Goal: Task Accomplishment & Management: Manage account settings

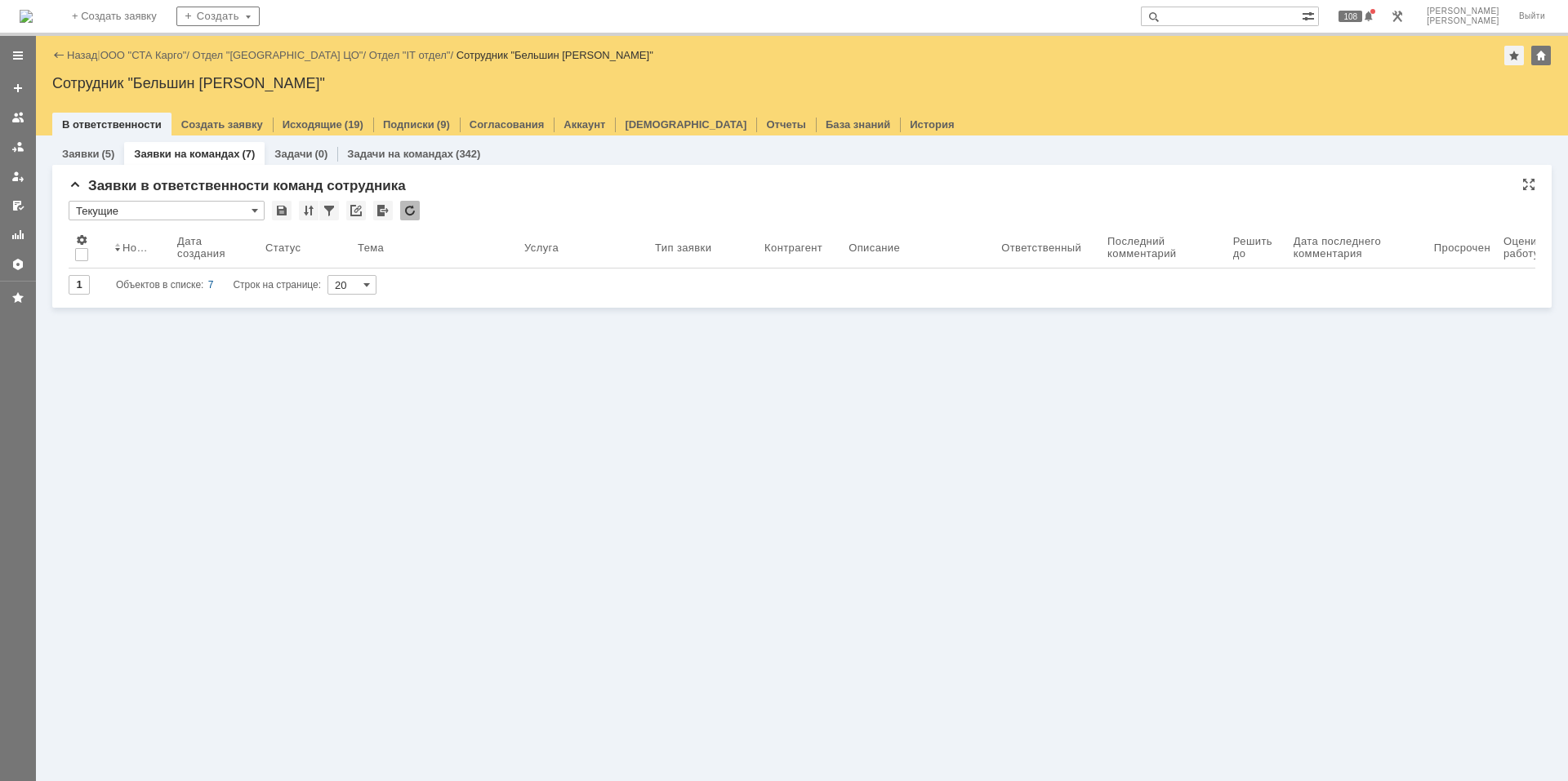
drag, startPoint x: 0, startPoint y: 0, endPoint x: 108, endPoint y: 179, distance: 209.1
click at [71, 479] on div "Заявки (5) Заявки на командах (7) Задачи (0) Задачи на командах (342) Заявки в …" at bounding box center [802, 458] width 1532 height 645
click at [33, 10] on img at bounding box center [26, 17] width 13 height 13
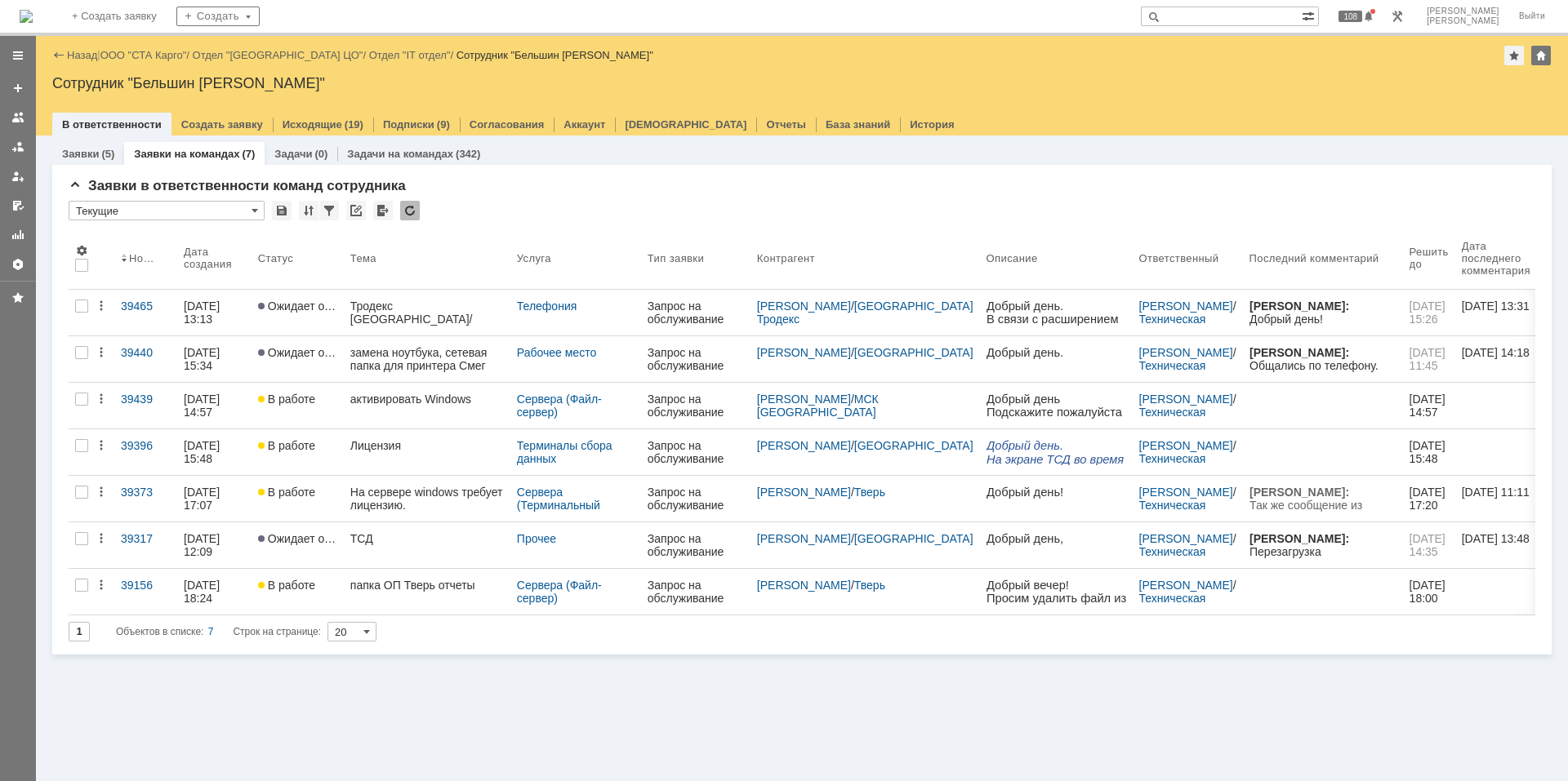
click at [1227, 20] on input "text" at bounding box center [1220, 16] width 161 height 20
click at [1016, 149] on div "Заявки (5) Заявки на командах (7) Задачи (0) Задачи на командах (342)" at bounding box center [802, 153] width 1499 height 23
click at [1298, 20] on input "text" at bounding box center [1220, 16] width 161 height 20
type input "[PERSON_NAME]"
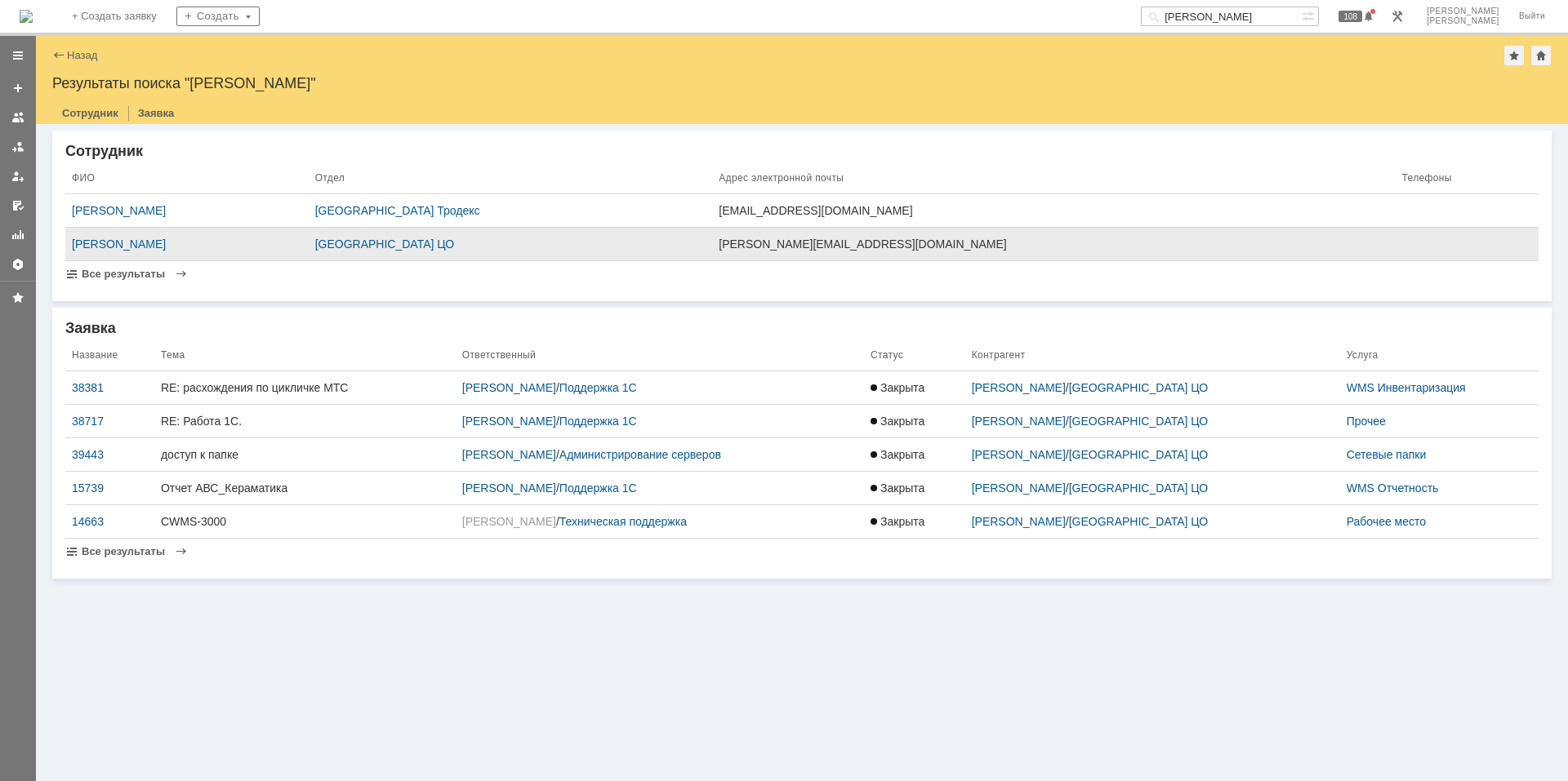
click at [144, 236] on td "[PERSON_NAME]" at bounding box center [187, 245] width 244 height 33
click at [142, 242] on div "[PERSON_NAME]" at bounding box center [187, 244] width 231 height 13
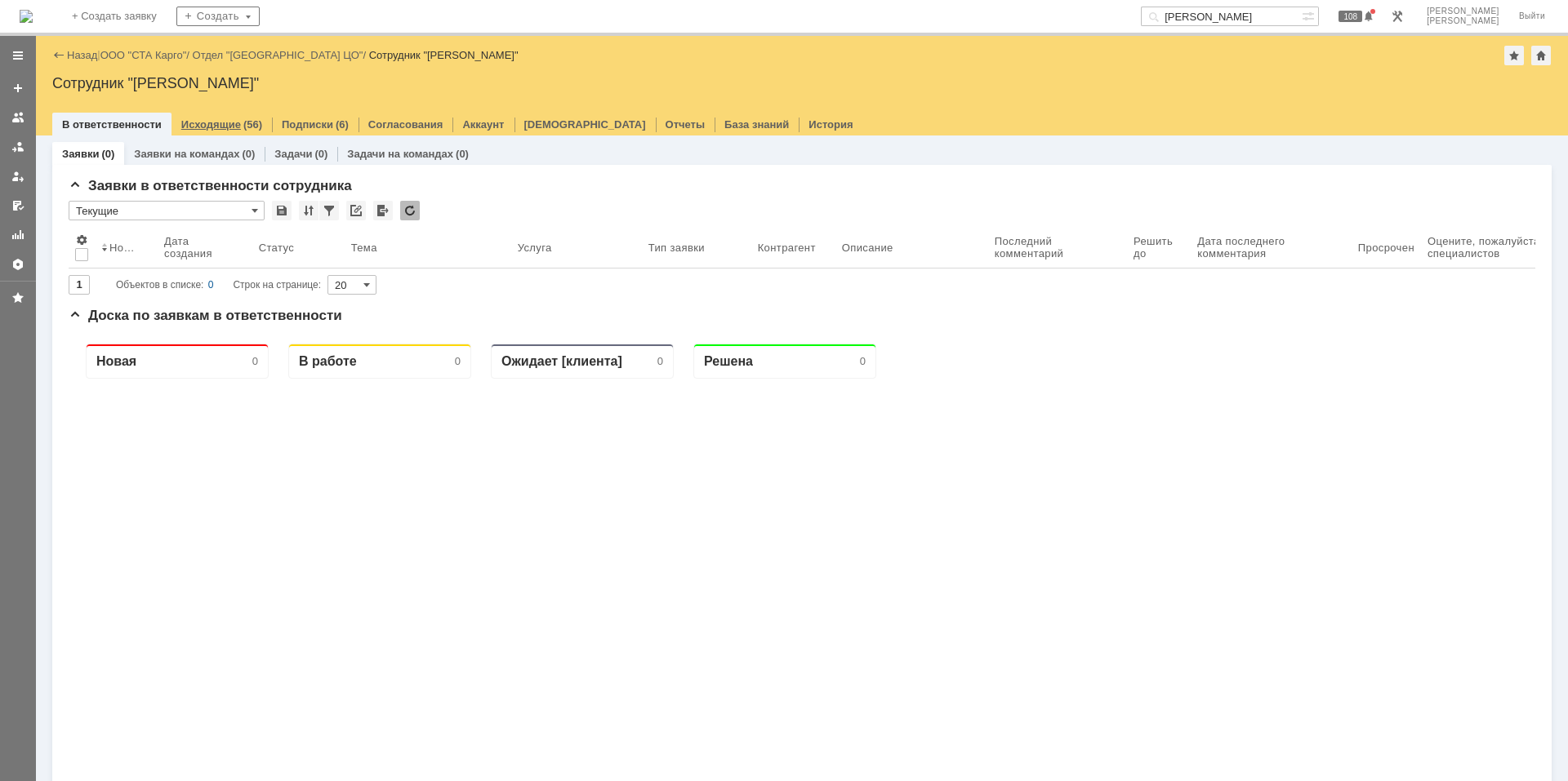
click at [221, 126] on link "Исходящие" at bounding box center [211, 124] width 60 height 12
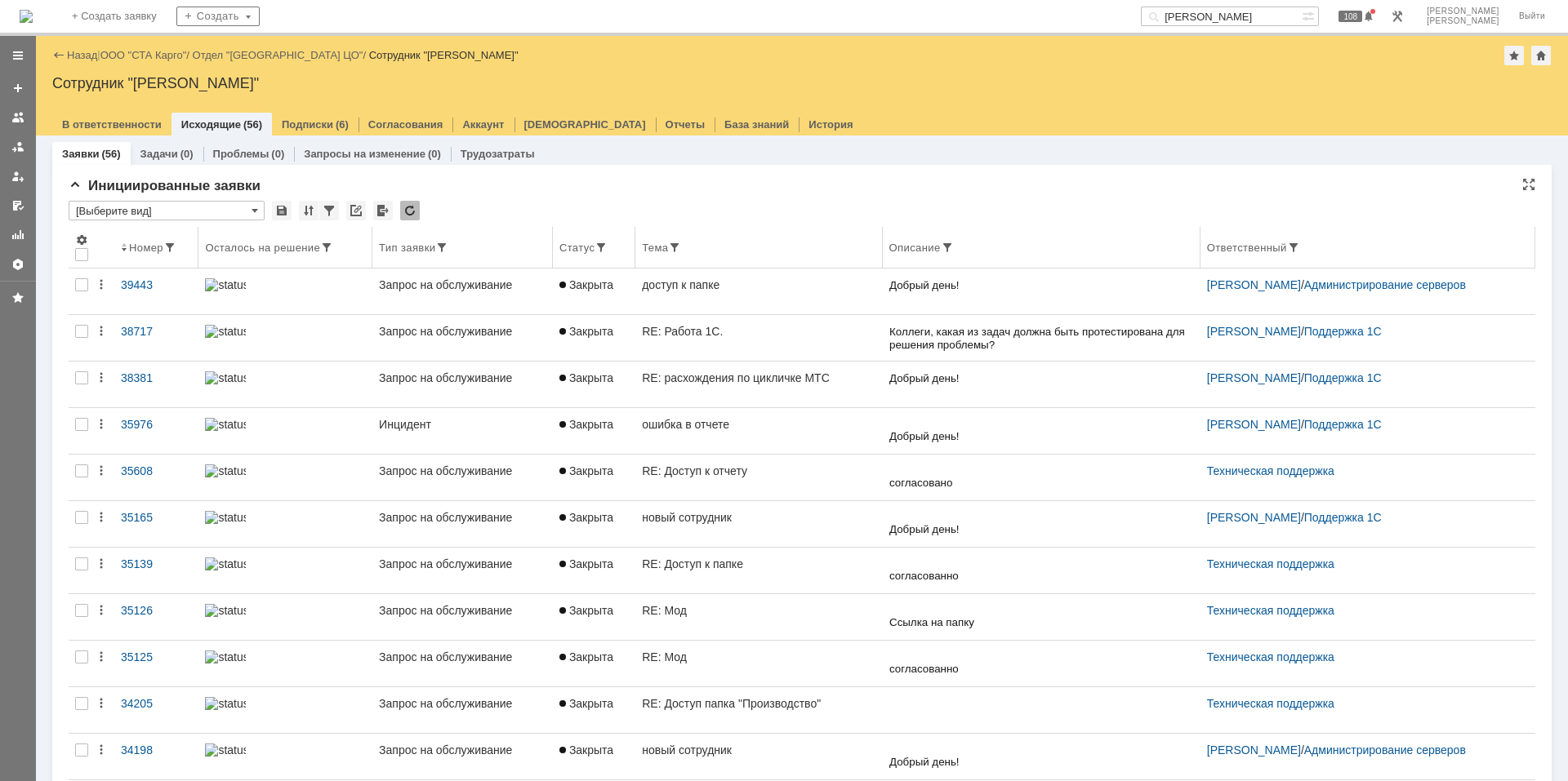
click at [1214, 245] on div "Ответственный" at bounding box center [1247, 247] width 80 height 12
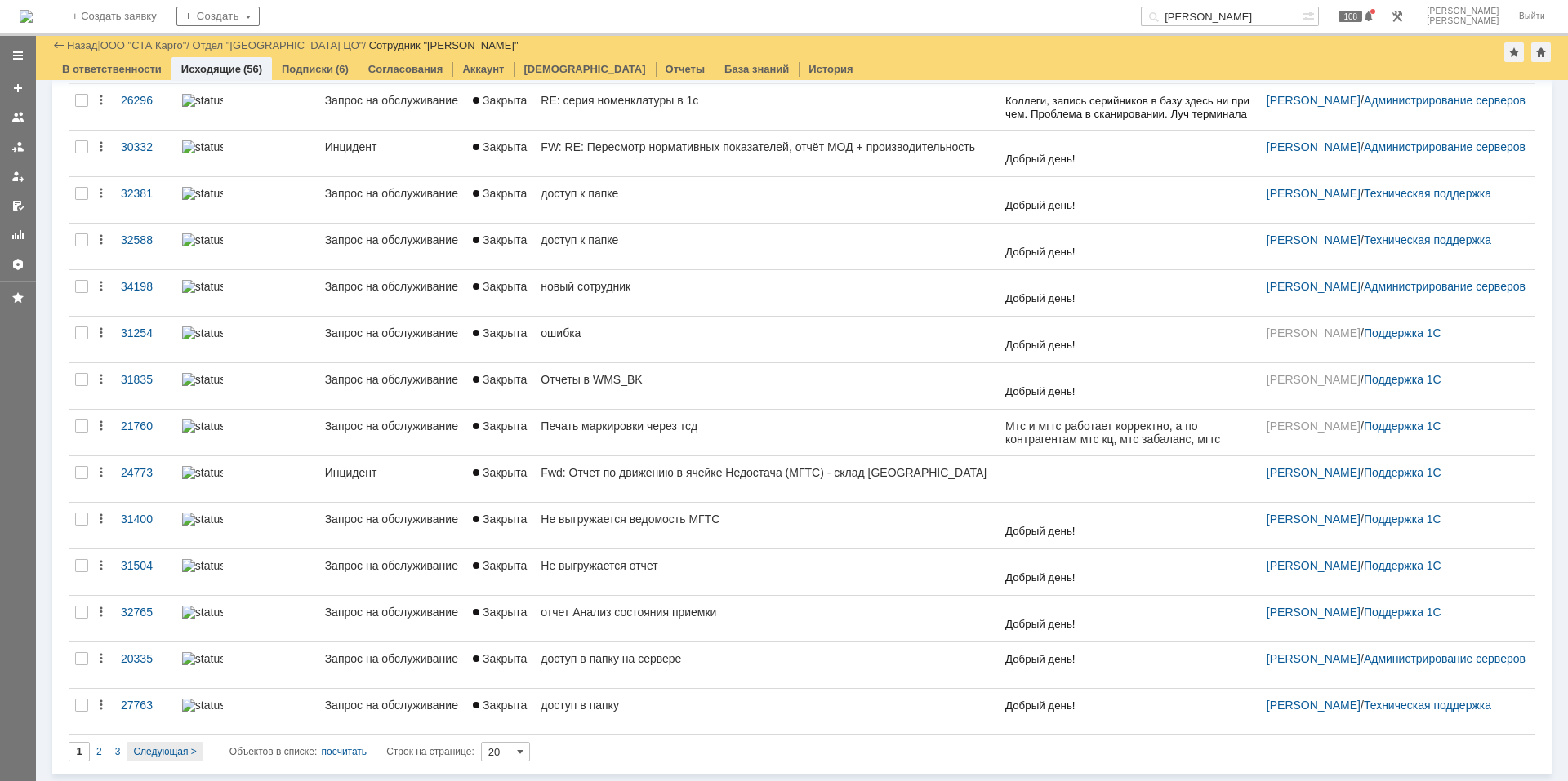
click at [142, 759] on div "Следующая >" at bounding box center [165, 751] width 76 height 20
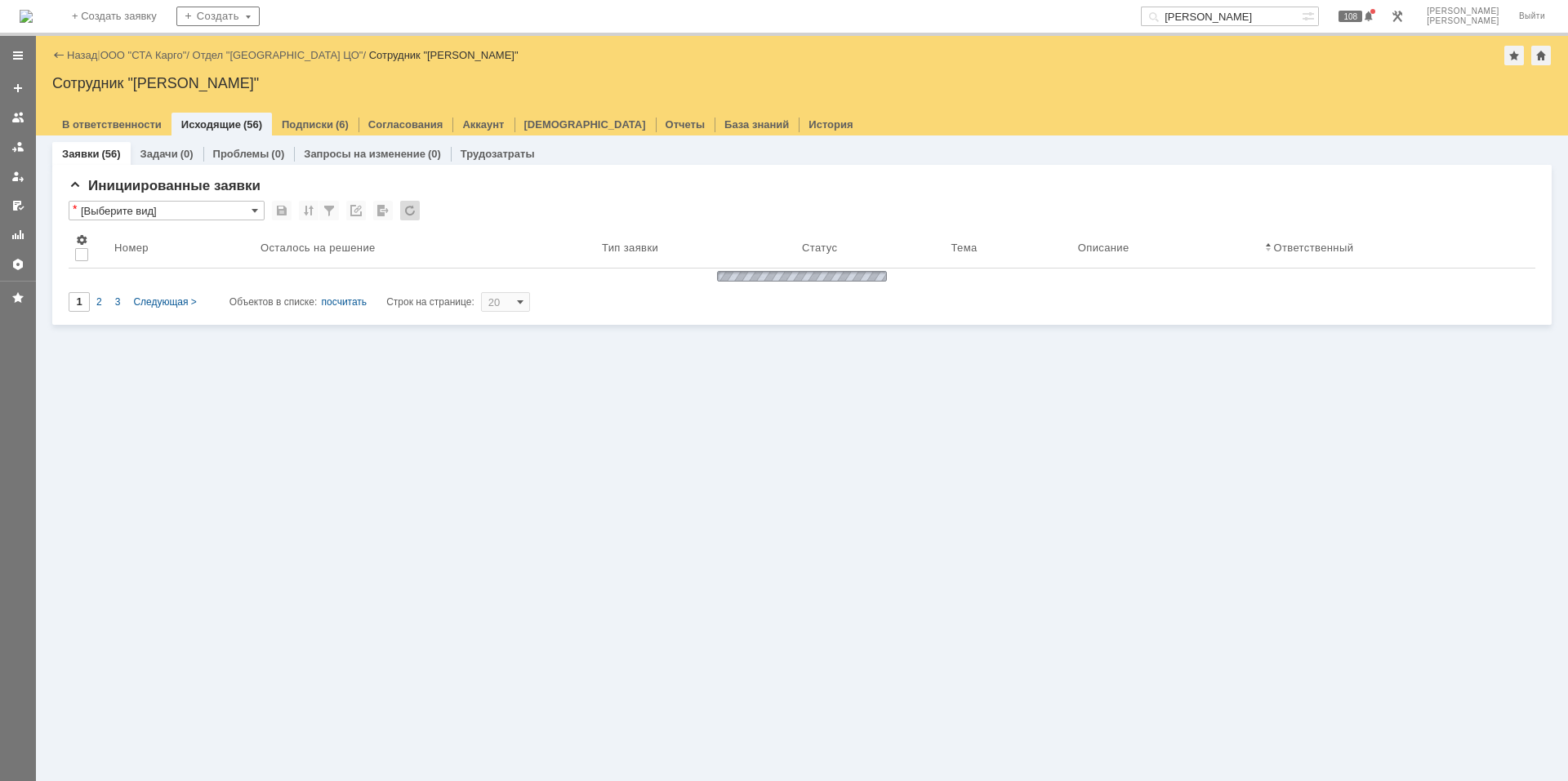
type input "2"
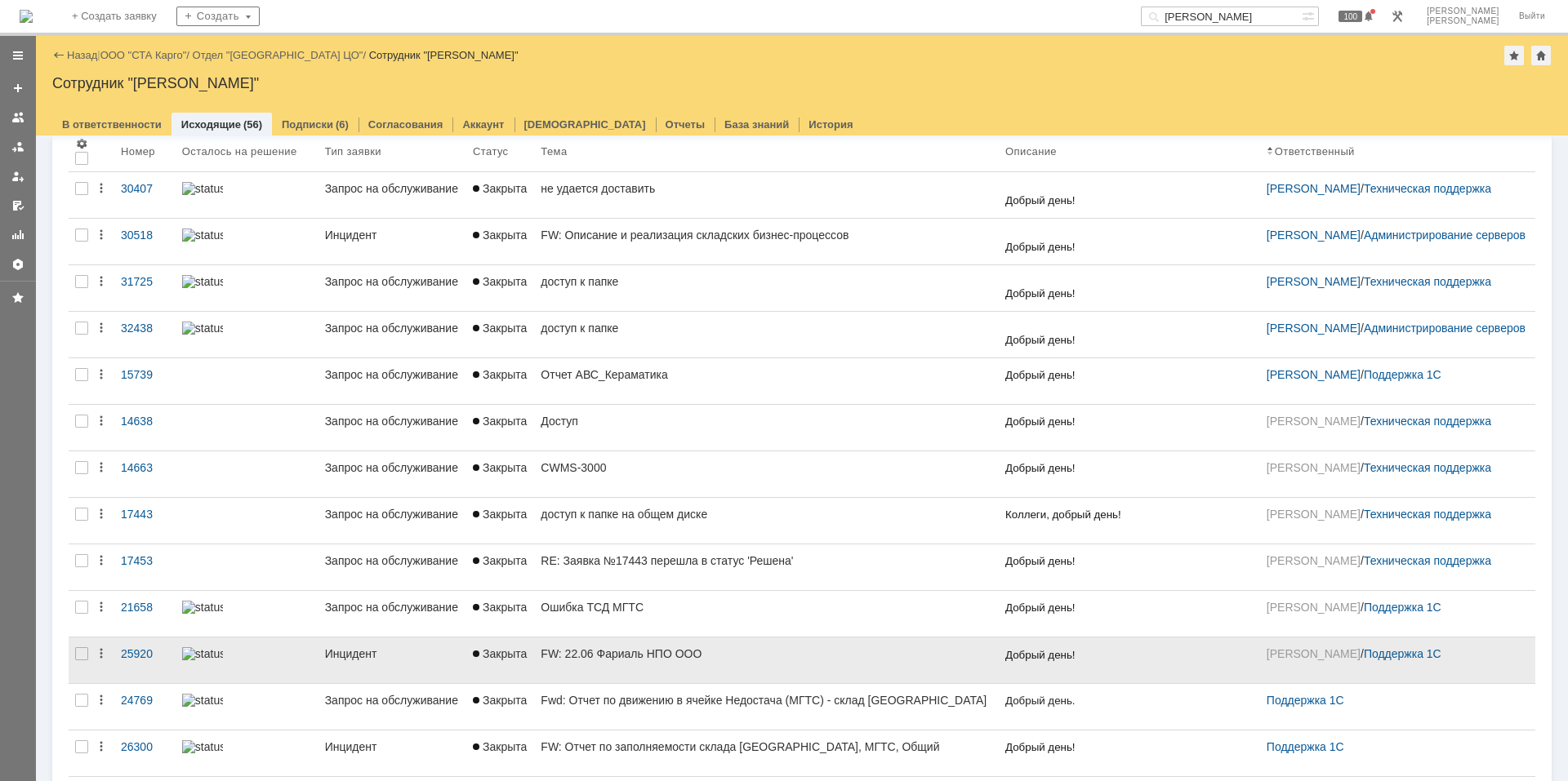
scroll to position [245, 0]
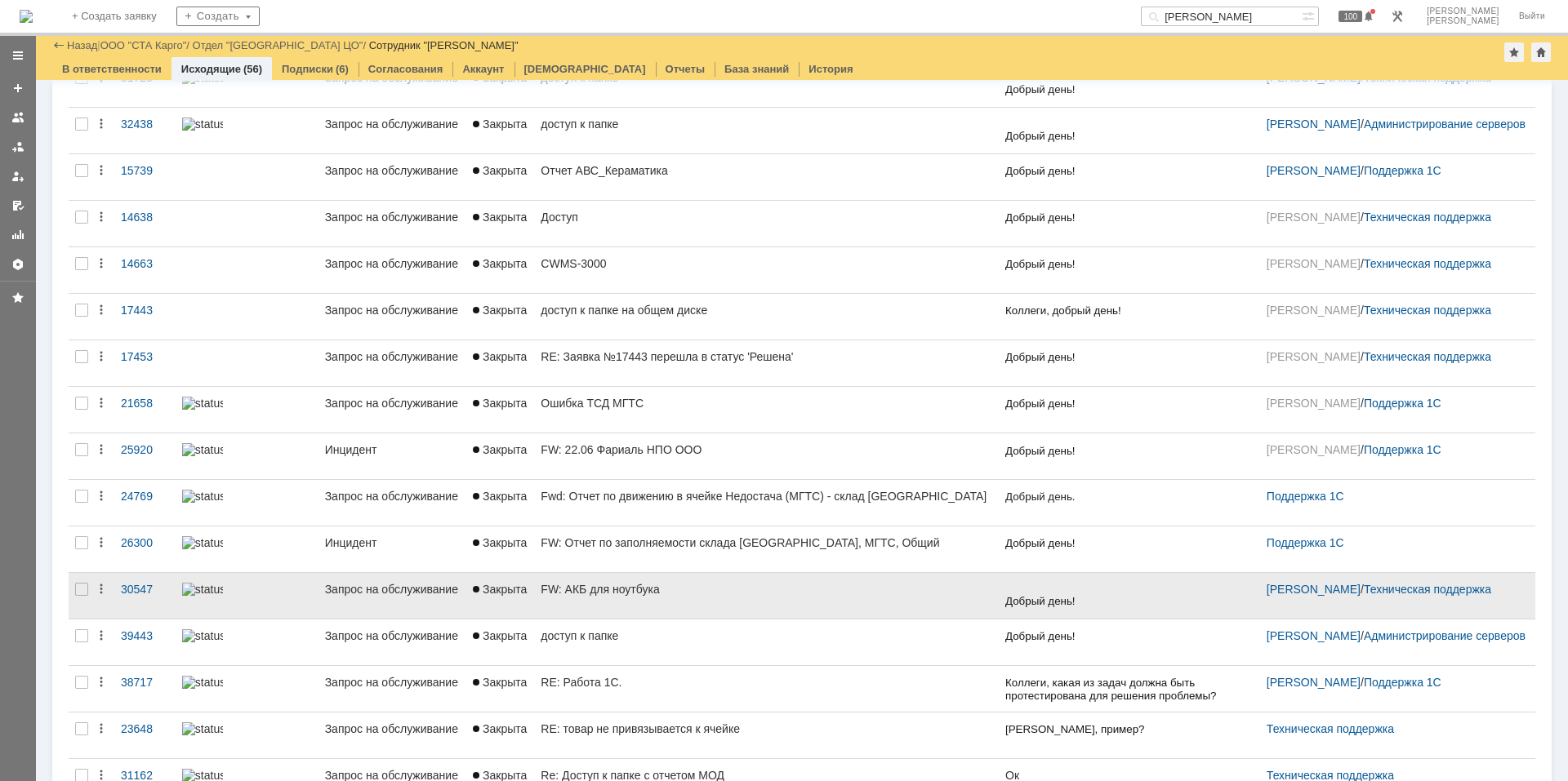
click at [667, 584] on div "FW: АКБ для ноутбука" at bounding box center [765, 589] width 451 height 13
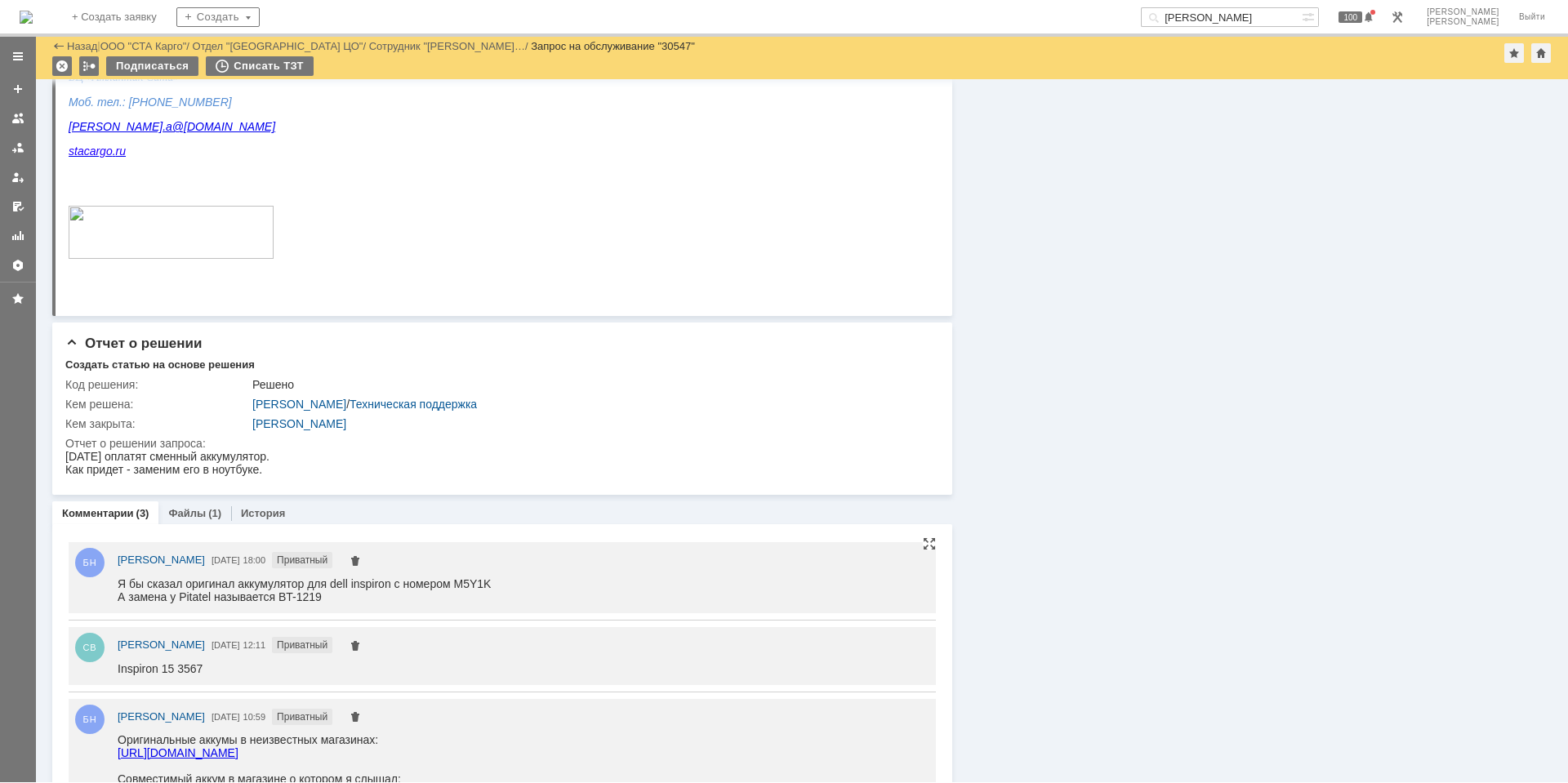
scroll to position [1061, 0]
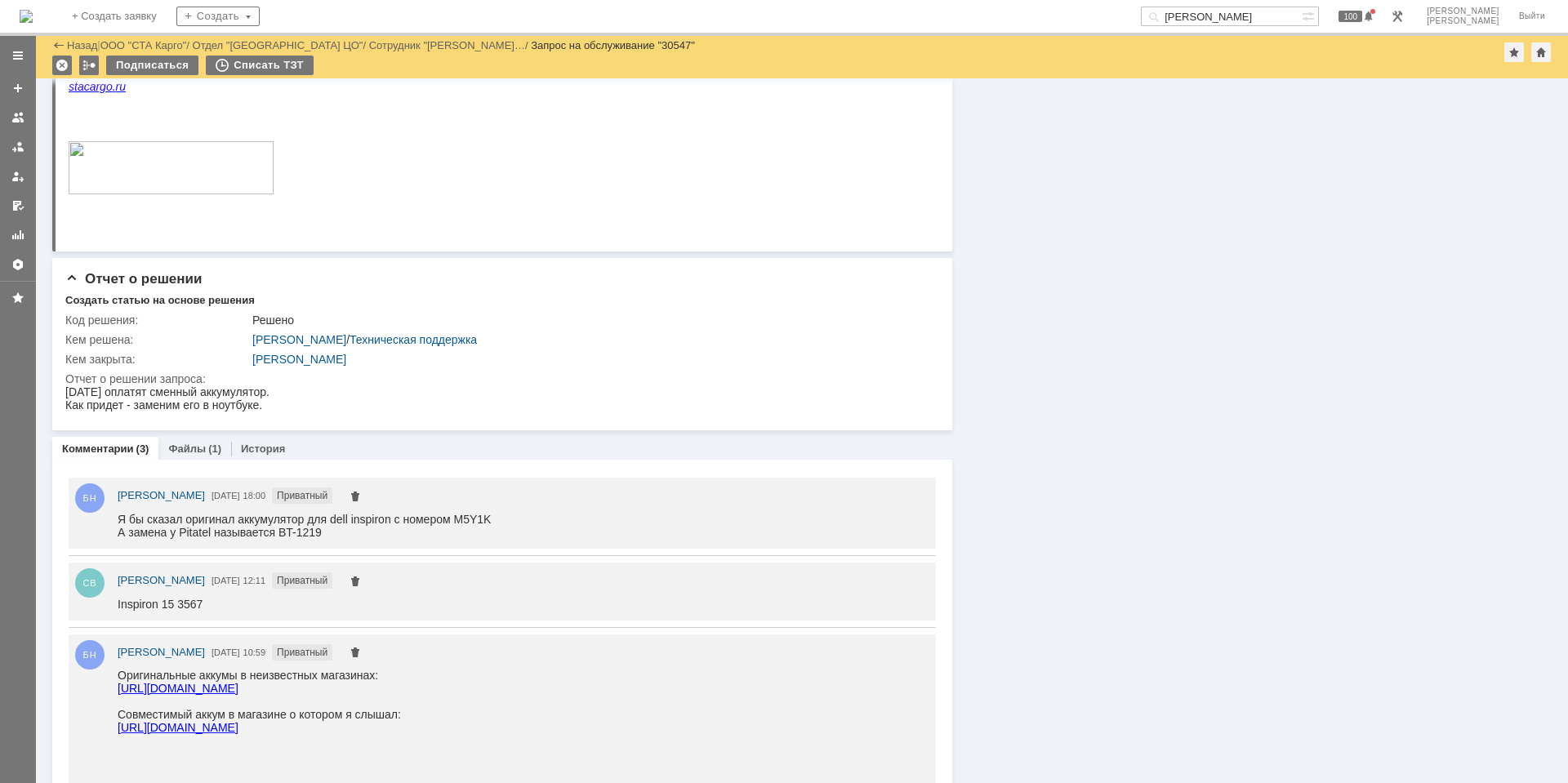
click at [33, 10] on img at bounding box center [26, 17] width 13 height 13
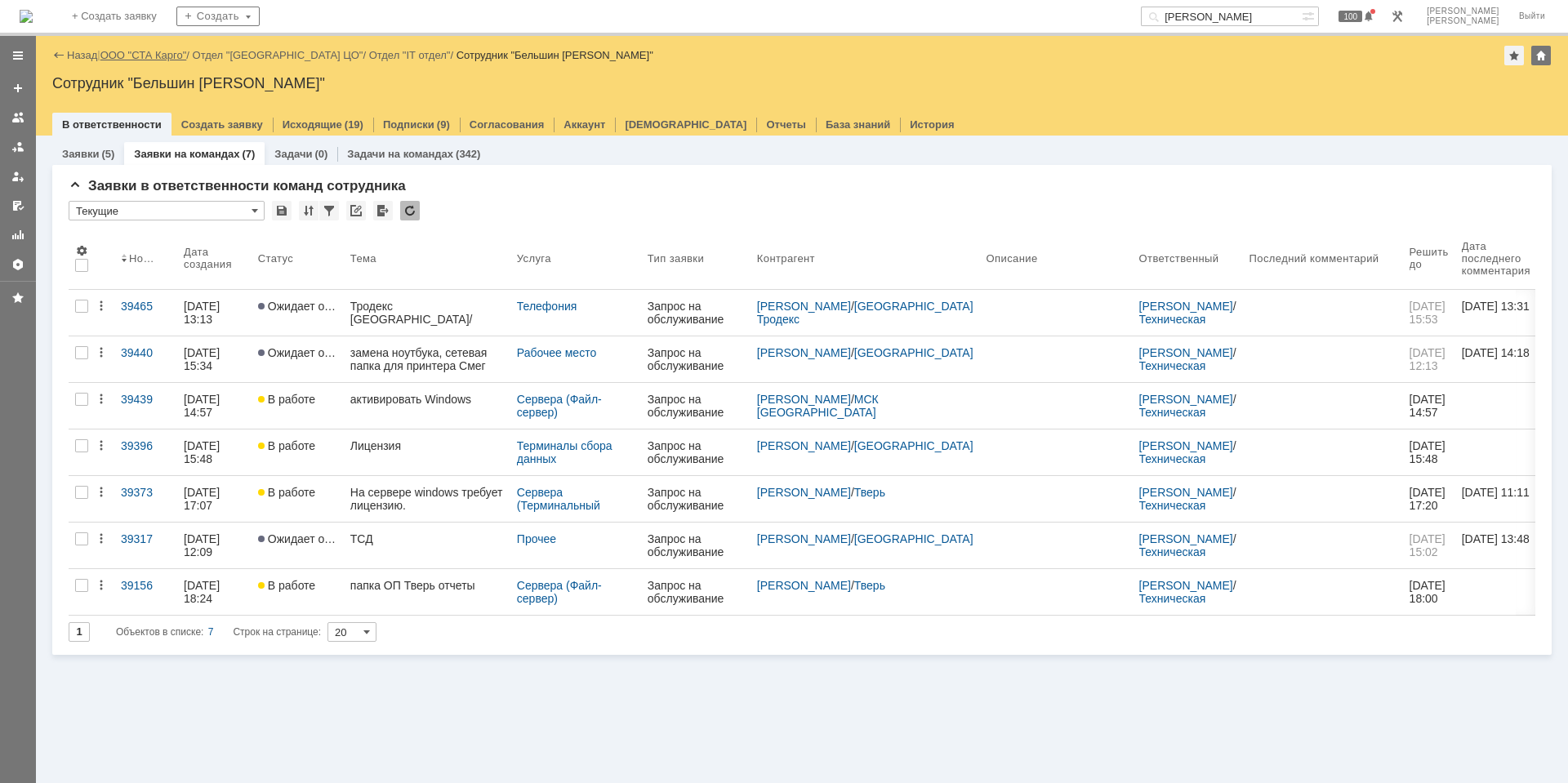
click at [147, 55] on link "ООО "СТА Карго"" at bounding box center [143, 55] width 86 height 12
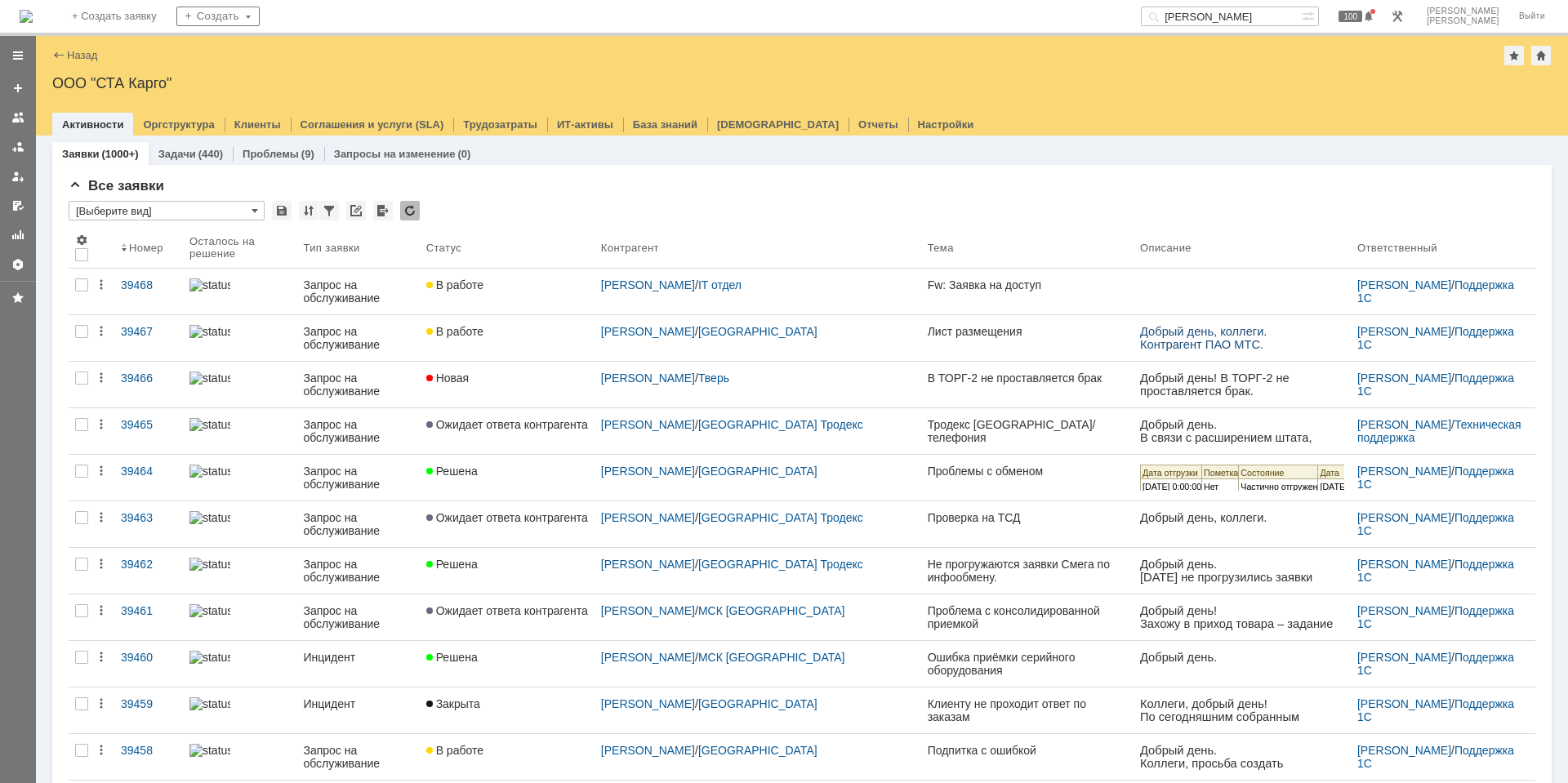
click at [33, 23] on img at bounding box center [26, 17] width 13 height 13
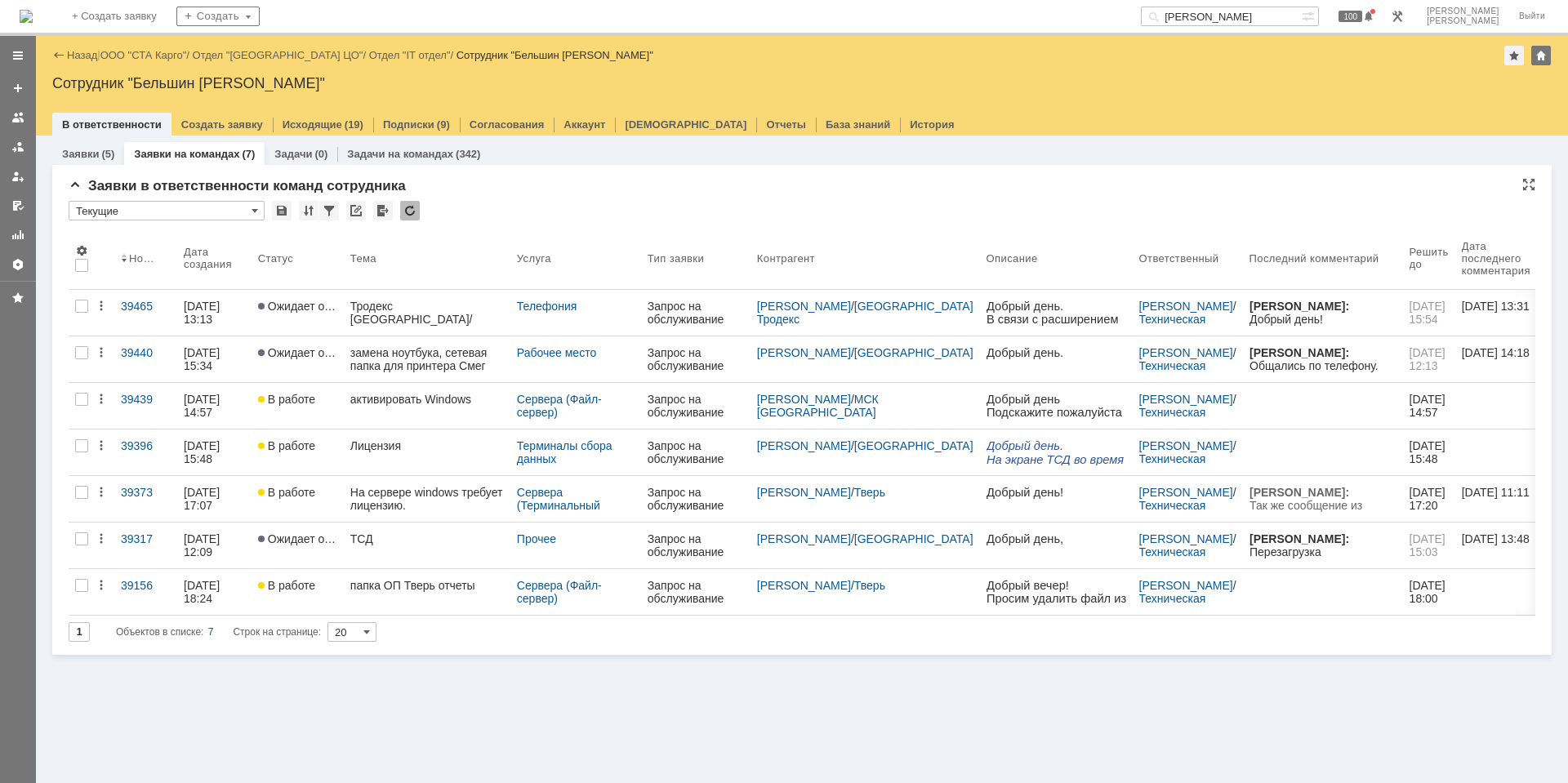
click at [411, 213] on div at bounding box center [409, 210] width 20 height 20
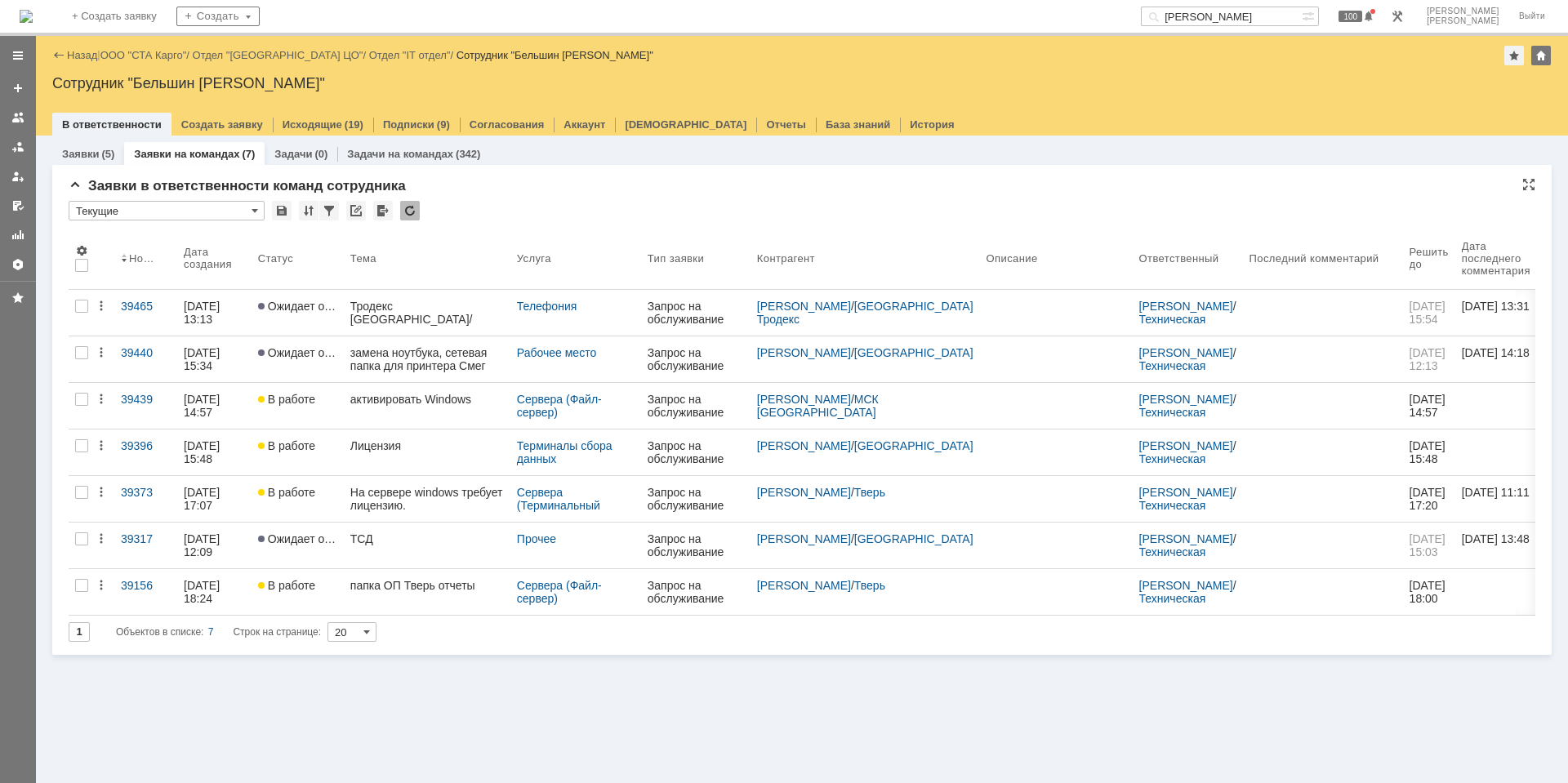
click at [411, 213] on div at bounding box center [409, 210] width 20 height 20
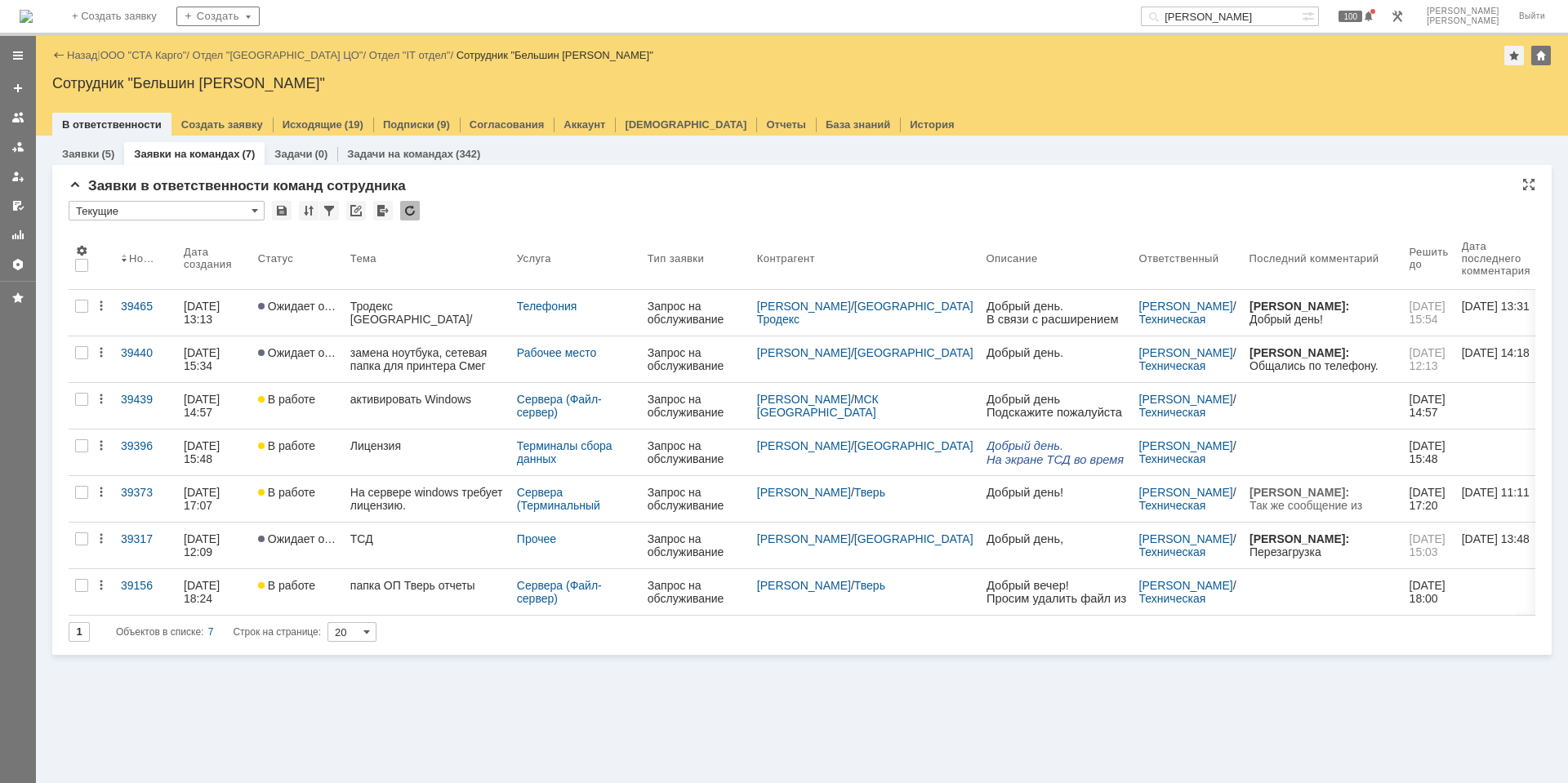
click at [405, 208] on div at bounding box center [409, 210] width 20 height 20
click at [406, 210] on div at bounding box center [409, 210] width 20 height 20
click at [415, 210] on div at bounding box center [409, 210] width 20 height 20
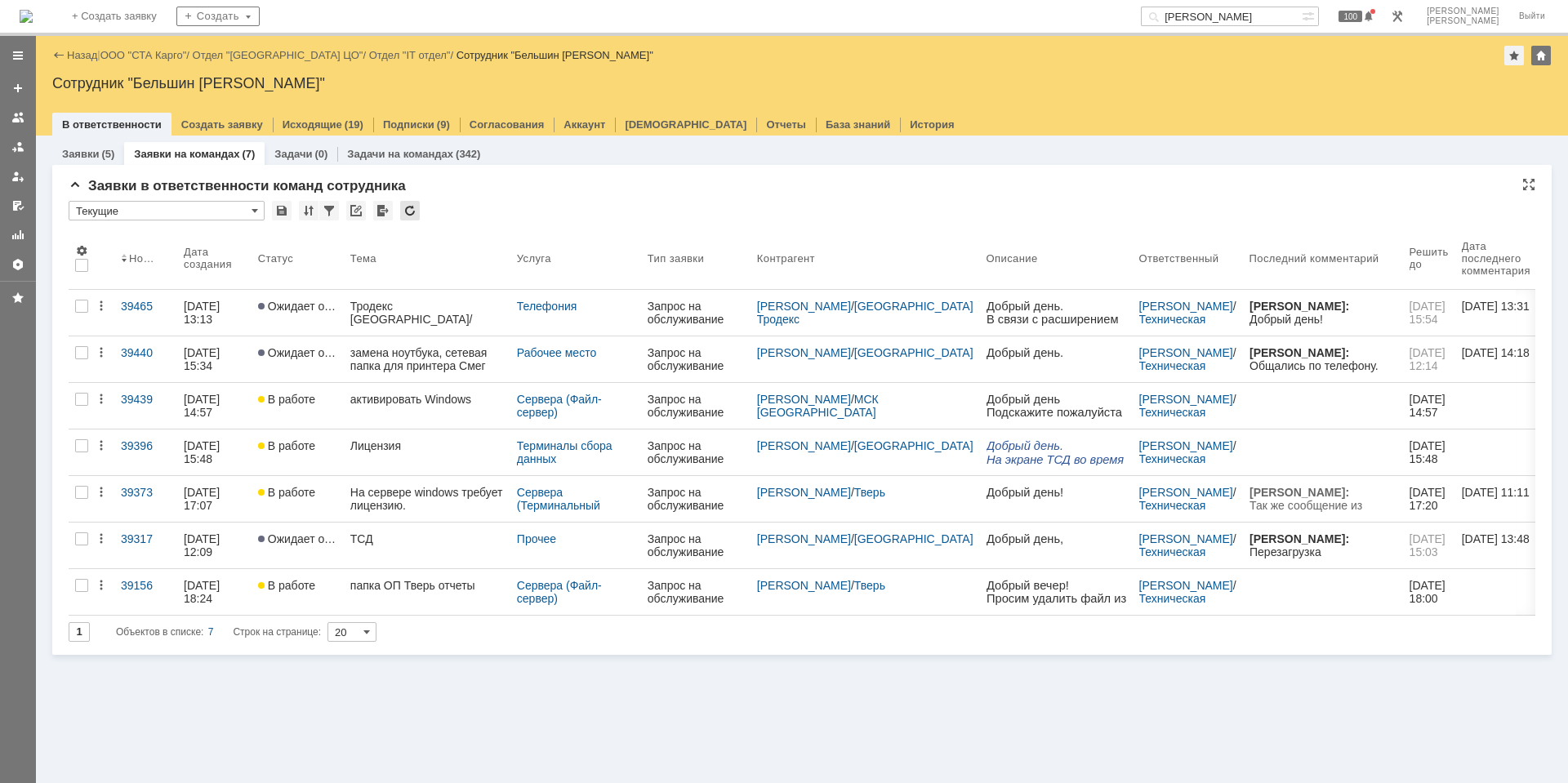
click at [415, 210] on div at bounding box center [409, 210] width 20 height 20
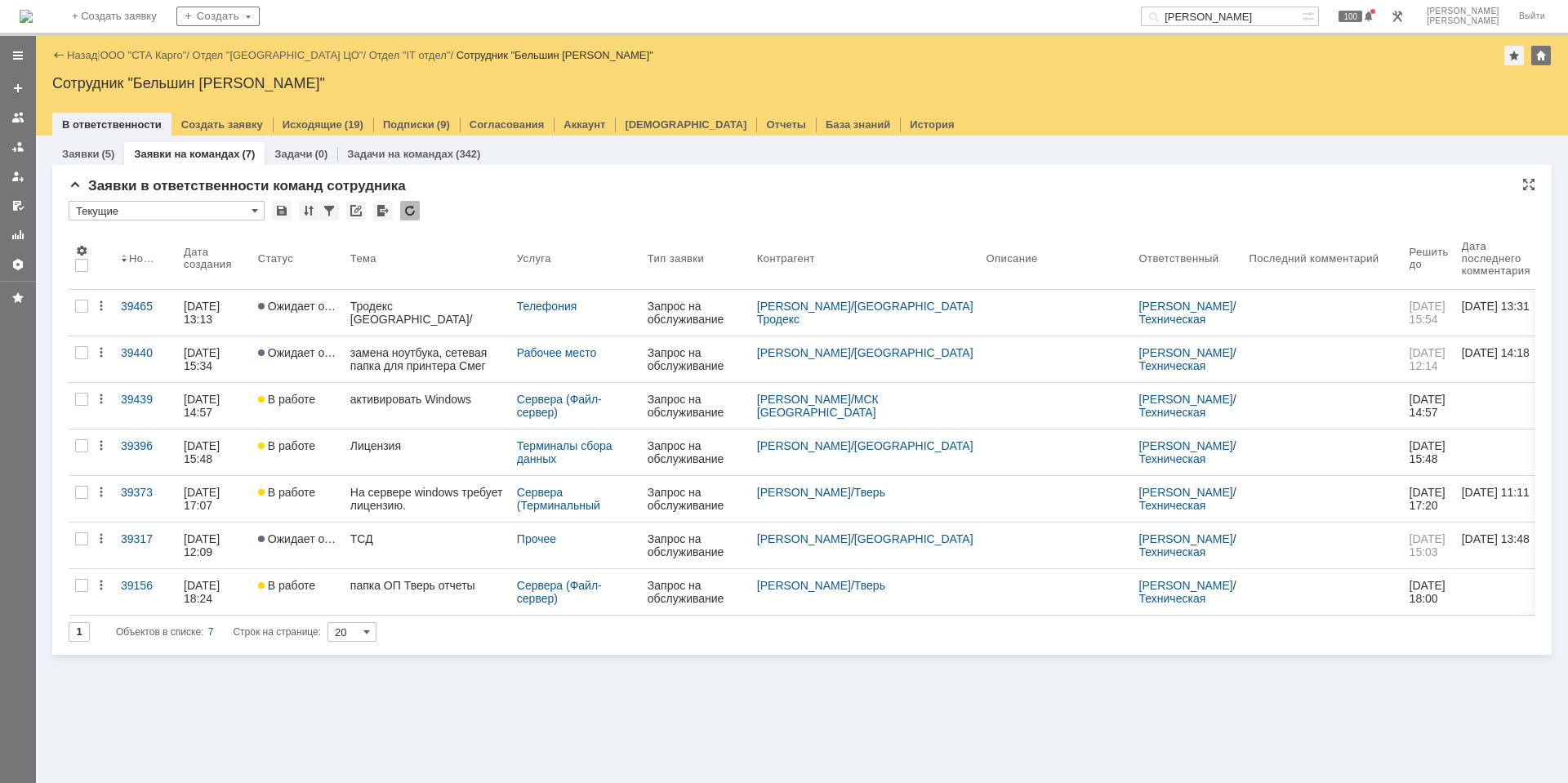
click at [415, 210] on div at bounding box center [409, 210] width 20 height 20
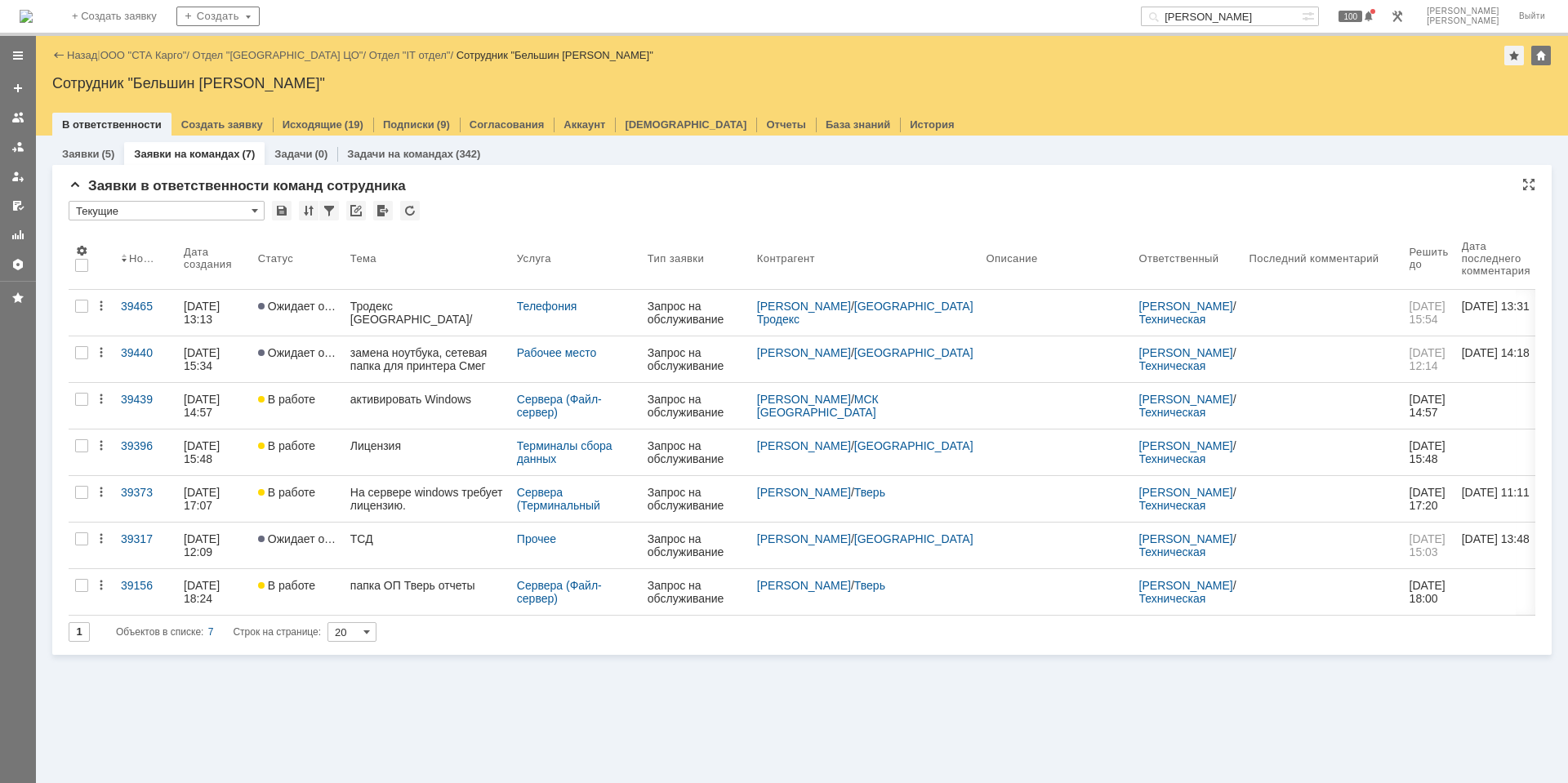
click at [415, 210] on div at bounding box center [409, 210] width 20 height 20
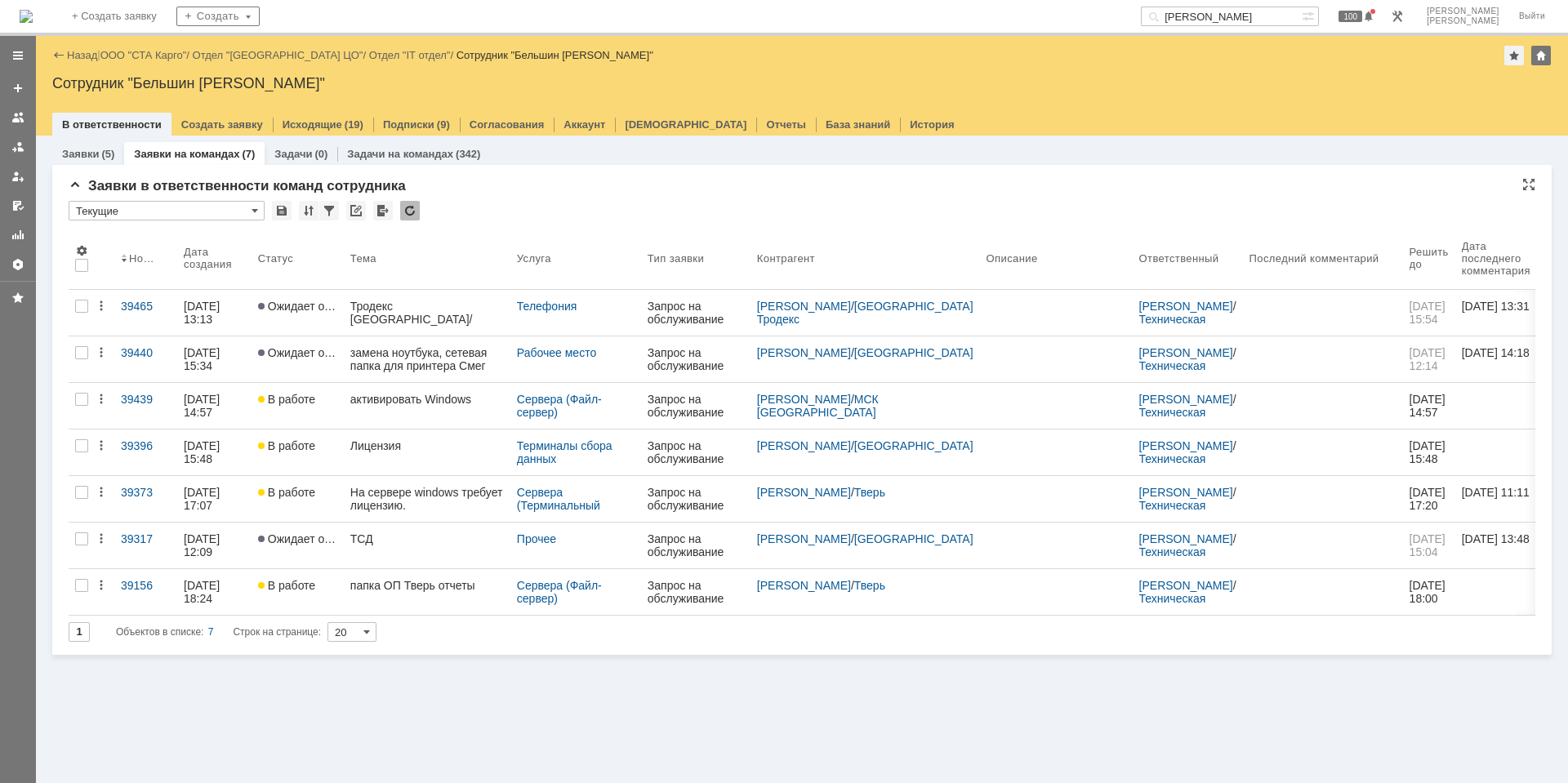
click at [415, 210] on div at bounding box center [409, 210] width 20 height 20
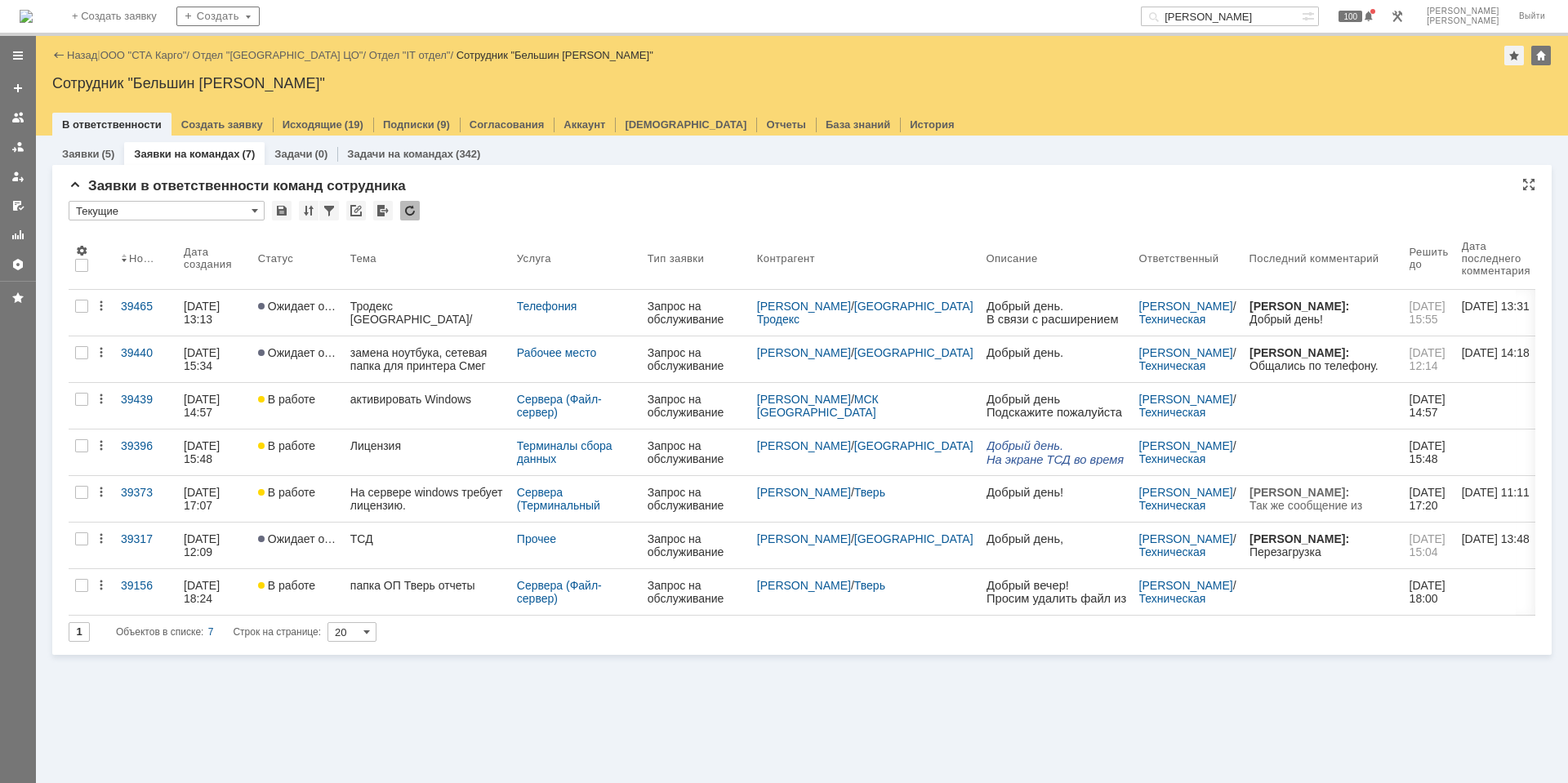
click at [414, 205] on div at bounding box center [409, 210] width 20 height 20
click at [416, 208] on div at bounding box center [409, 210] width 20 height 20
click at [405, 210] on div at bounding box center [409, 210] width 20 height 20
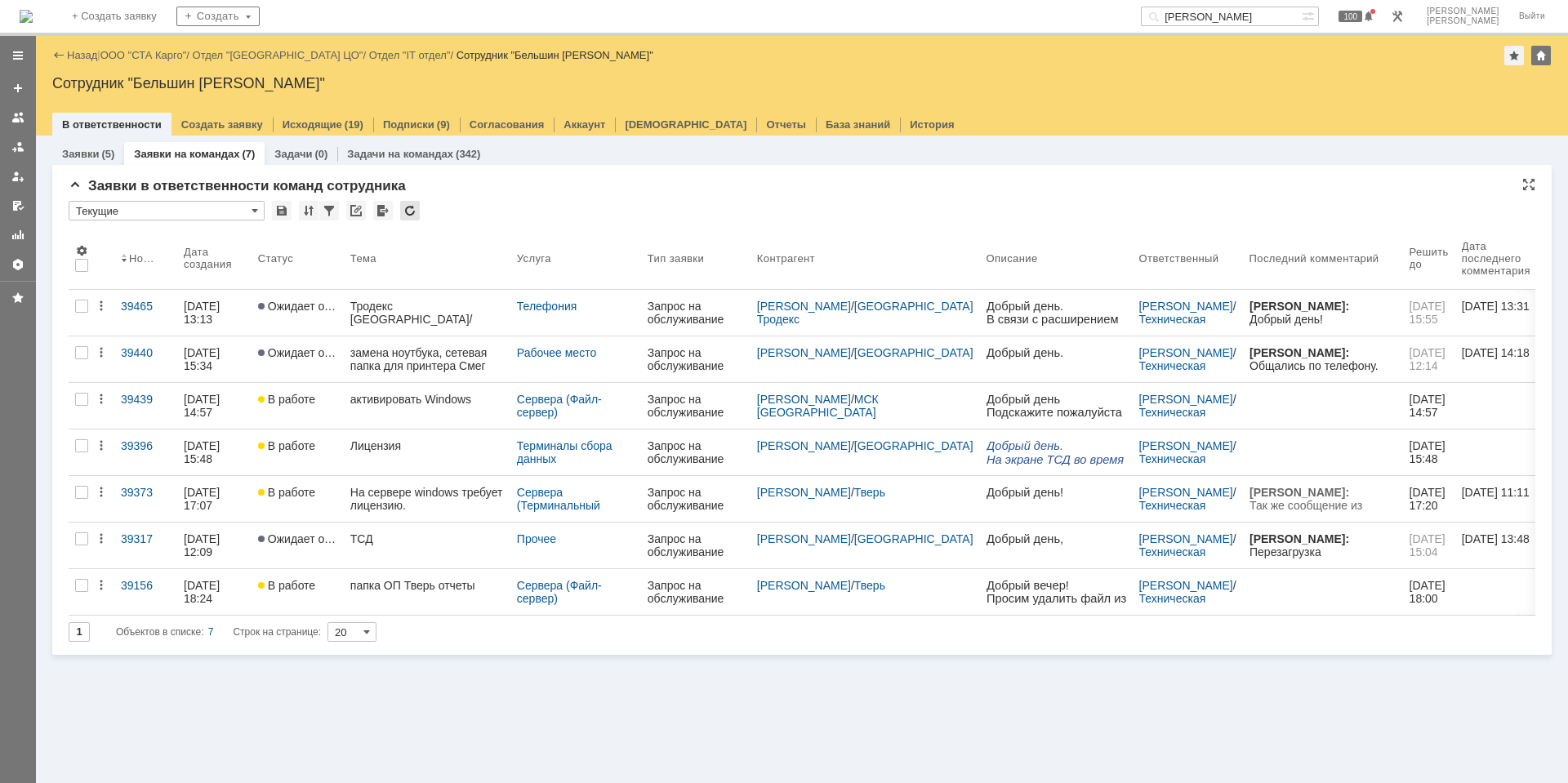
click at [405, 210] on div at bounding box center [409, 210] width 20 height 20
click at [416, 209] on div at bounding box center [409, 210] width 20 height 20
click at [415, 210] on div at bounding box center [409, 210] width 20 height 20
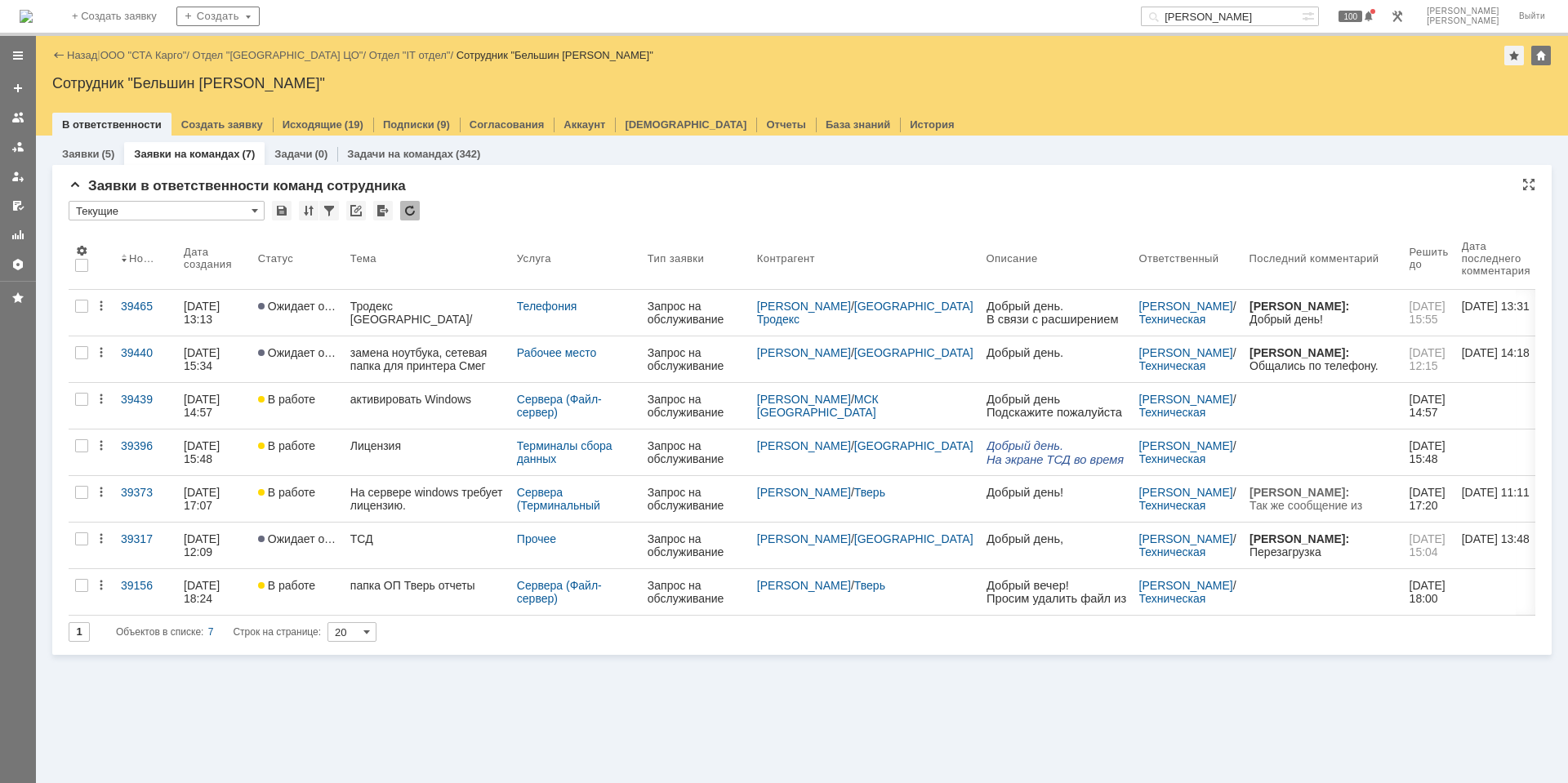
click at [418, 210] on div at bounding box center [409, 210] width 20 height 20
click at [404, 215] on div at bounding box center [409, 210] width 20 height 20
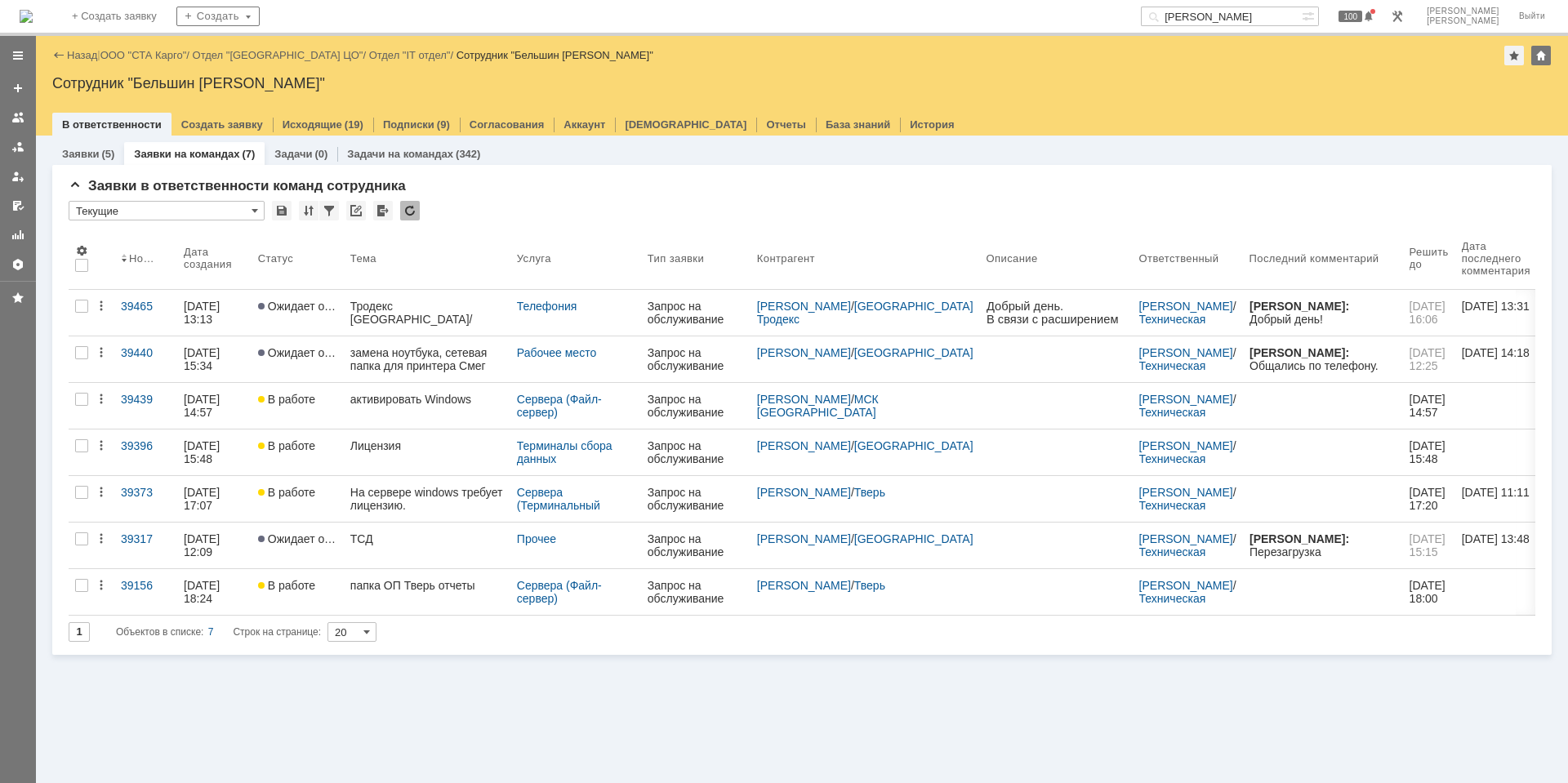
click at [411, 207] on div at bounding box center [409, 210] width 20 height 20
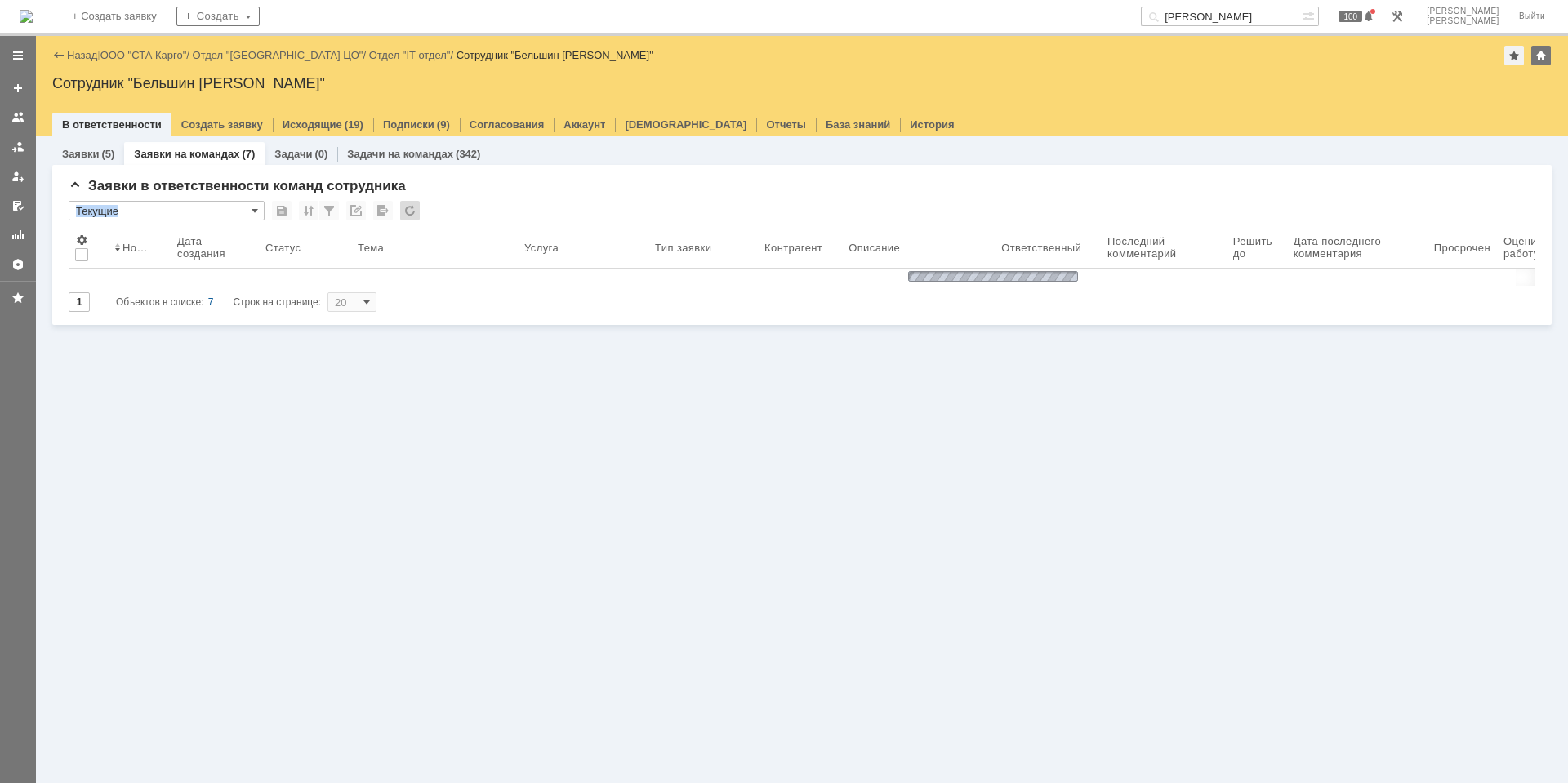
click at [411, 207] on div at bounding box center [409, 210] width 20 height 20
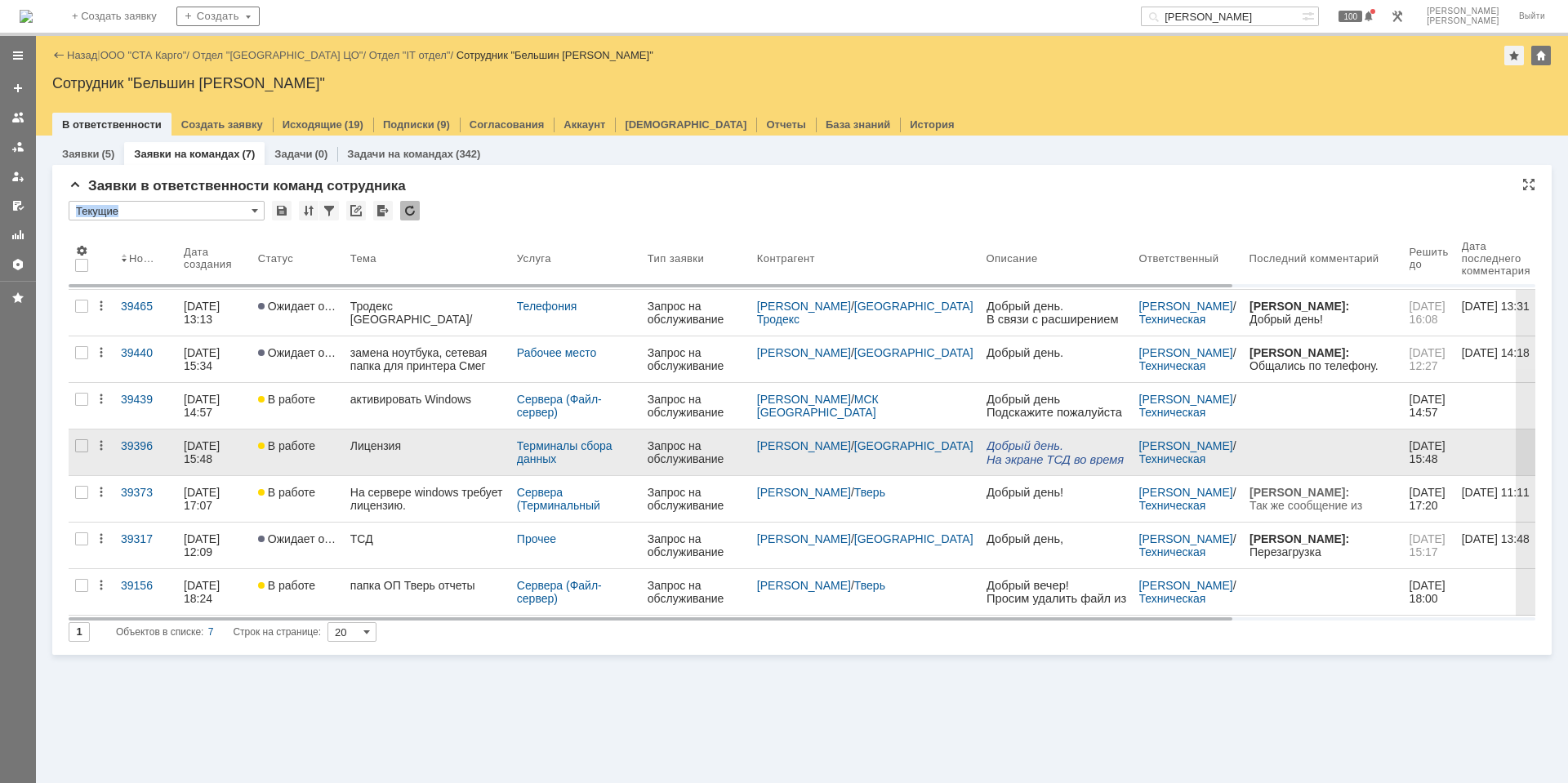
click at [451, 445] on div "Лицензия" at bounding box center [427, 445] width 153 height 13
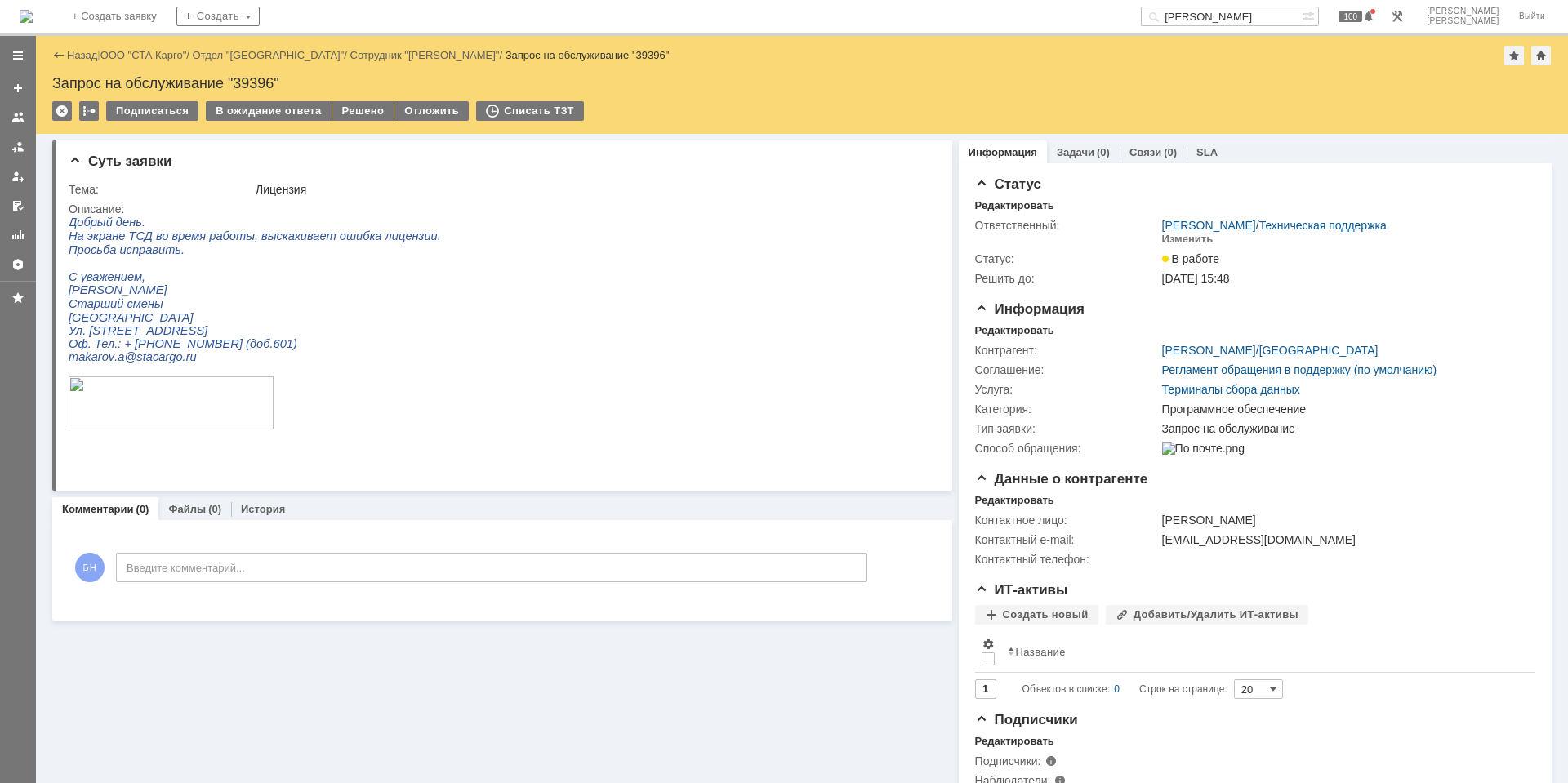
click at [33, 10] on img at bounding box center [26, 17] width 13 height 13
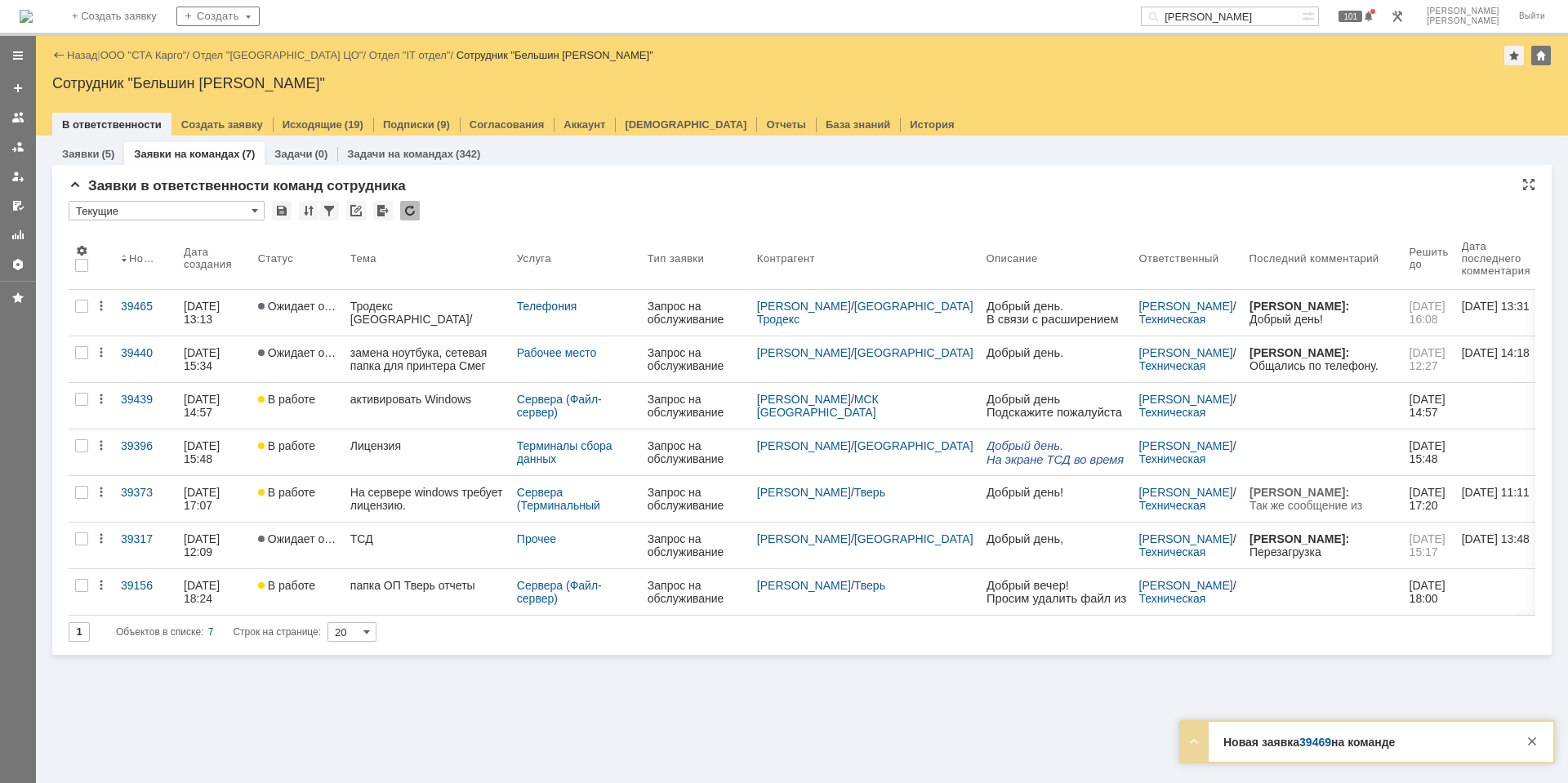
click at [405, 206] on div at bounding box center [409, 210] width 20 height 20
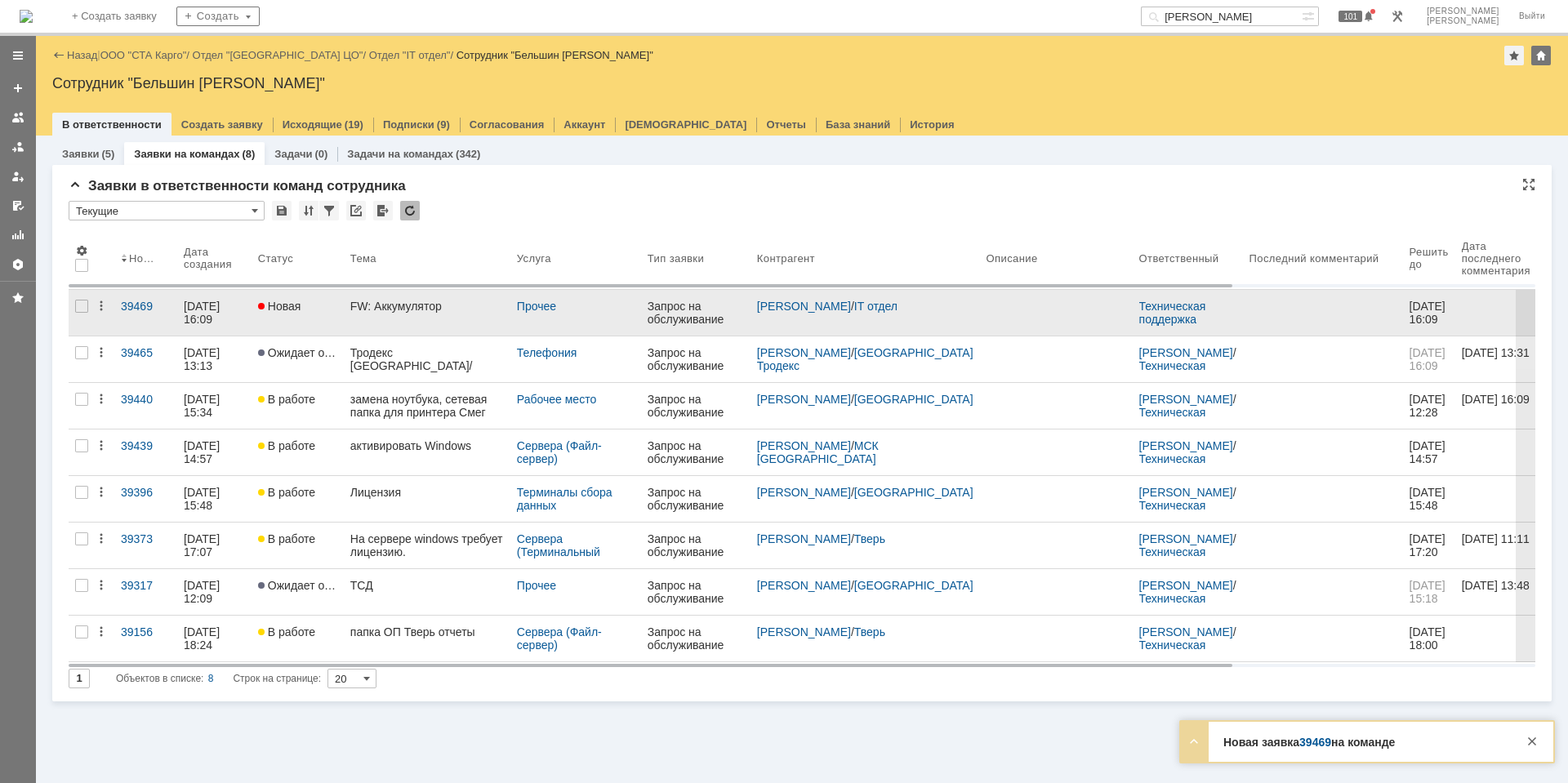
click at [387, 301] on div "FW: Аккумулятор" at bounding box center [427, 306] width 153 height 13
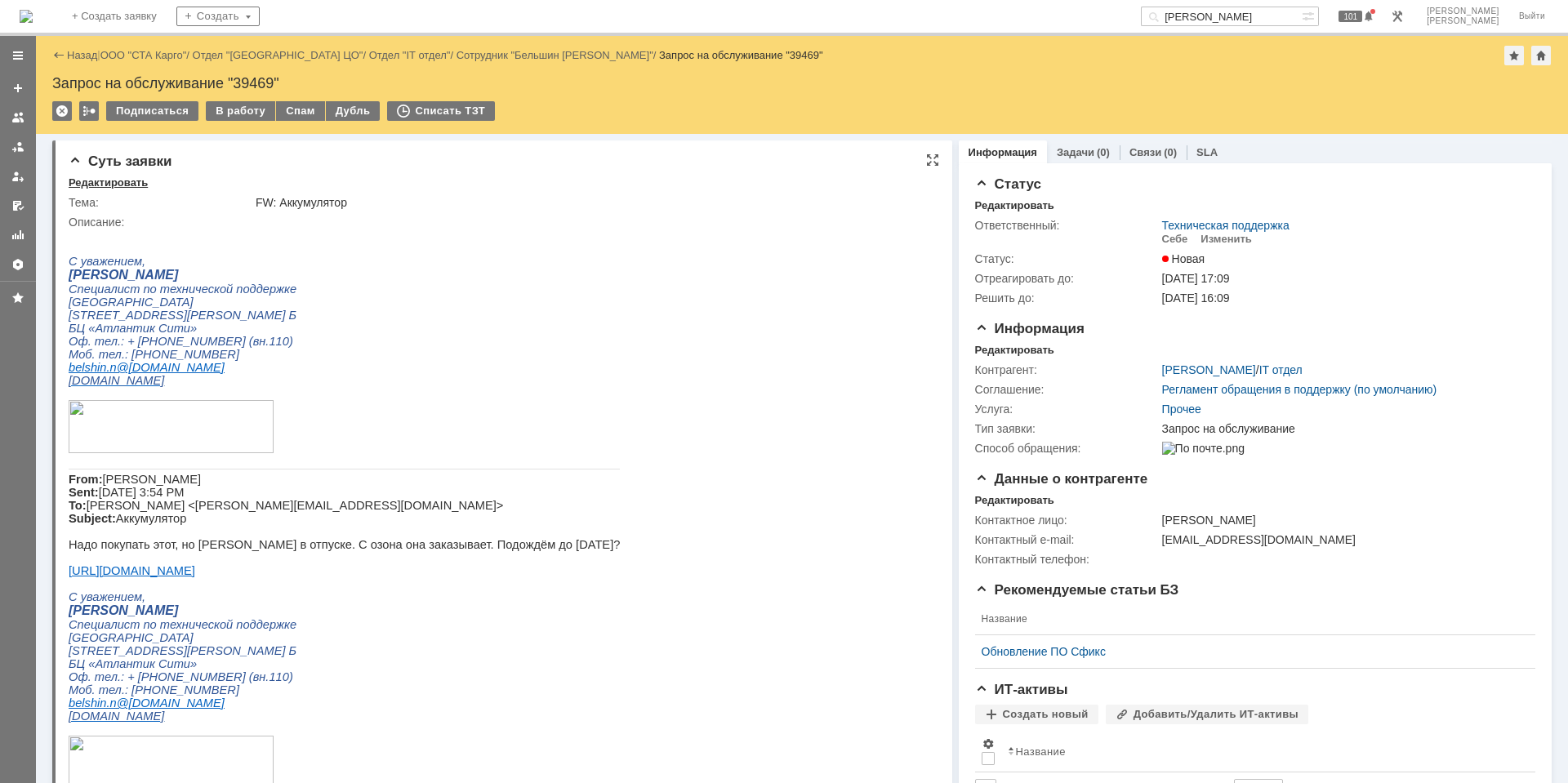
click at [130, 187] on div "Редактировать" at bounding box center [108, 183] width 79 height 13
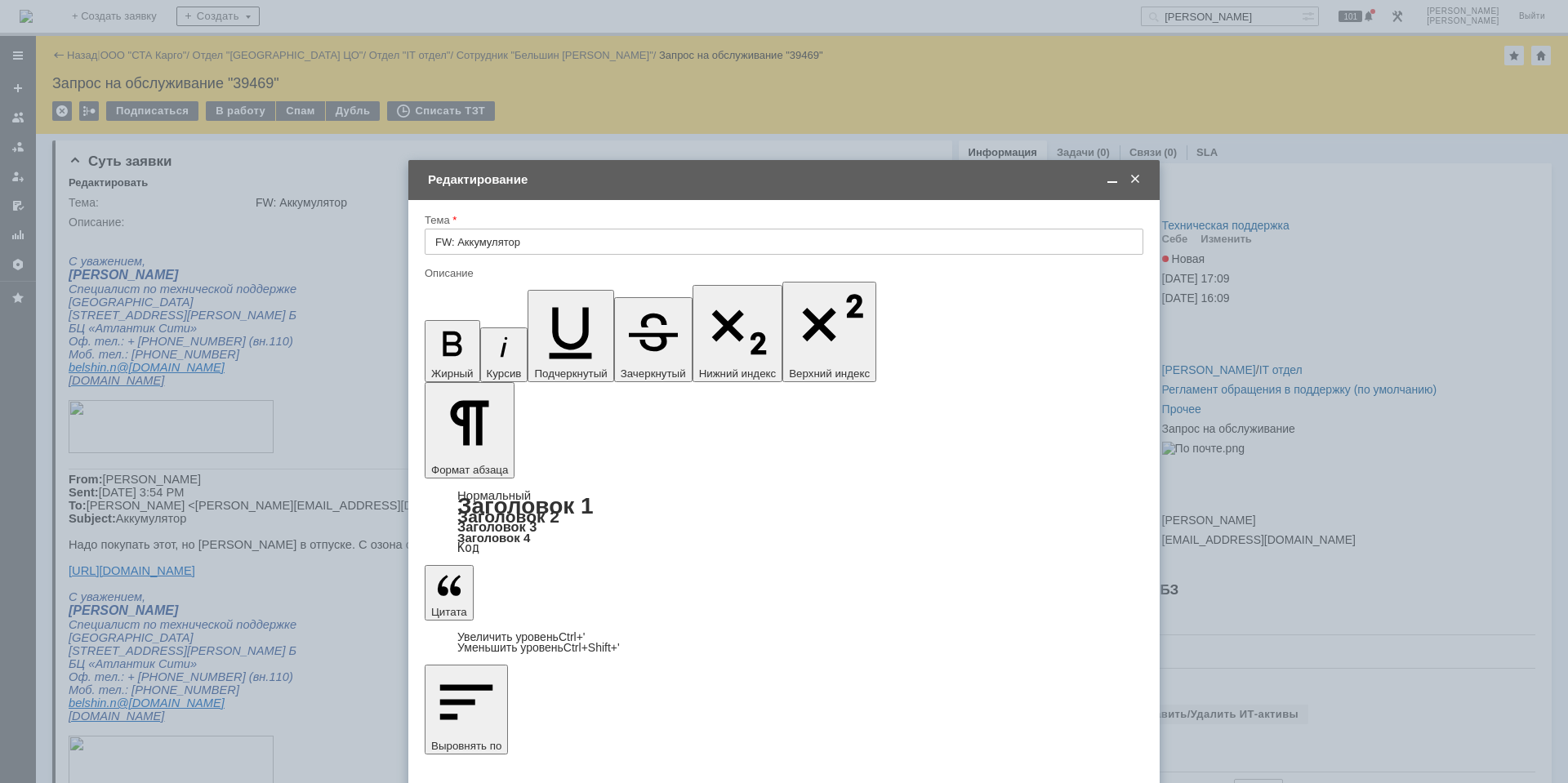
scroll to position [140, 0]
drag, startPoint x: 439, startPoint y: 4516, endPoint x: 658, endPoint y: 4822, distance: 376.3
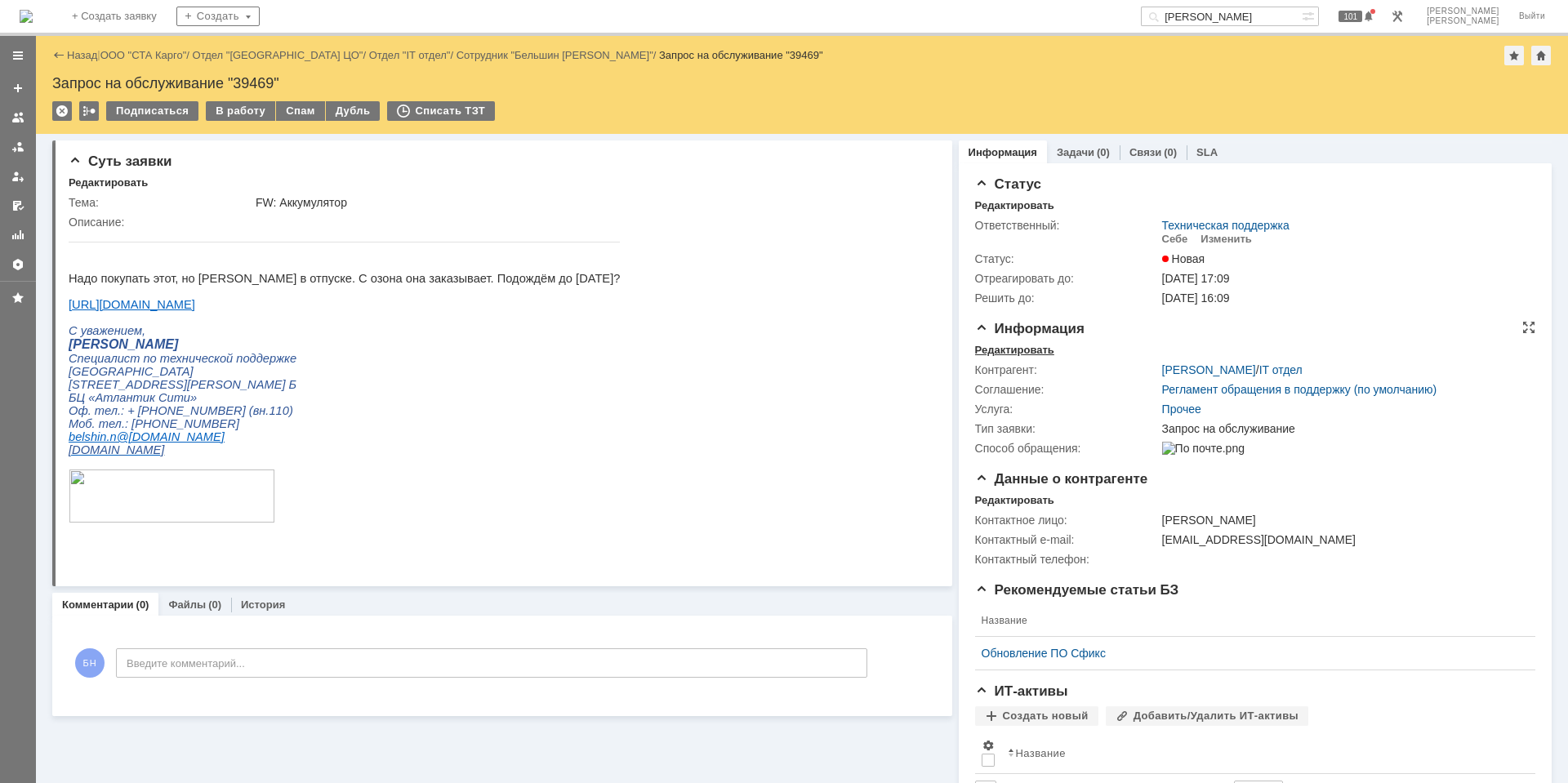
click at [1010, 351] on div "Редактировать" at bounding box center [1014, 351] width 79 height 13
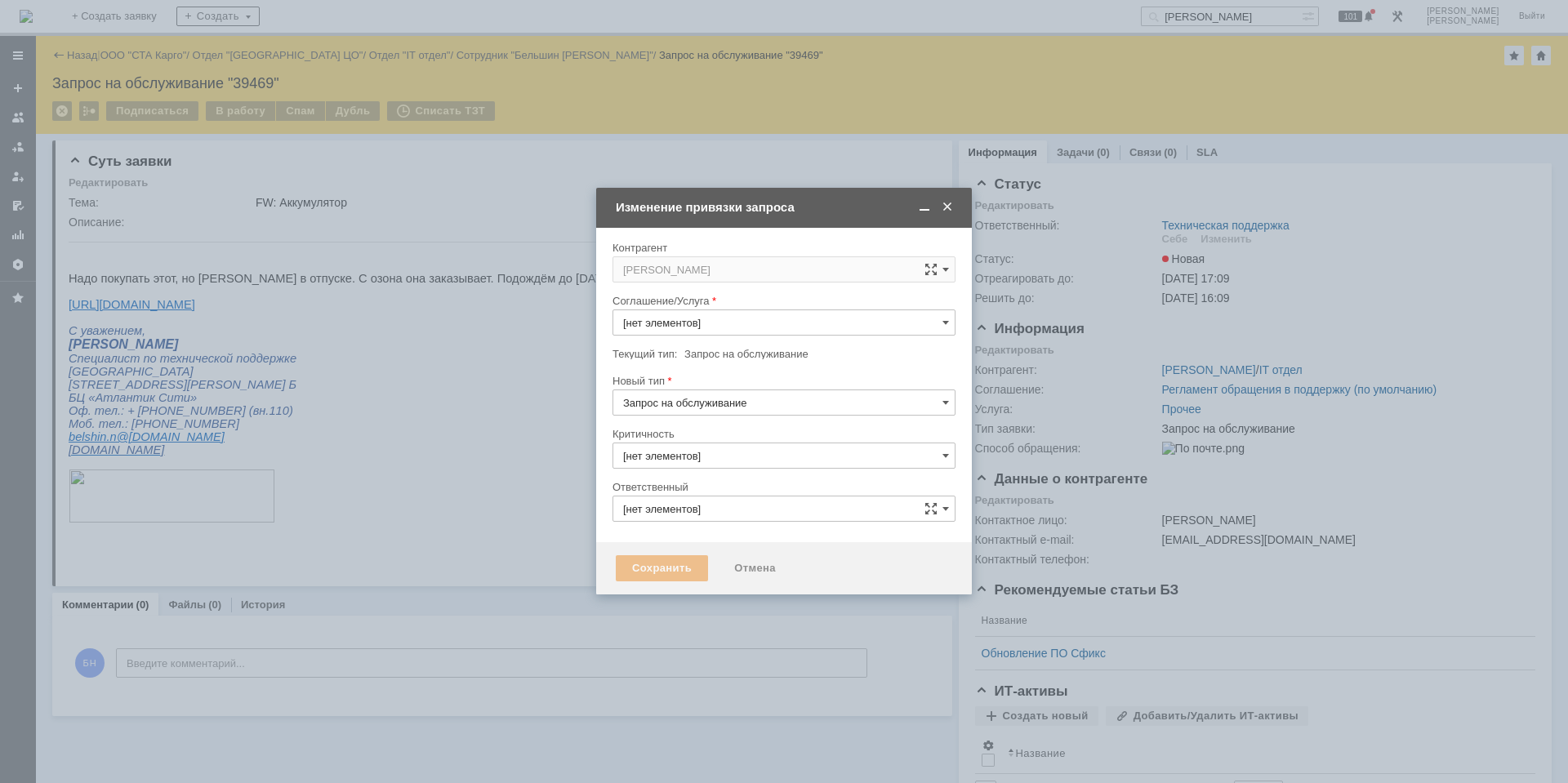
type input "3. Низкая"
type input "Техническая поддержка"
type input "Прочее"
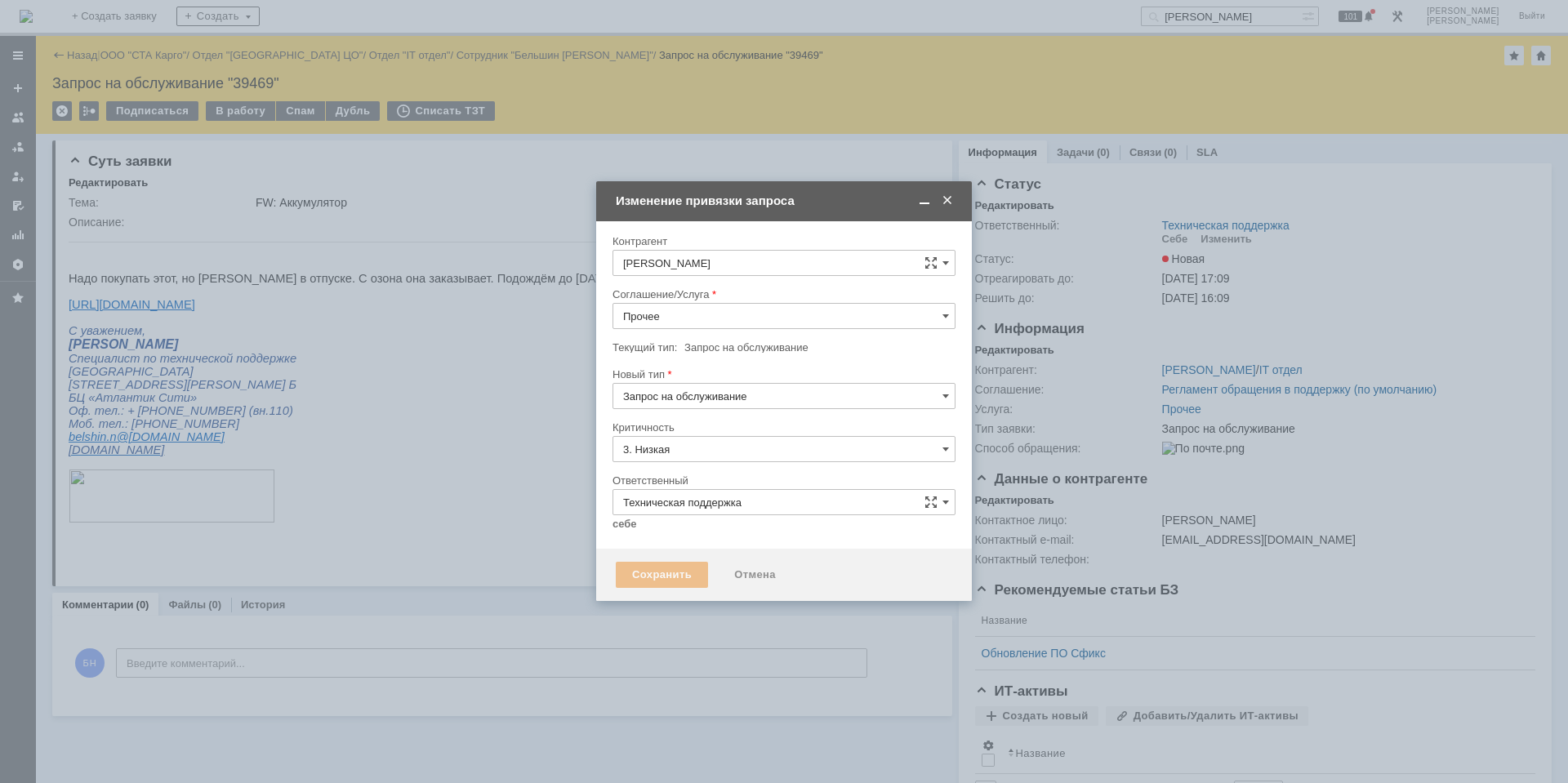
type input "[не указано]"
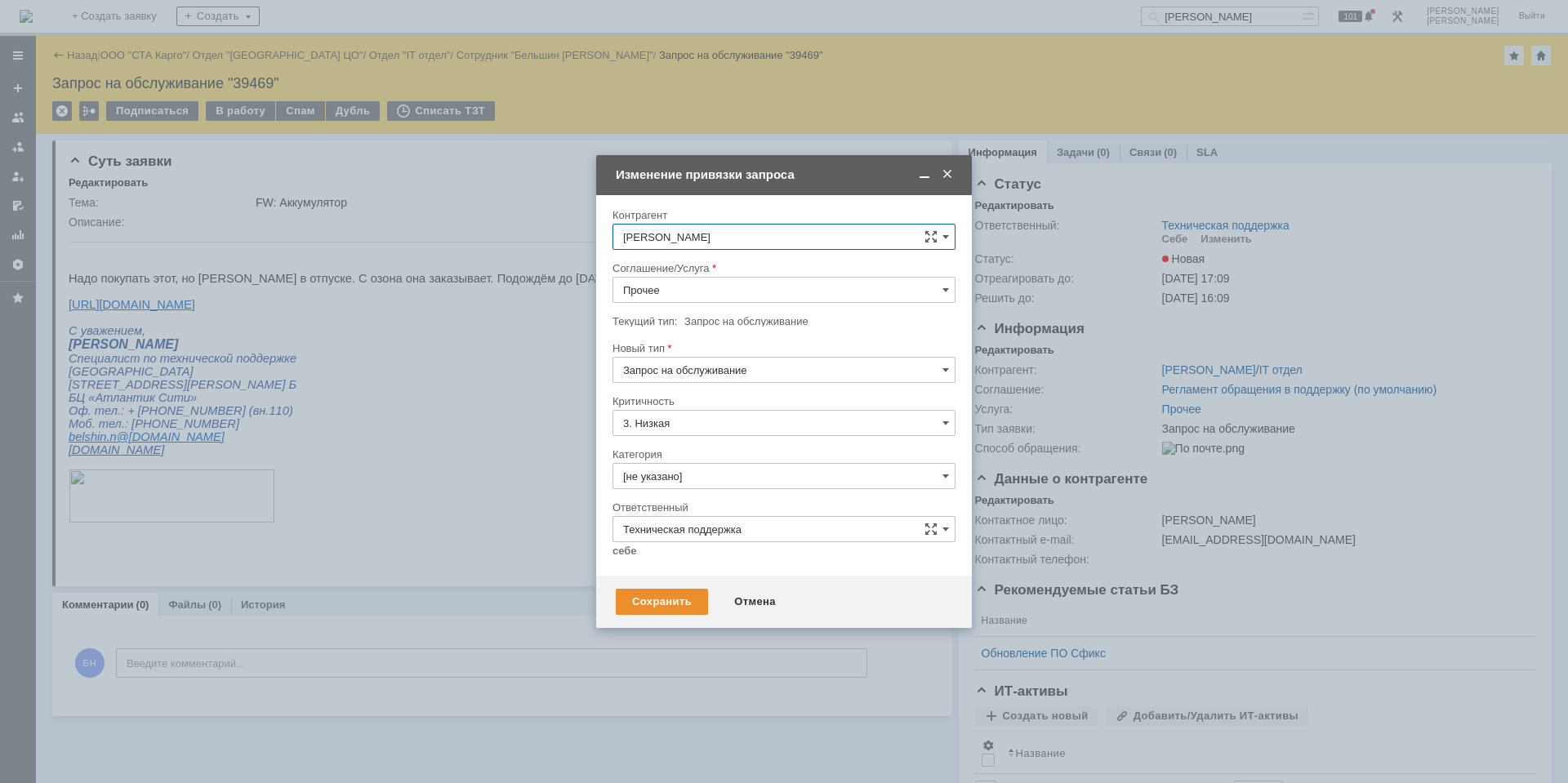
click at [698, 243] on input "[PERSON_NAME]" at bounding box center [783, 237] width 343 height 26
click at [732, 411] on span "[PERSON_NAME]" at bounding box center [706, 411] width 87 height 12
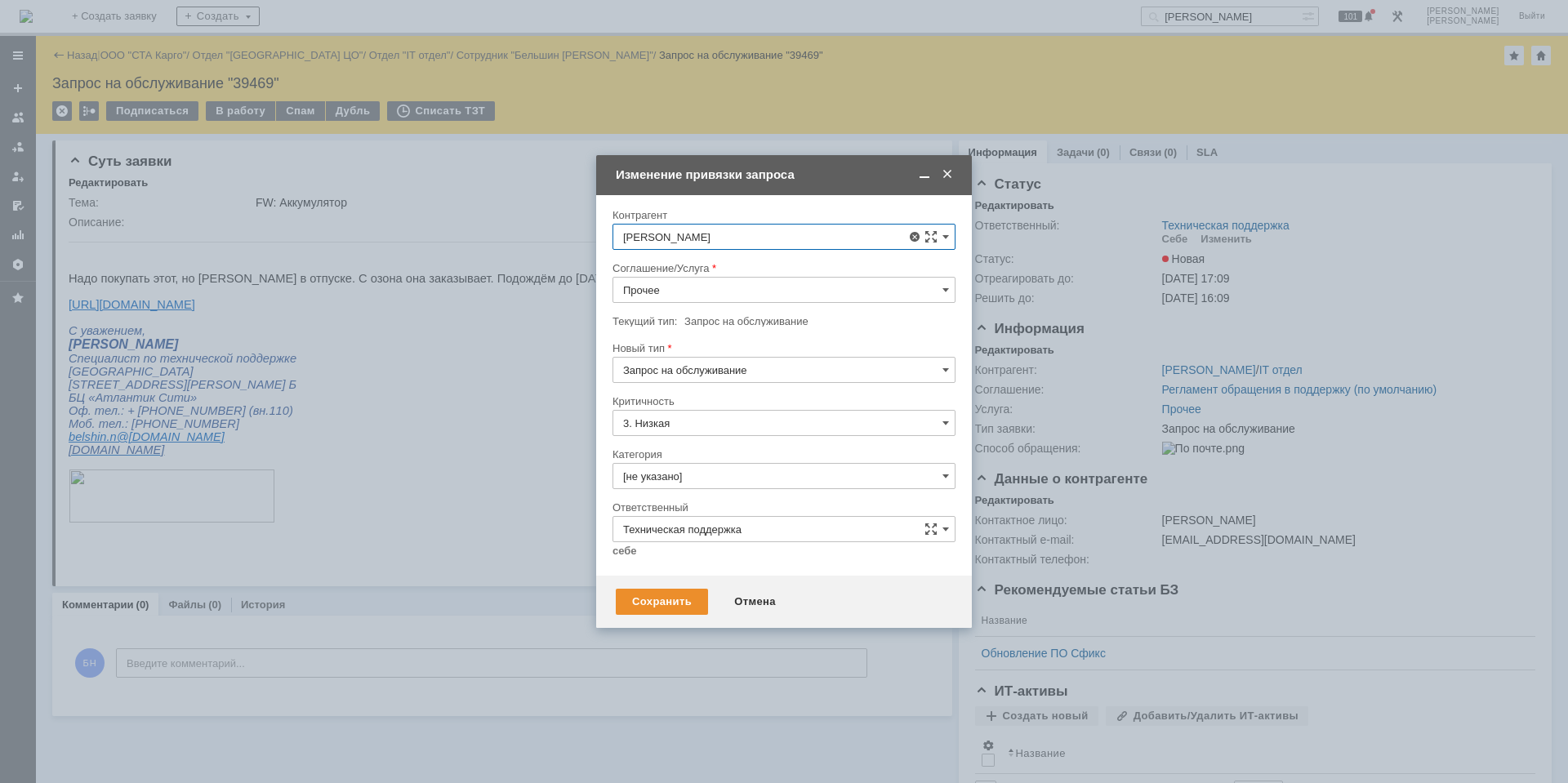
type input "[PERSON_NAME]"
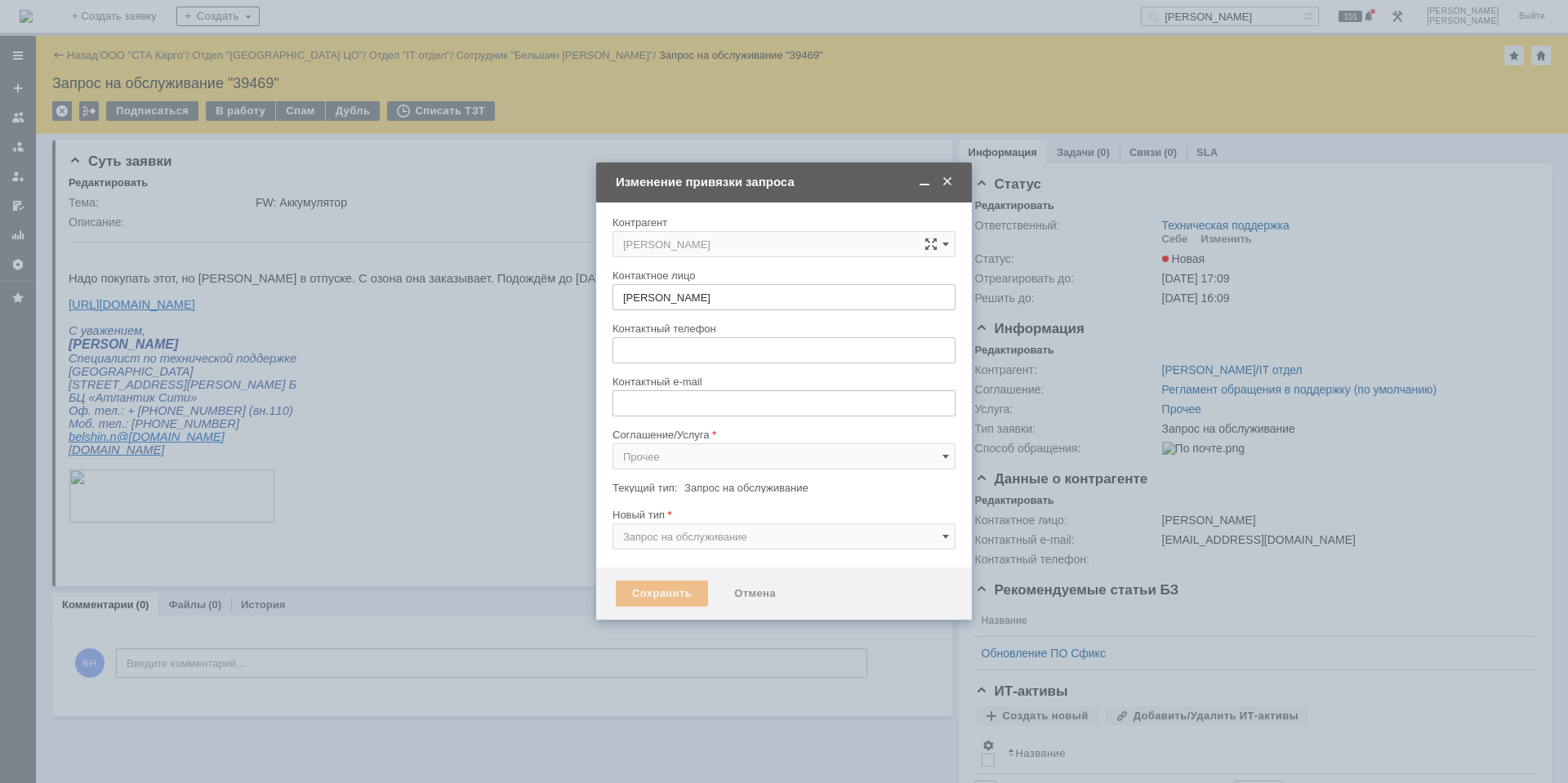
type input "[PERSON_NAME][EMAIL_ADDRESS][DOMAIN_NAME]"
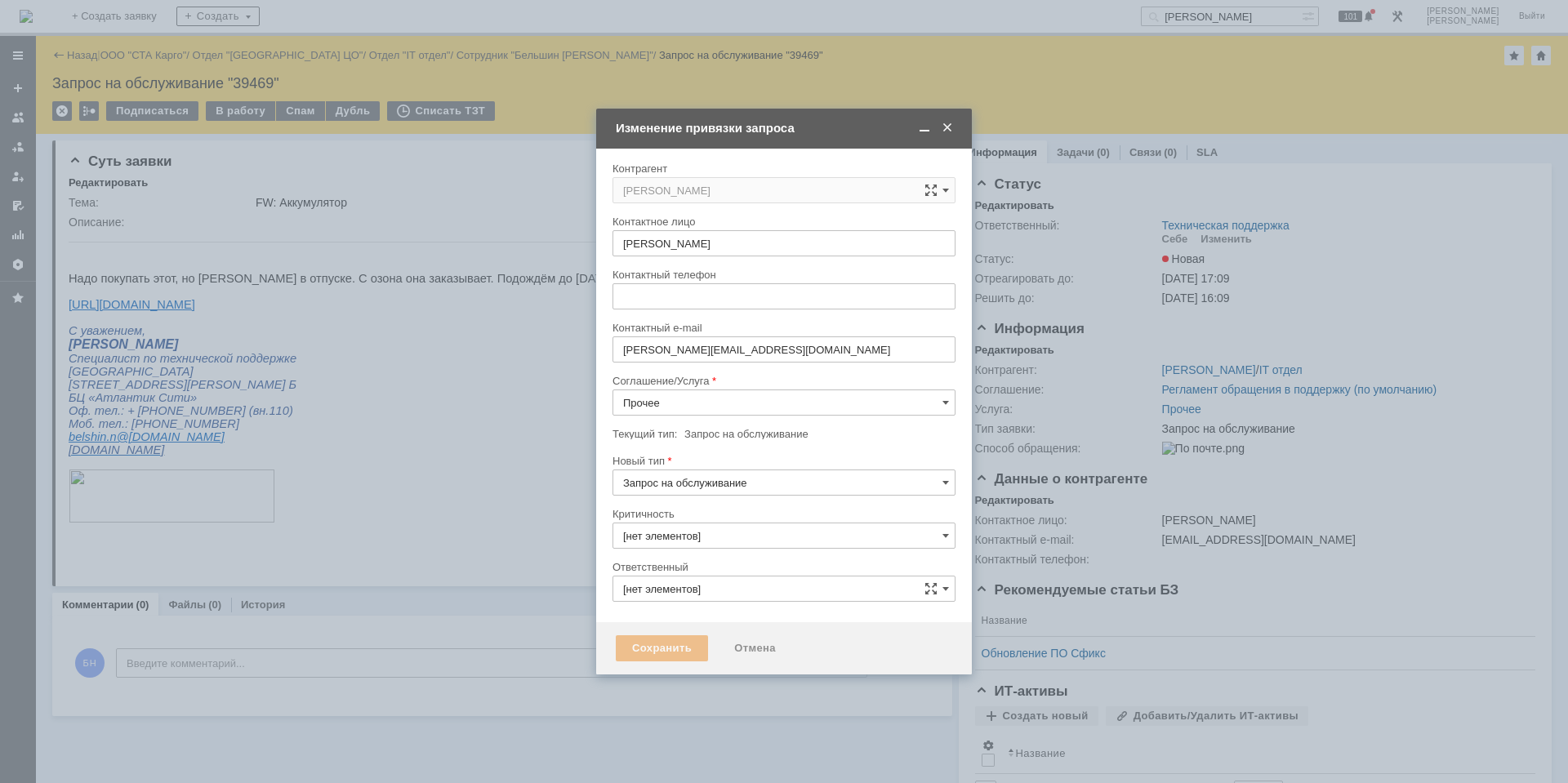
type input "3. Низкая"
type input "[не указано]"
type input "Техническая поддержка"
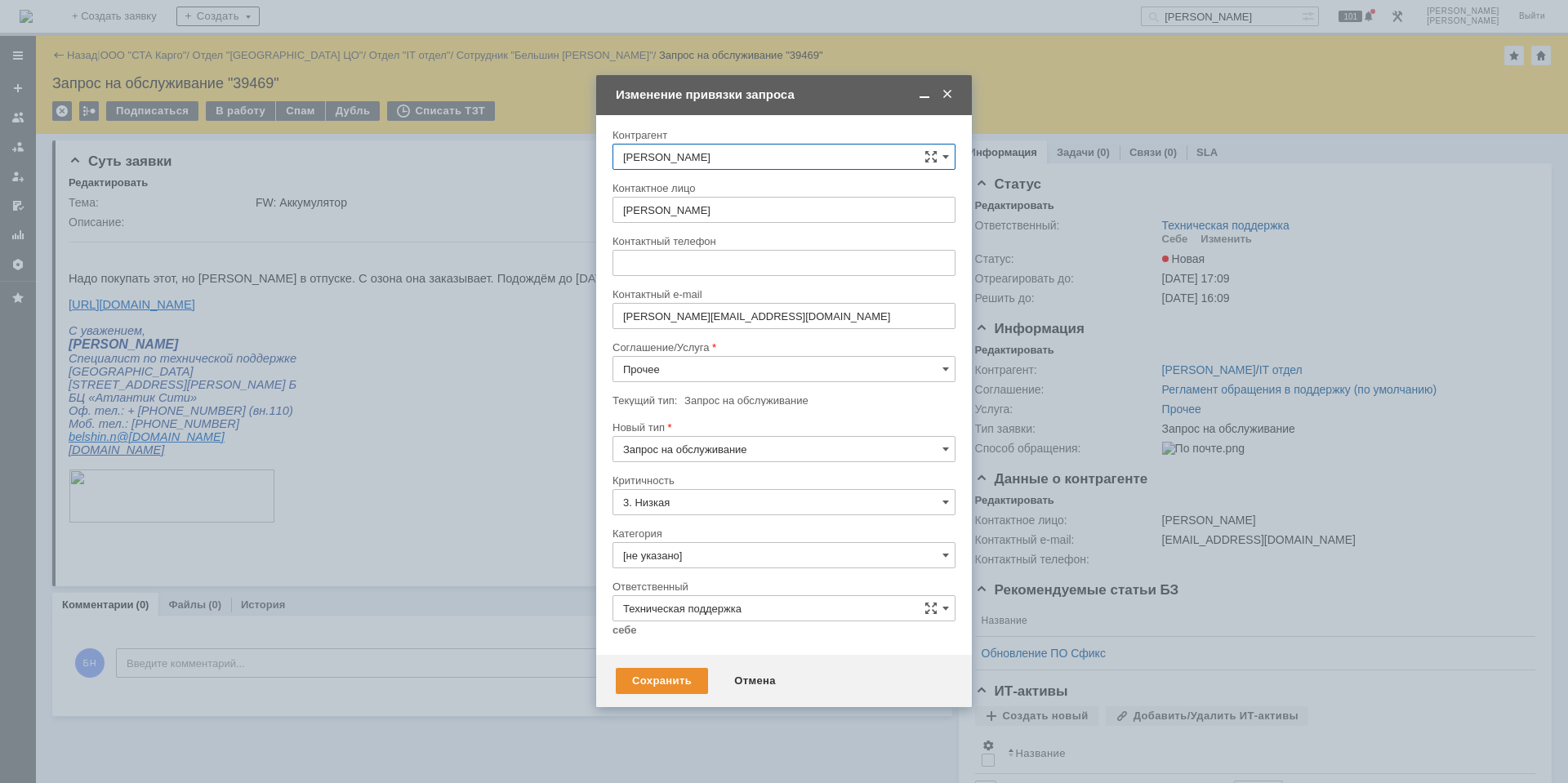
click at [749, 359] on input "Прочее" at bounding box center [783, 369] width 343 height 26
click at [709, 524] on div "Рабочее место" at bounding box center [783, 535] width 341 height 26
type input "Рабочее место"
click at [701, 548] on input "[не указано]" at bounding box center [783, 555] width 343 height 26
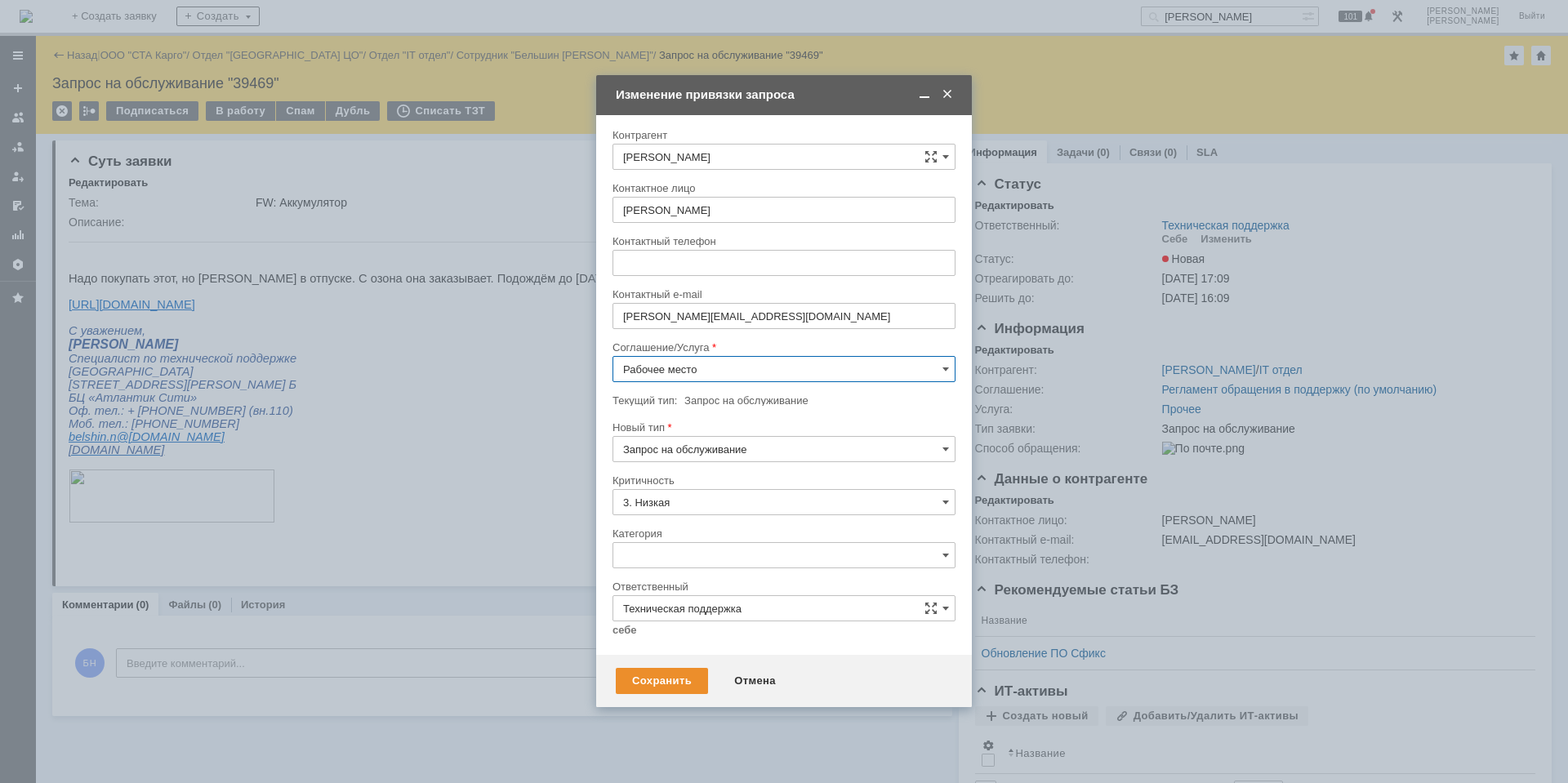
type input "Рабочее место"
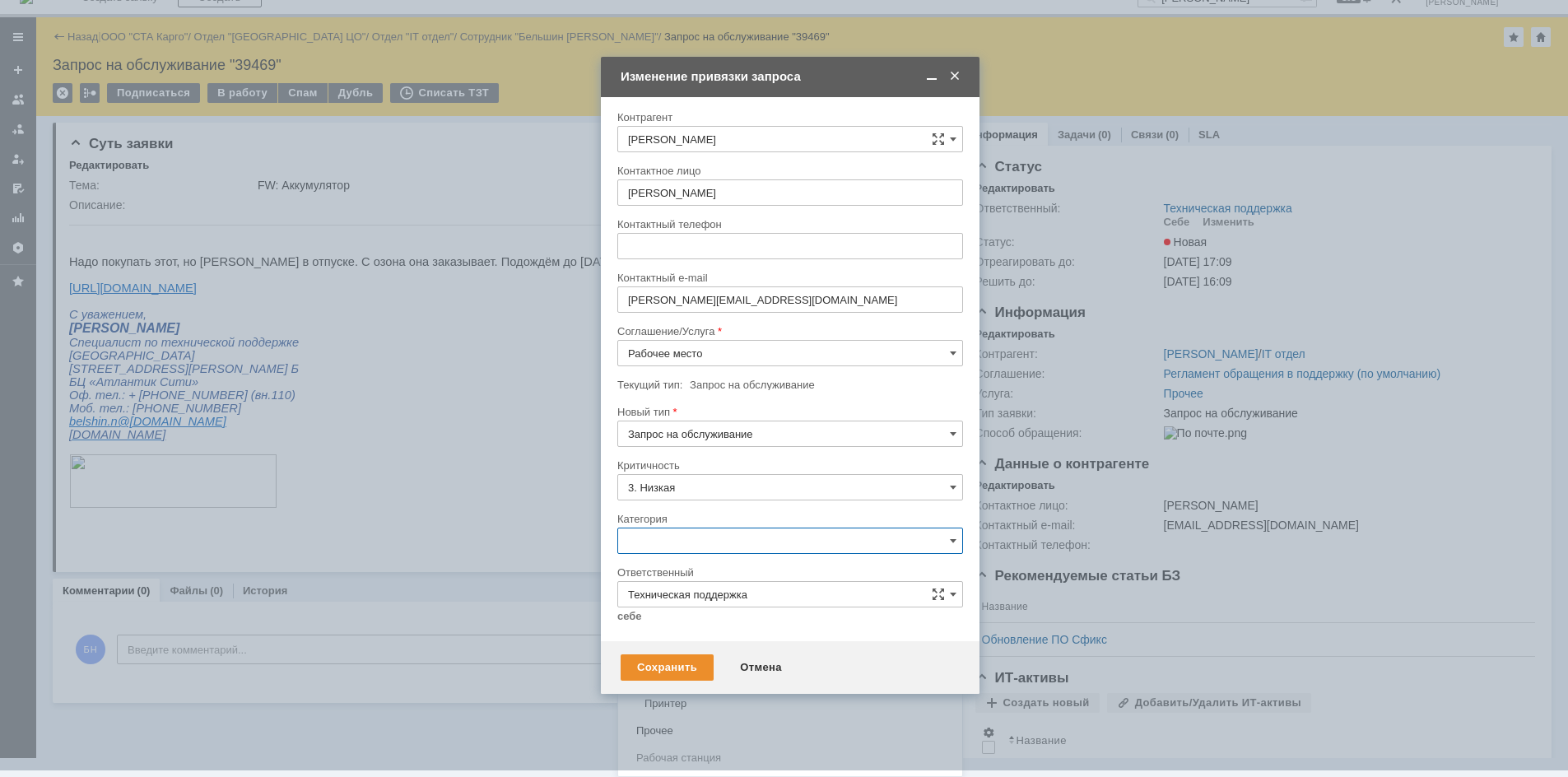
scroll to position [483, 0]
click at [688, 663] on span "Ноутбук" at bounding box center [791, 658] width 324 height 13
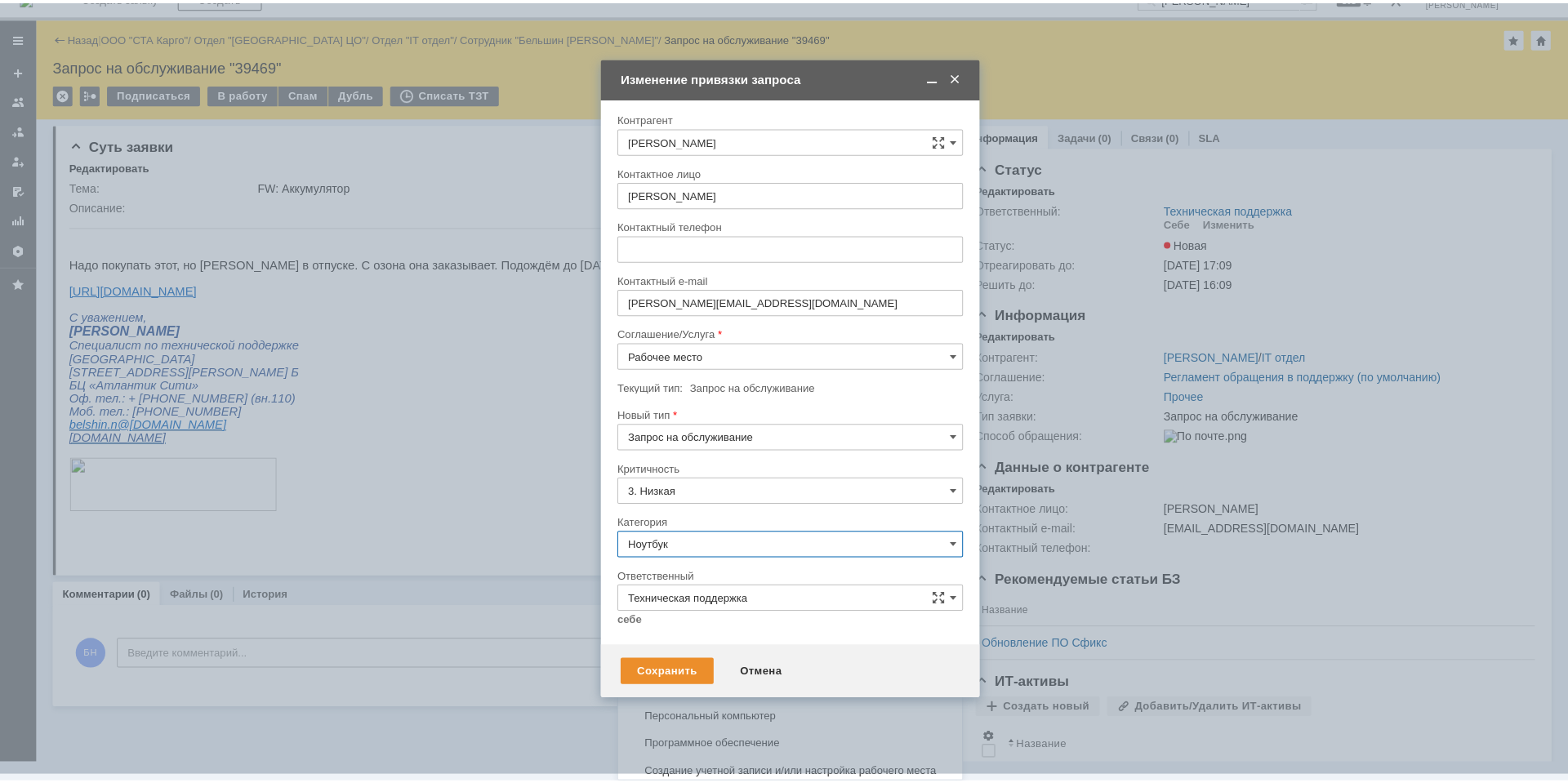
scroll to position [0, 0]
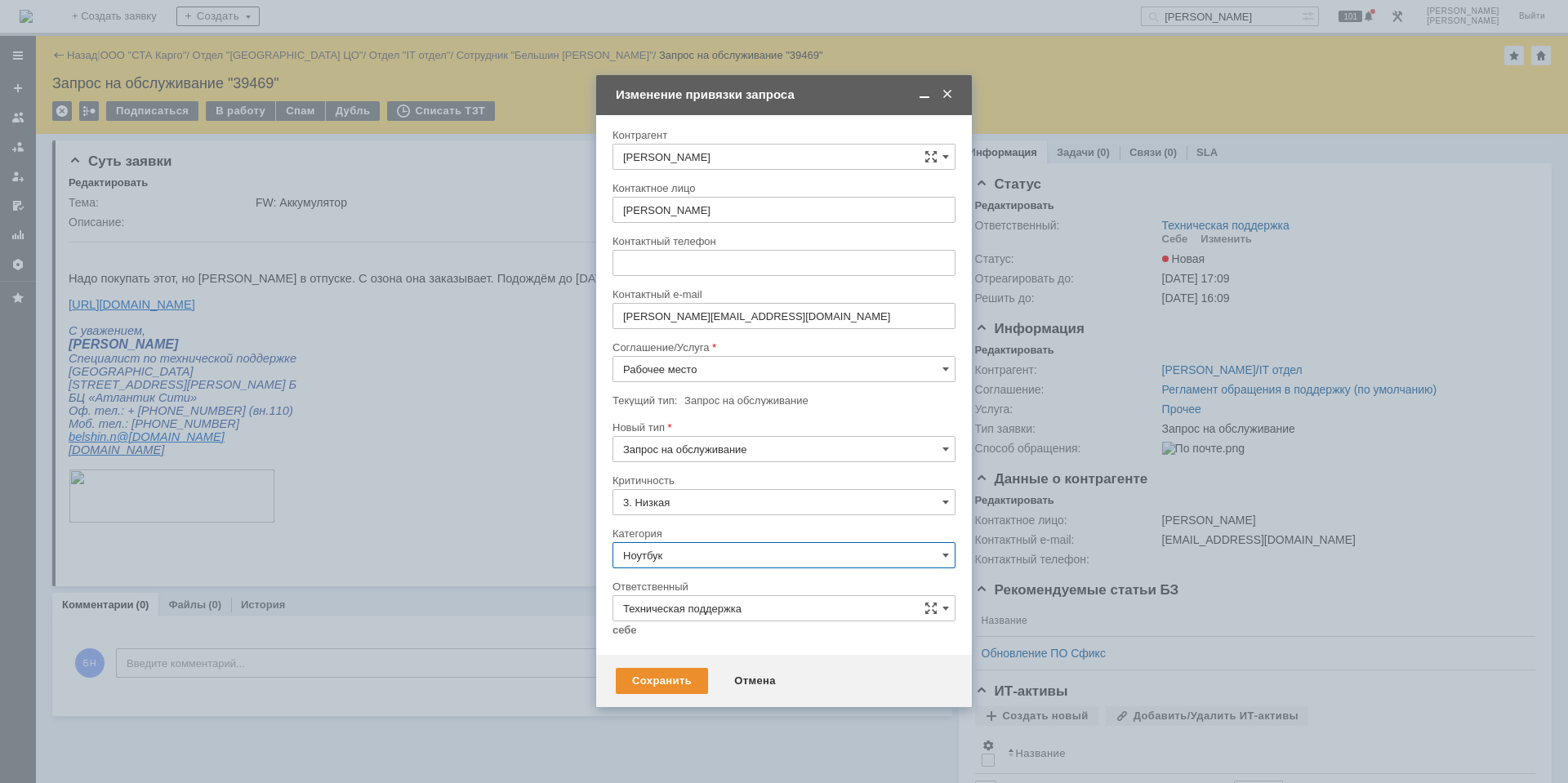
type input "Ноутбук"
click at [618, 340] on div at bounding box center [783, 335] width 343 height 11
click at [628, 627] on link "себе" at bounding box center [624, 630] width 24 height 13
type input "[PERSON_NAME]"
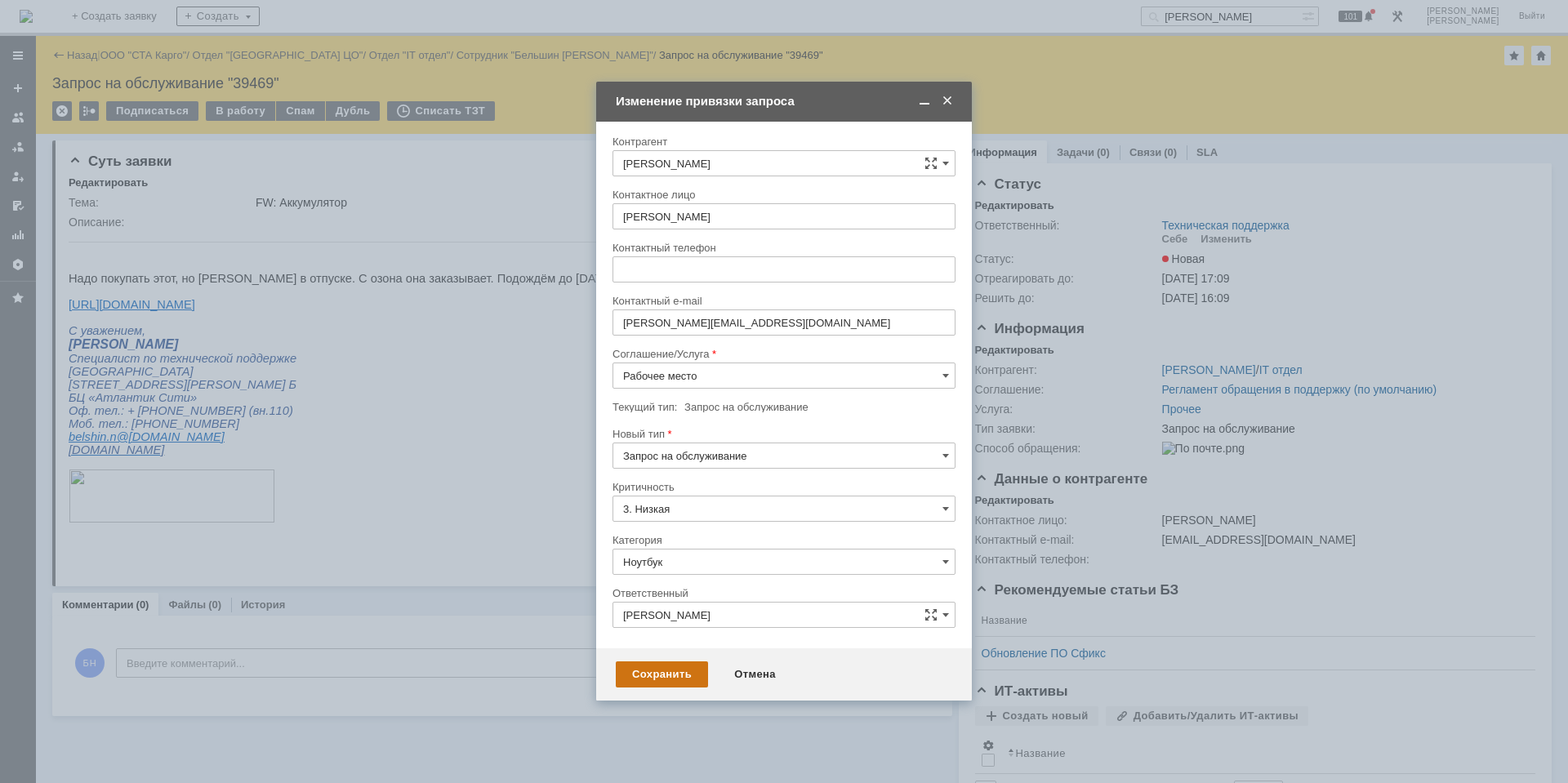
drag, startPoint x: 652, startPoint y: 697, endPoint x: 645, endPoint y: 683, distance: 15.7
click at [651, 696] on div "Сохранить Отмена" at bounding box center [784, 674] width 376 height 52
click at [645, 677] on div "Сохранить" at bounding box center [661, 674] width 92 height 26
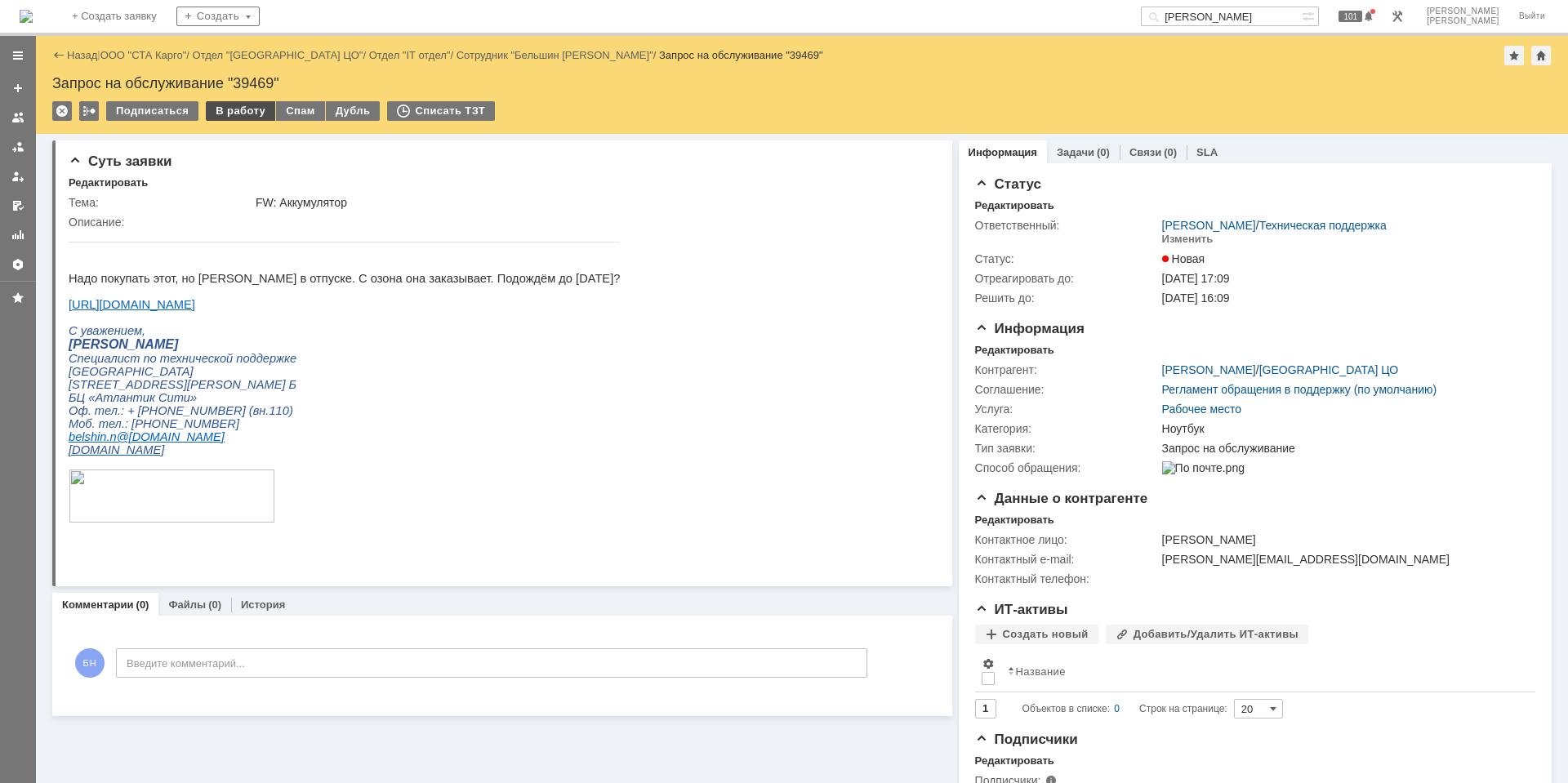
click at [236, 105] on div "В работу" at bounding box center [240, 111] width 70 height 20
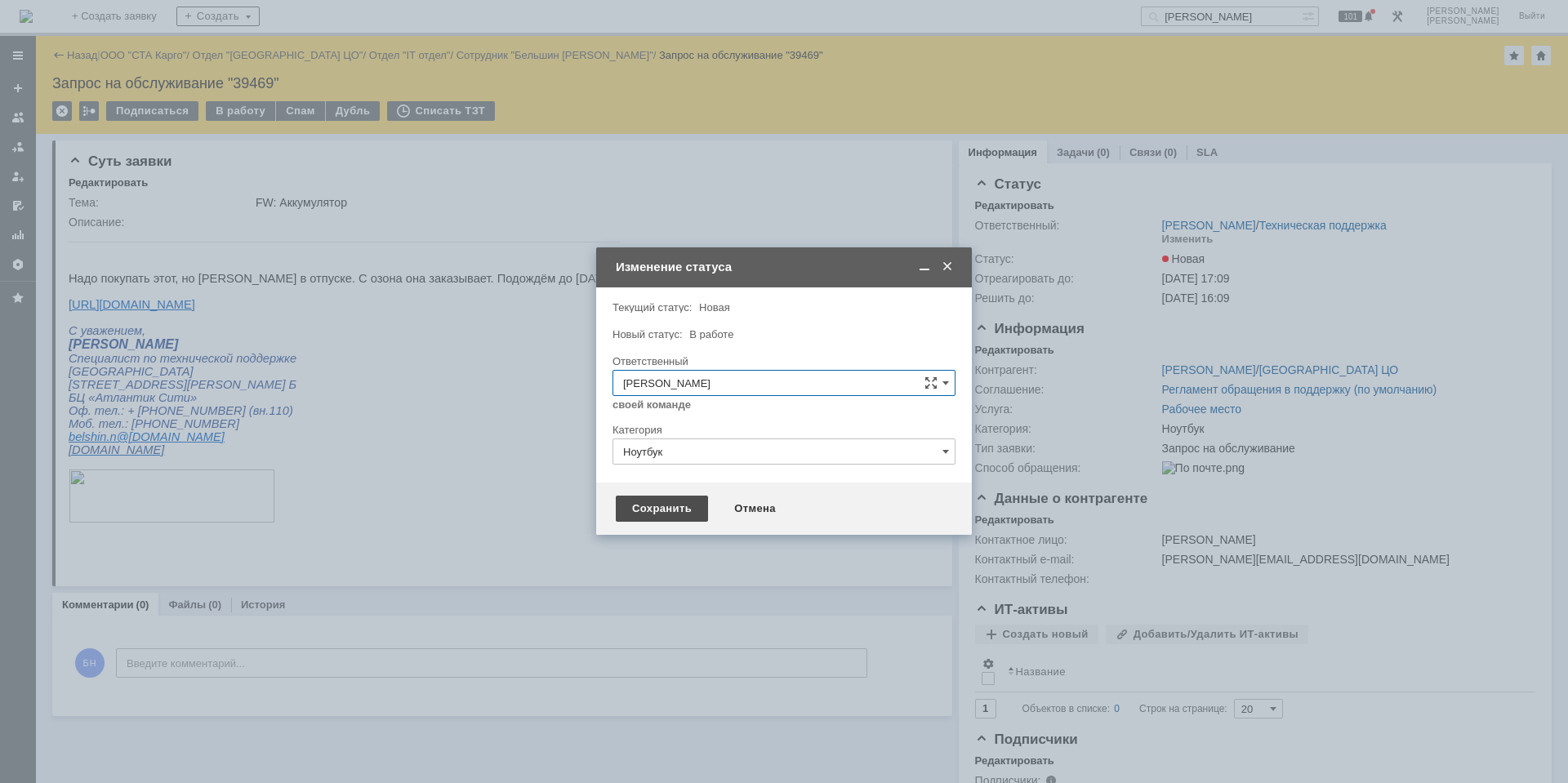
click at [655, 511] on div "Сохранить" at bounding box center [661, 509] width 92 height 26
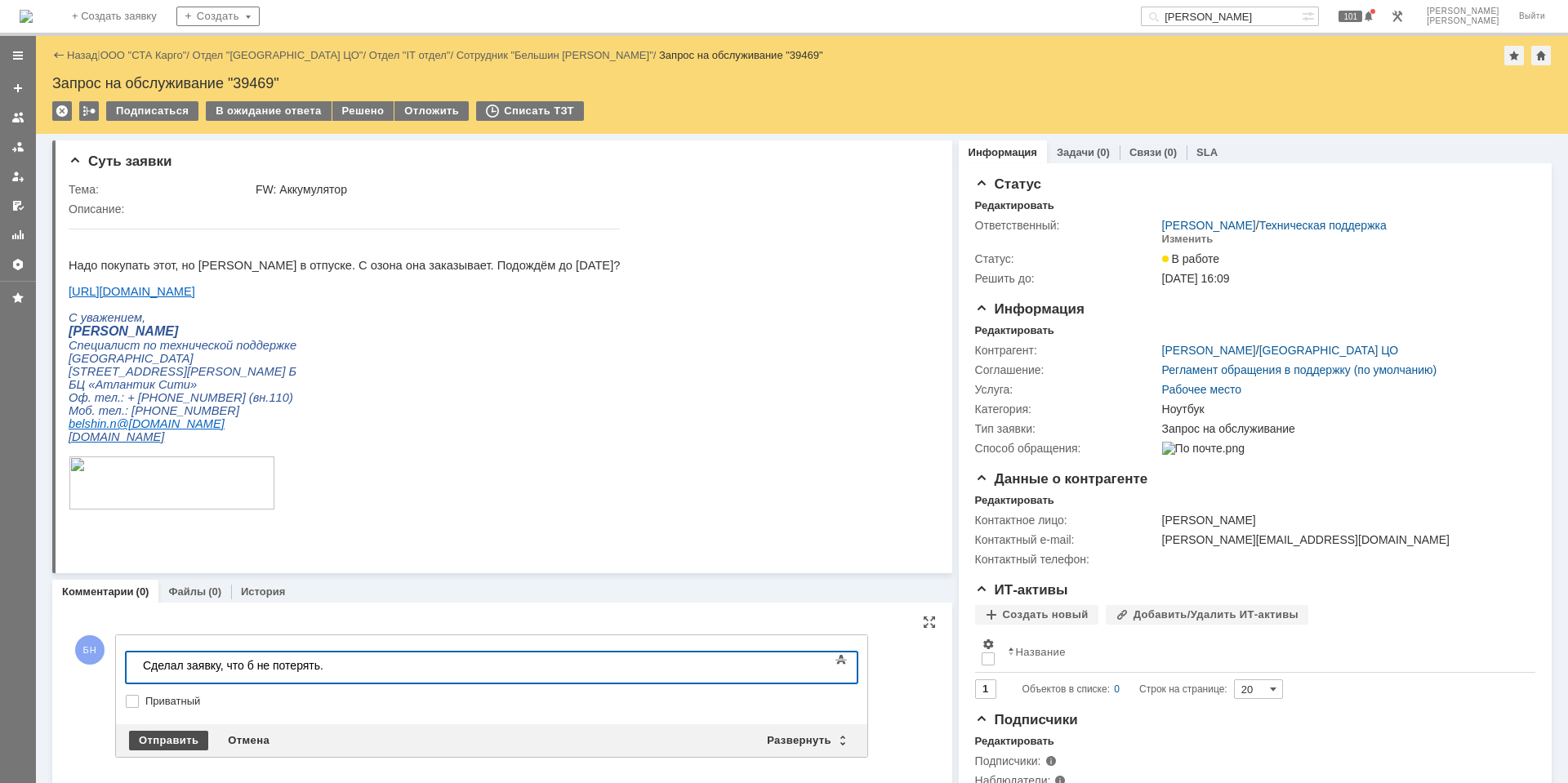
click at [151, 739] on div "Отправить" at bounding box center [168, 740] width 79 height 20
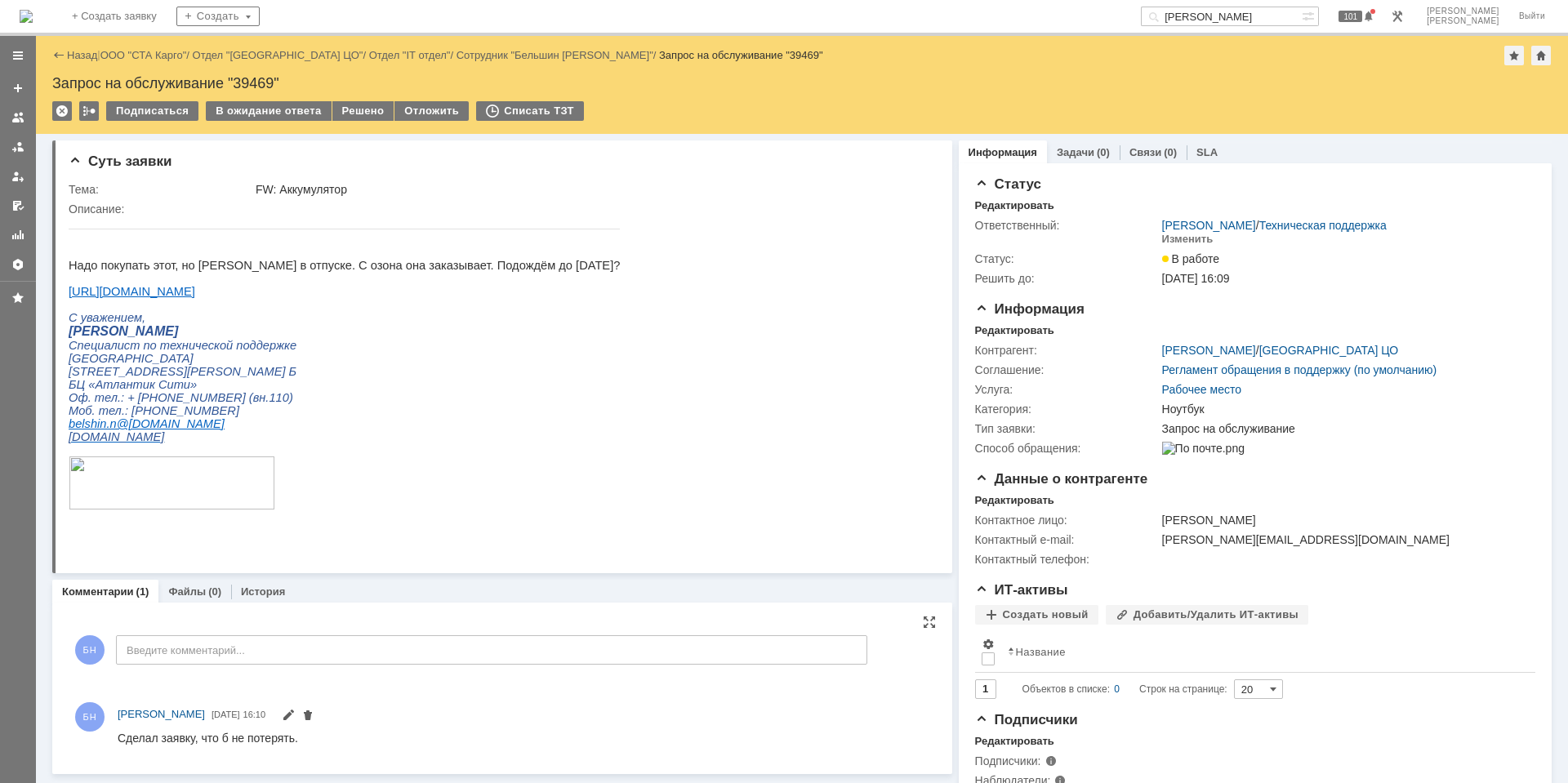
click at [33, 10] on img at bounding box center [26, 17] width 13 height 13
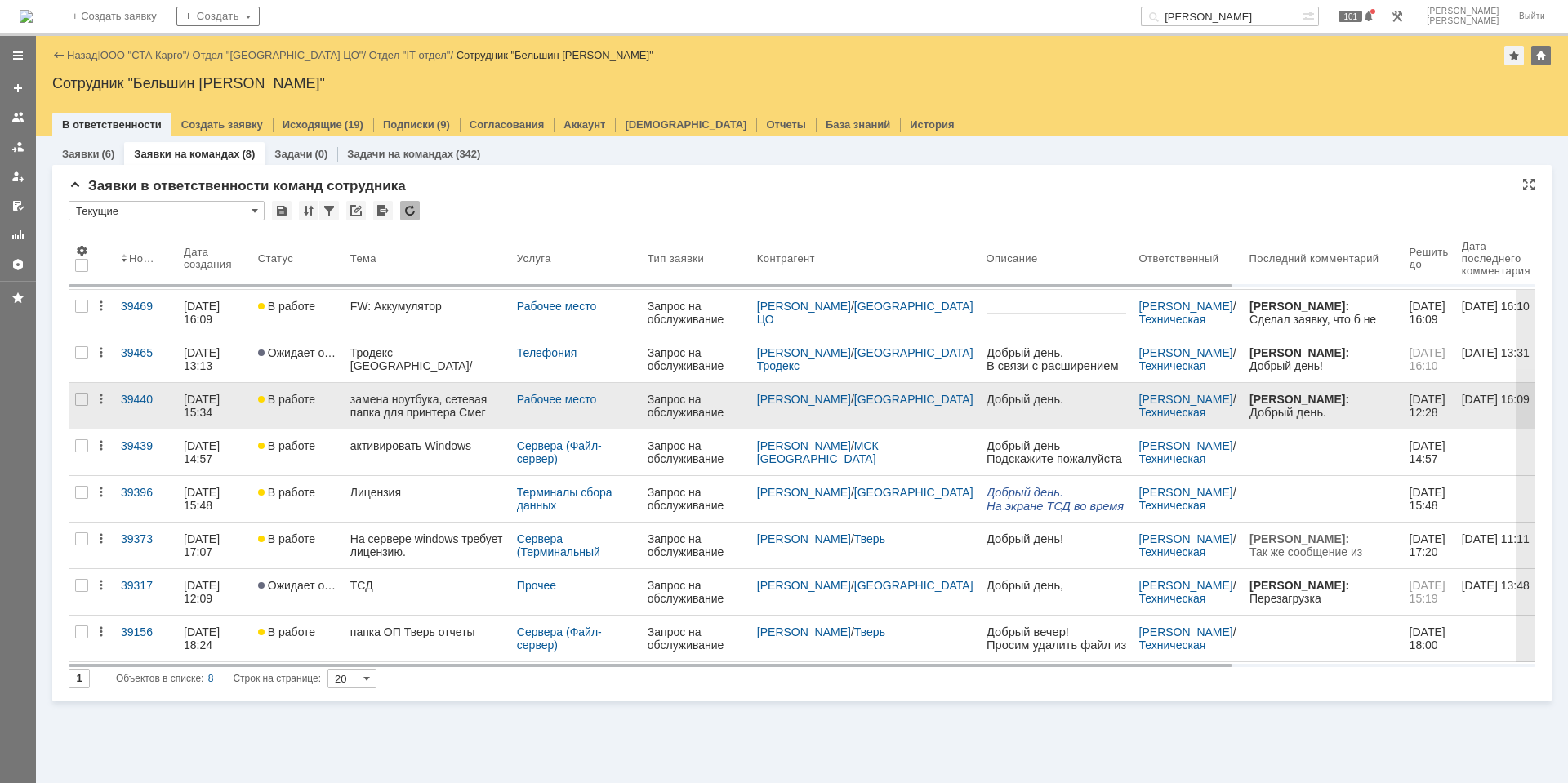
click at [344, 413] on link "В работе" at bounding box center [297, 405] width 92 height 46
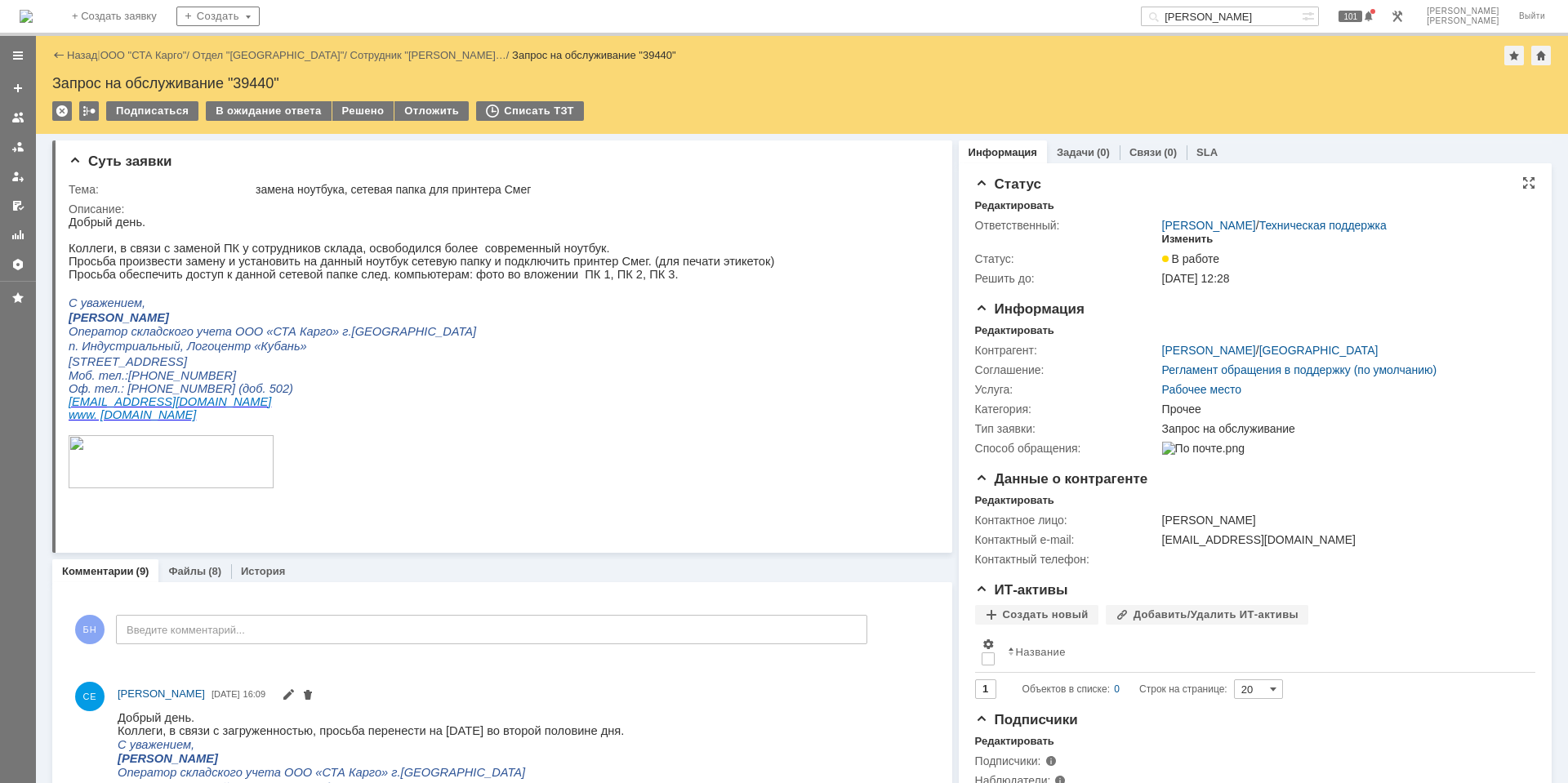
click at [1164, 236] on div "Изменить" at bounding box center [1187, 239] width 51 height 13
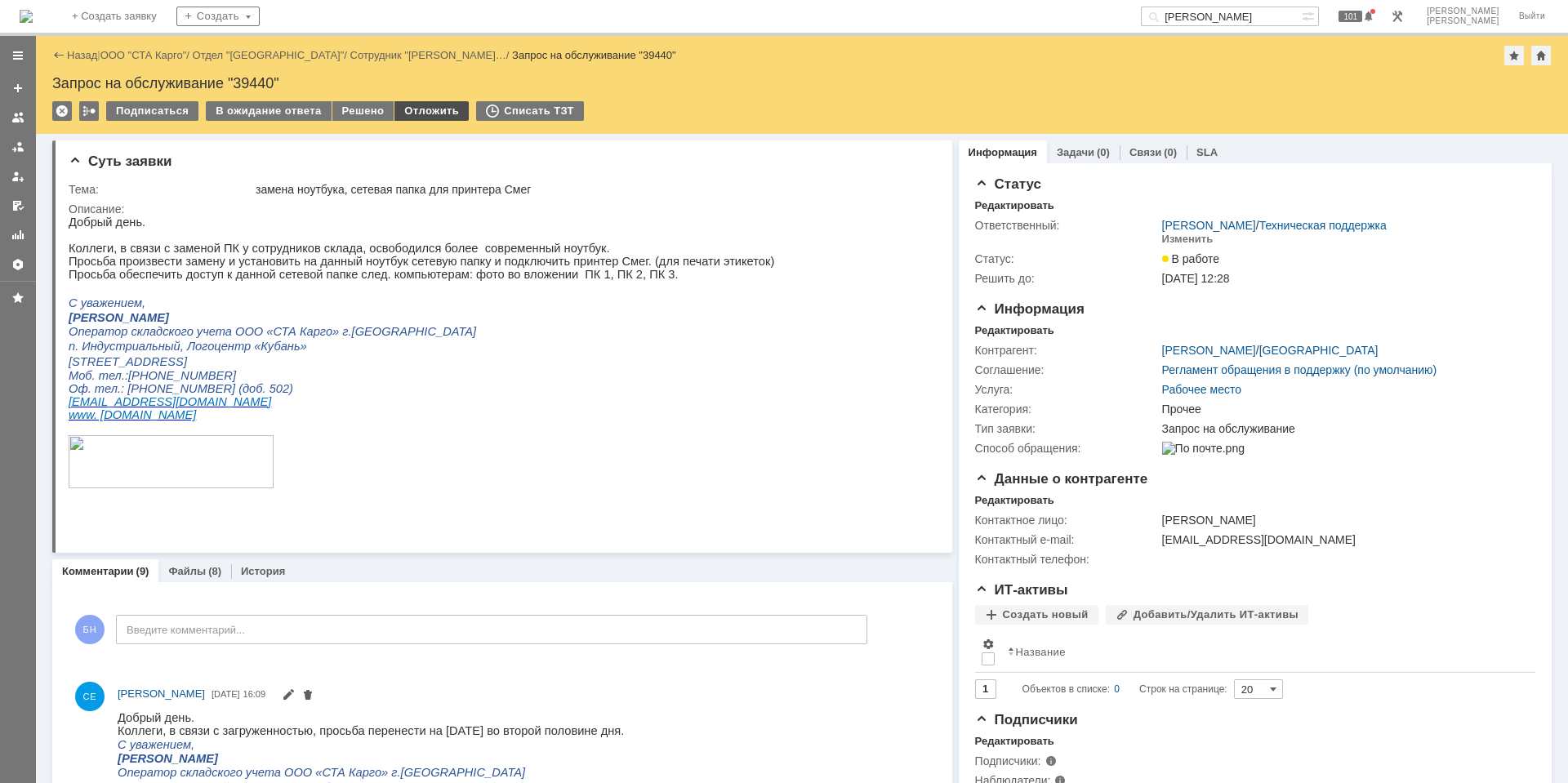
click at [432, 111] on div "Отложить" at bounding box center [432, 111] width 74 height 20
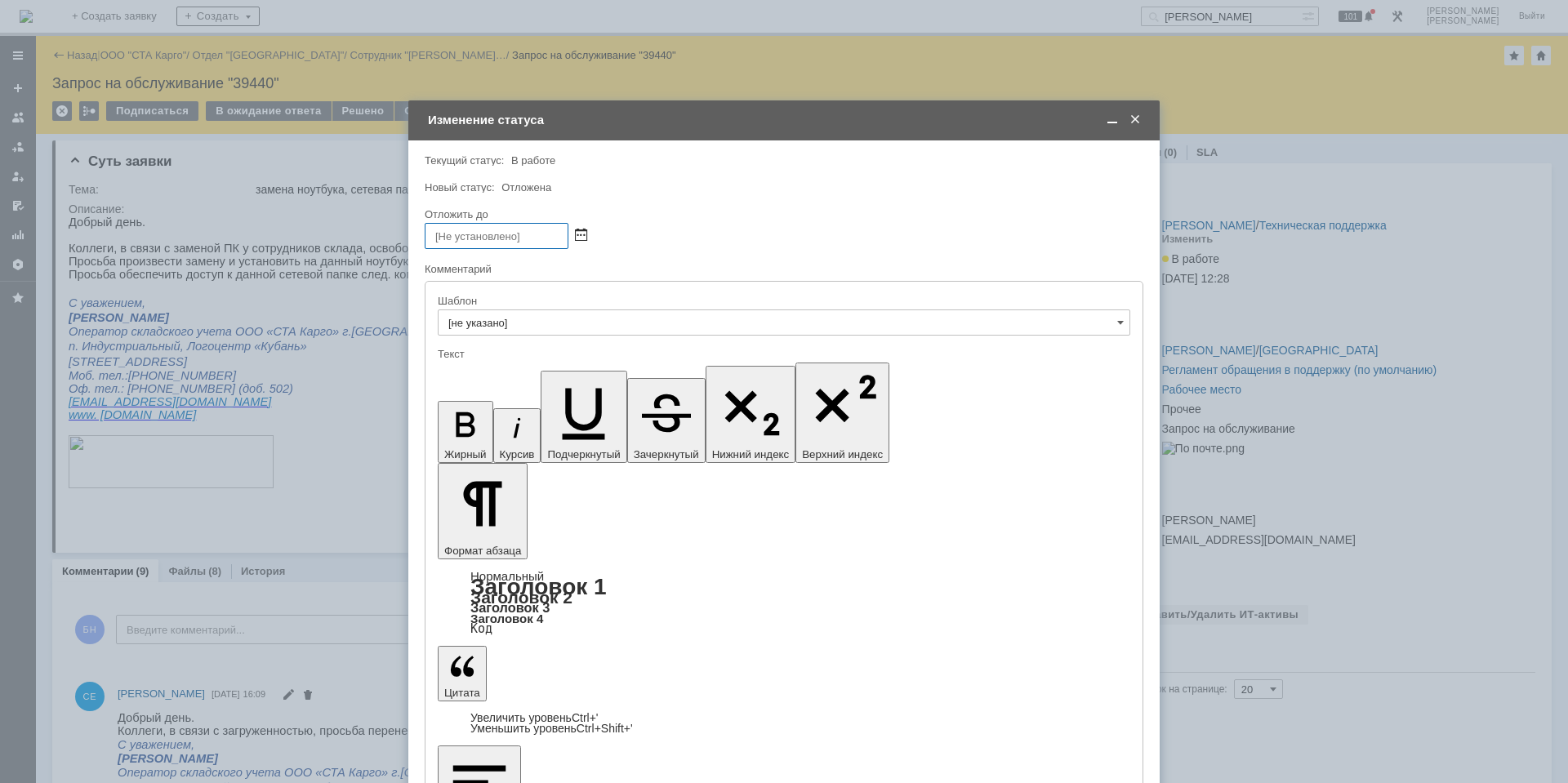
click at [575, 231] on span at bounding box center [580, 236] width 12 height 13
click at [465, 376] on div "1" at bounding box center [459, 378] width 17 height 14
type input "[DATE] 16:10"
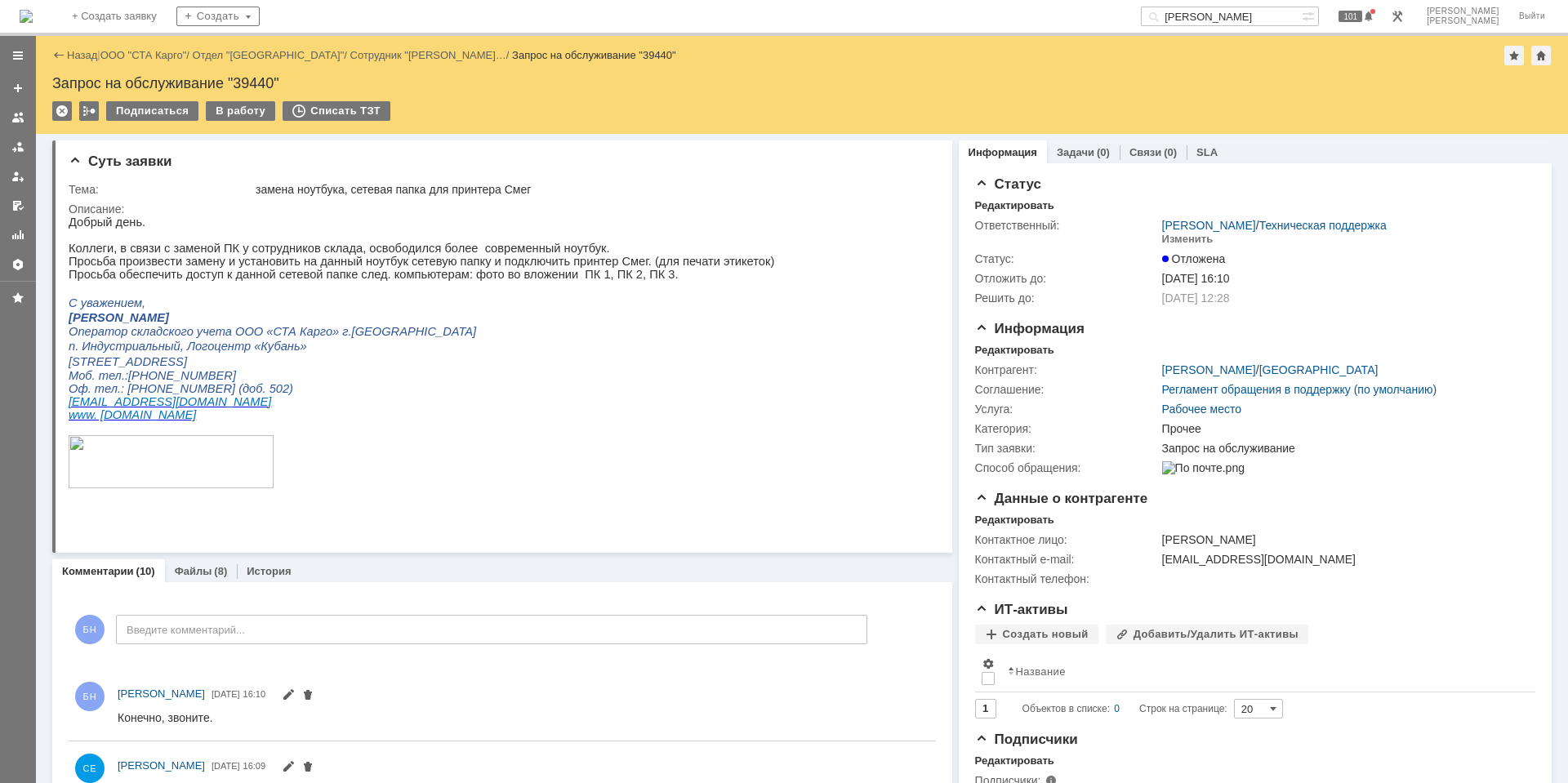
click at [33, 10] on img at bounding box center [26, 17] width 13 height 13
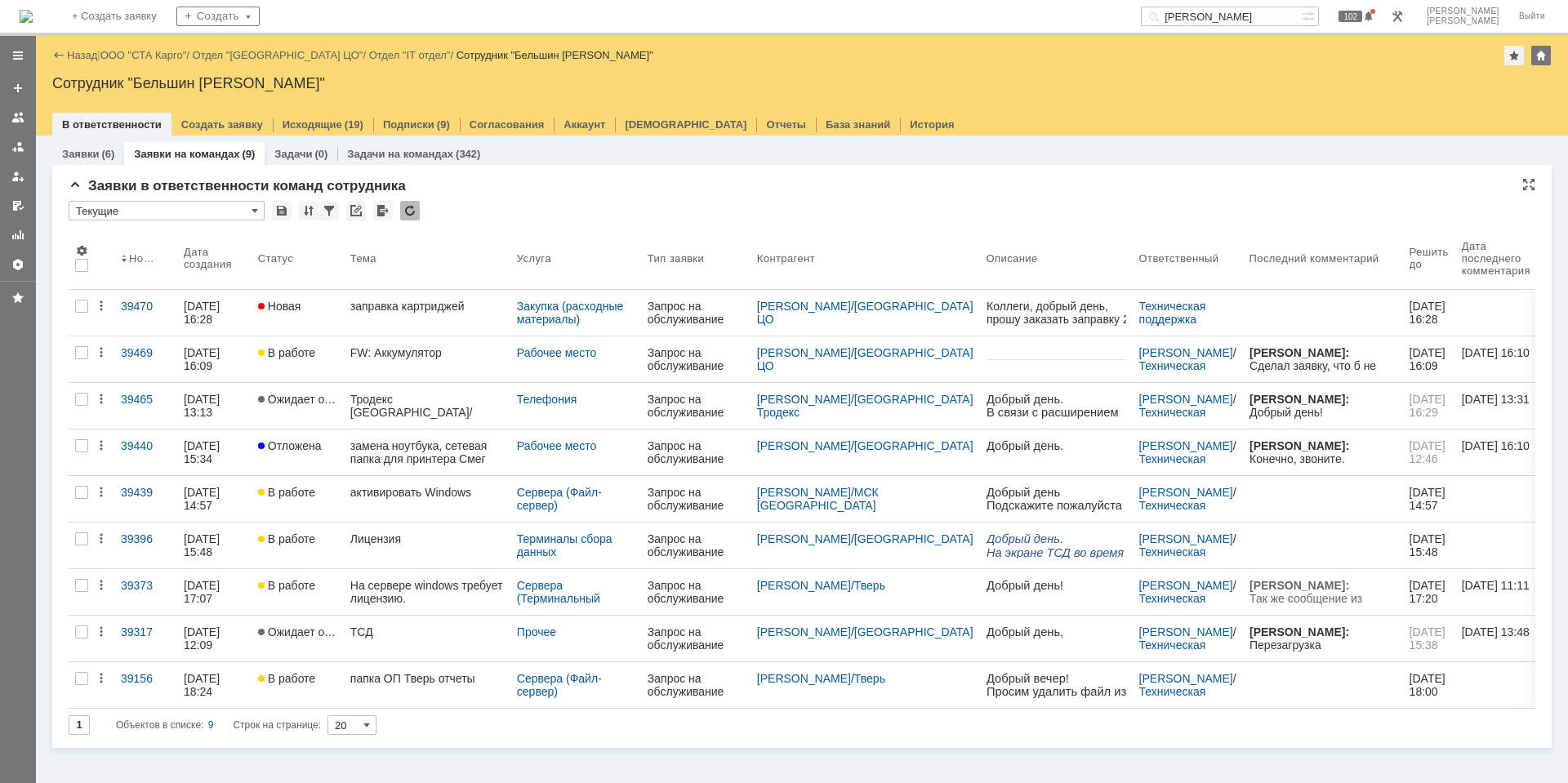
click at [418, 214] on div at bounding box center [409, 210] width 20 height 20
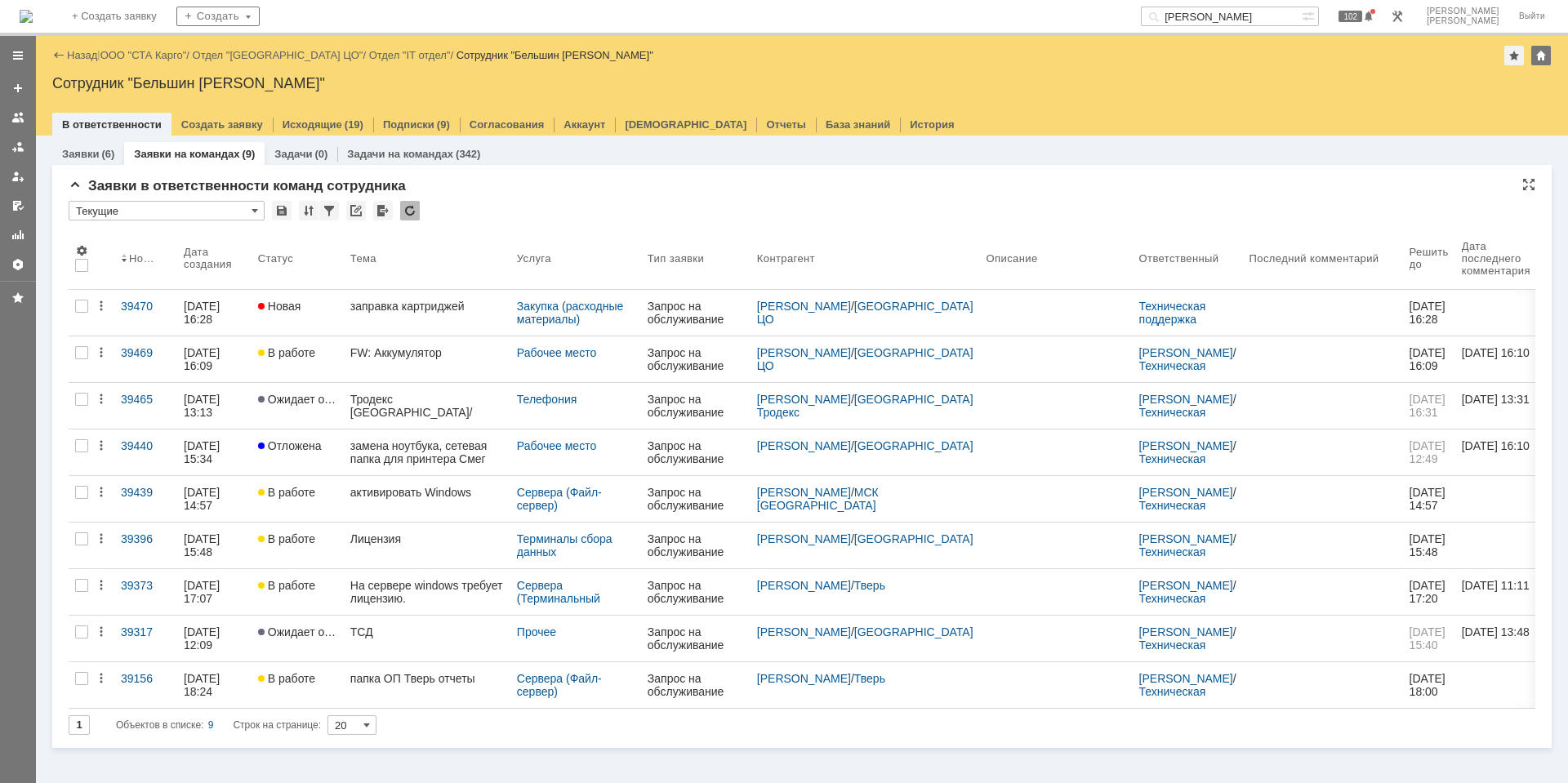
click at [412, 320] on link "заправка картриджей" at bounding box center [427, 312] width 166 height 46
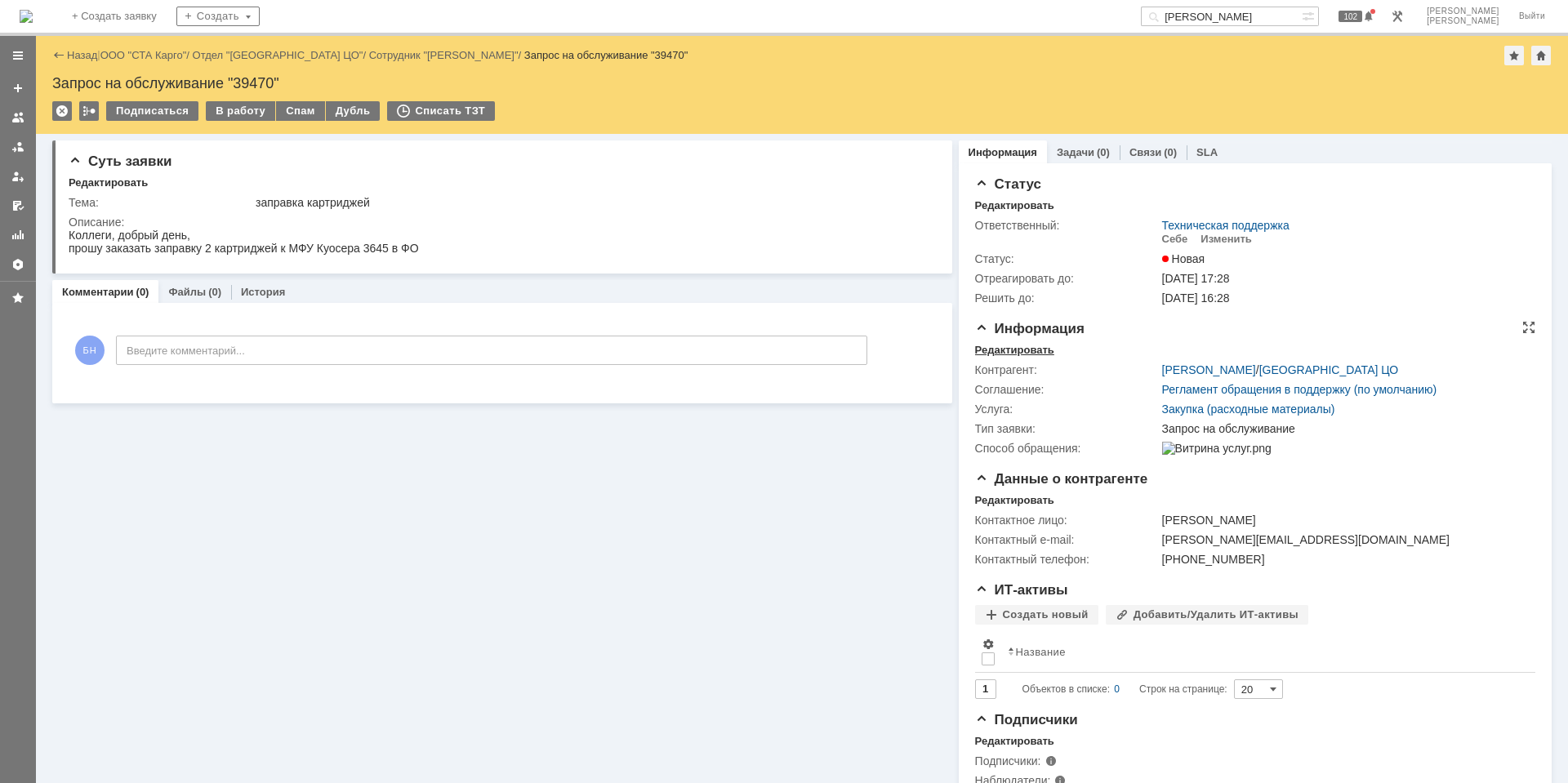
click at [994, 346] on div "Редактировать" at bounding box center [1014, 351] width 79 height 13
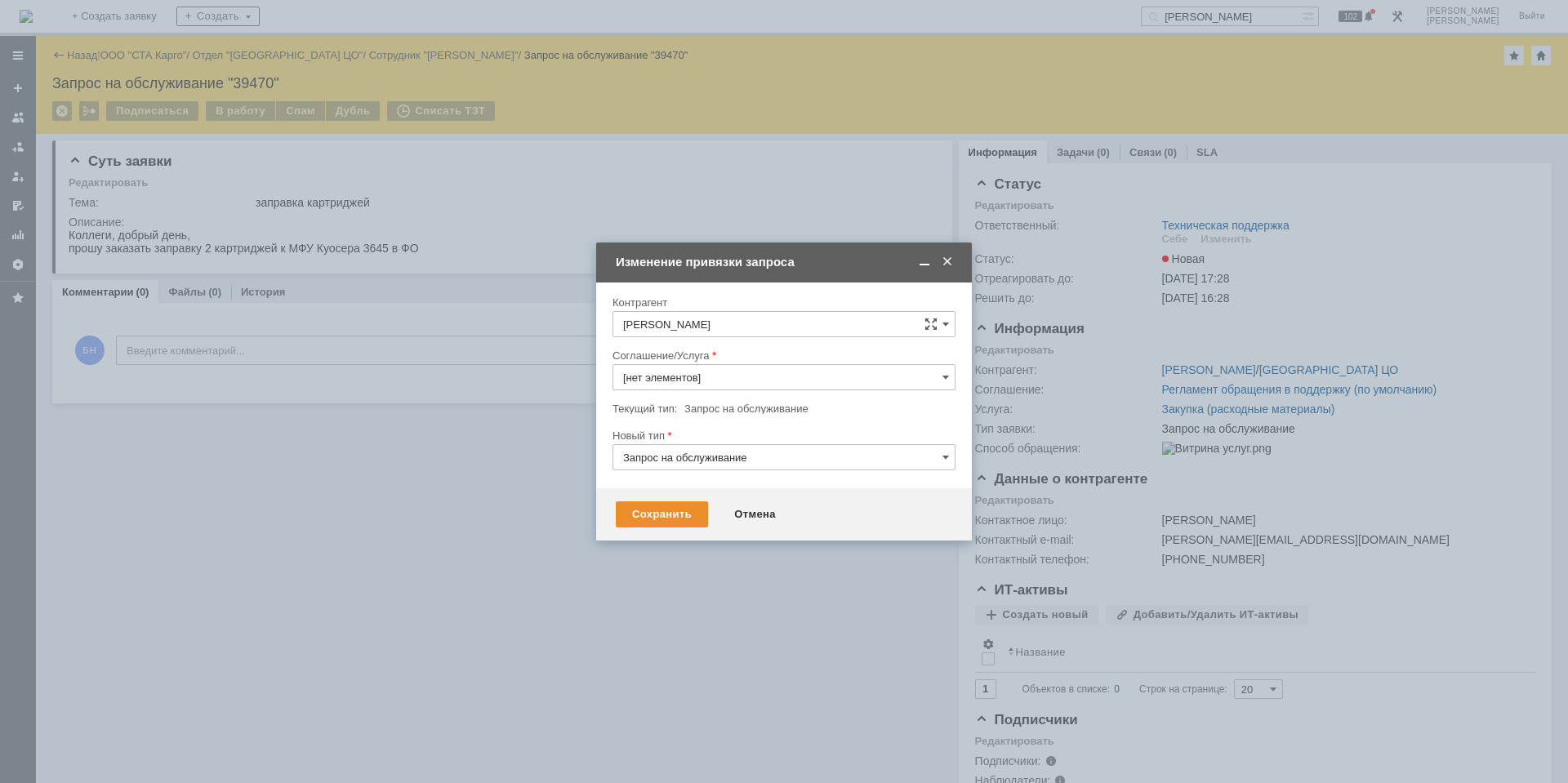
type input "Закупка (расходные материалы)"
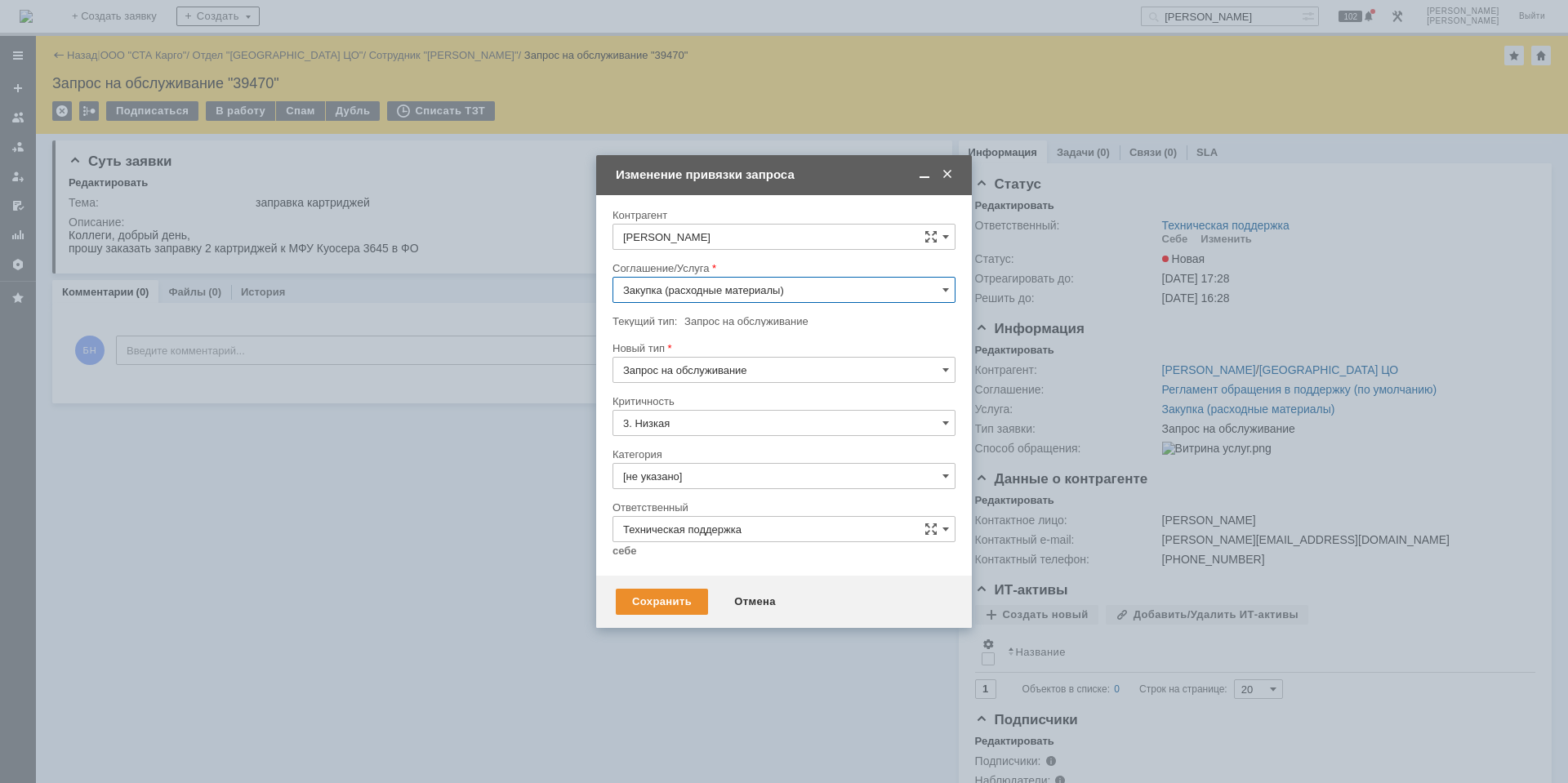
click at [776, 295] on input "Закупка (расходные материалы)" at bounding box center [783, 290] width 343 height 26
click at [598, 347] on div "Внимание! [PERSON_NAME]/Услуга Закупка (расходные материалы) Текущий тип: Запро…" at bounding box center [784, 385] width 376 height 380
type input "Закупка (расходные материалы)"
click at [687, 486] on input "[не указано]" at bounding box center [783, 476] width 343 height 26
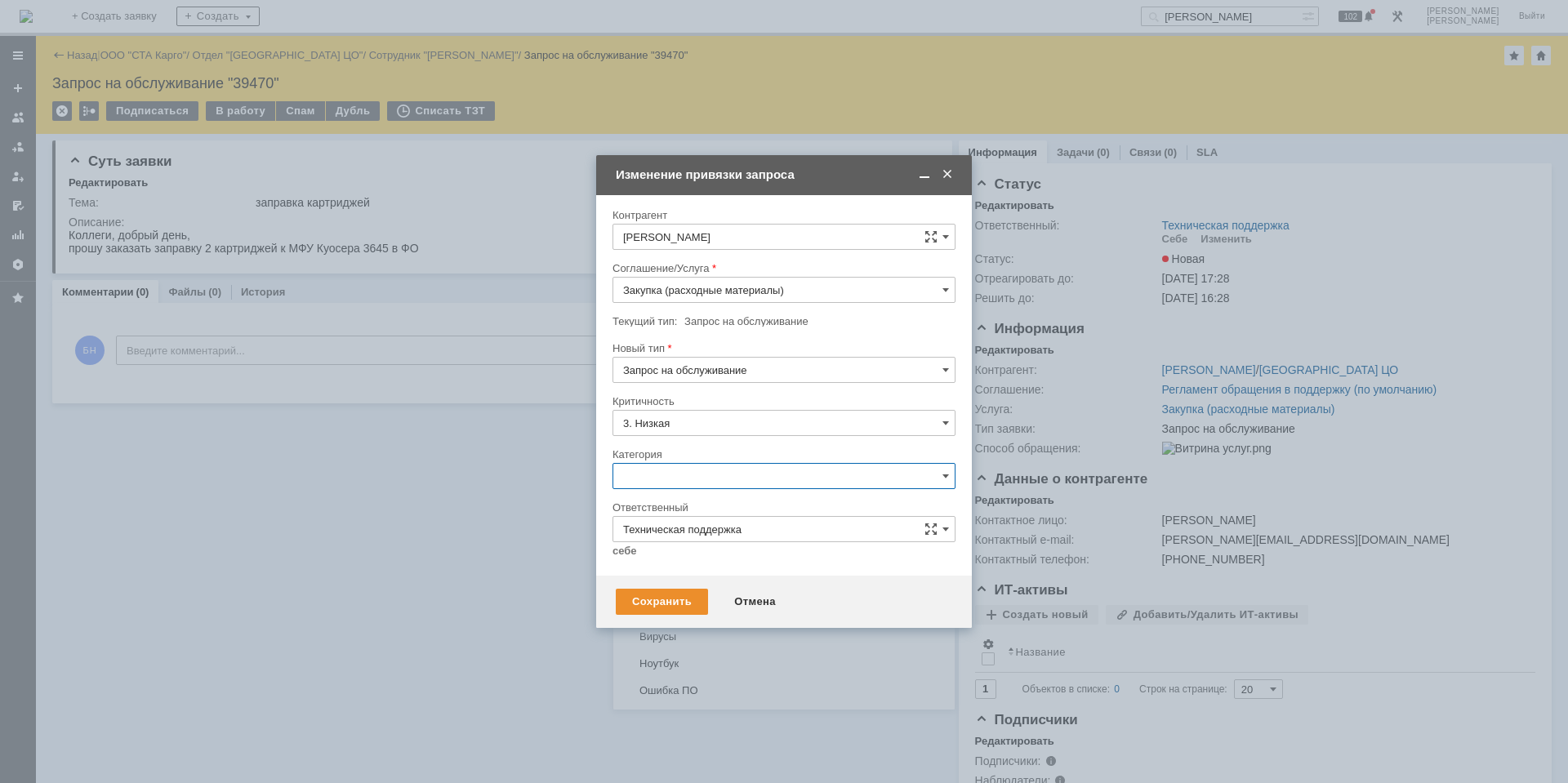
click at [717, 558] on span "Принтер" at bounding box center [784, 556] width 322 height 13
type input "Принтер"
click at [626, 549] on link "себе" at bounding box center [624, 551] width 24 height 13
type input "[PERSON_NAME]"
type input "Принтер"
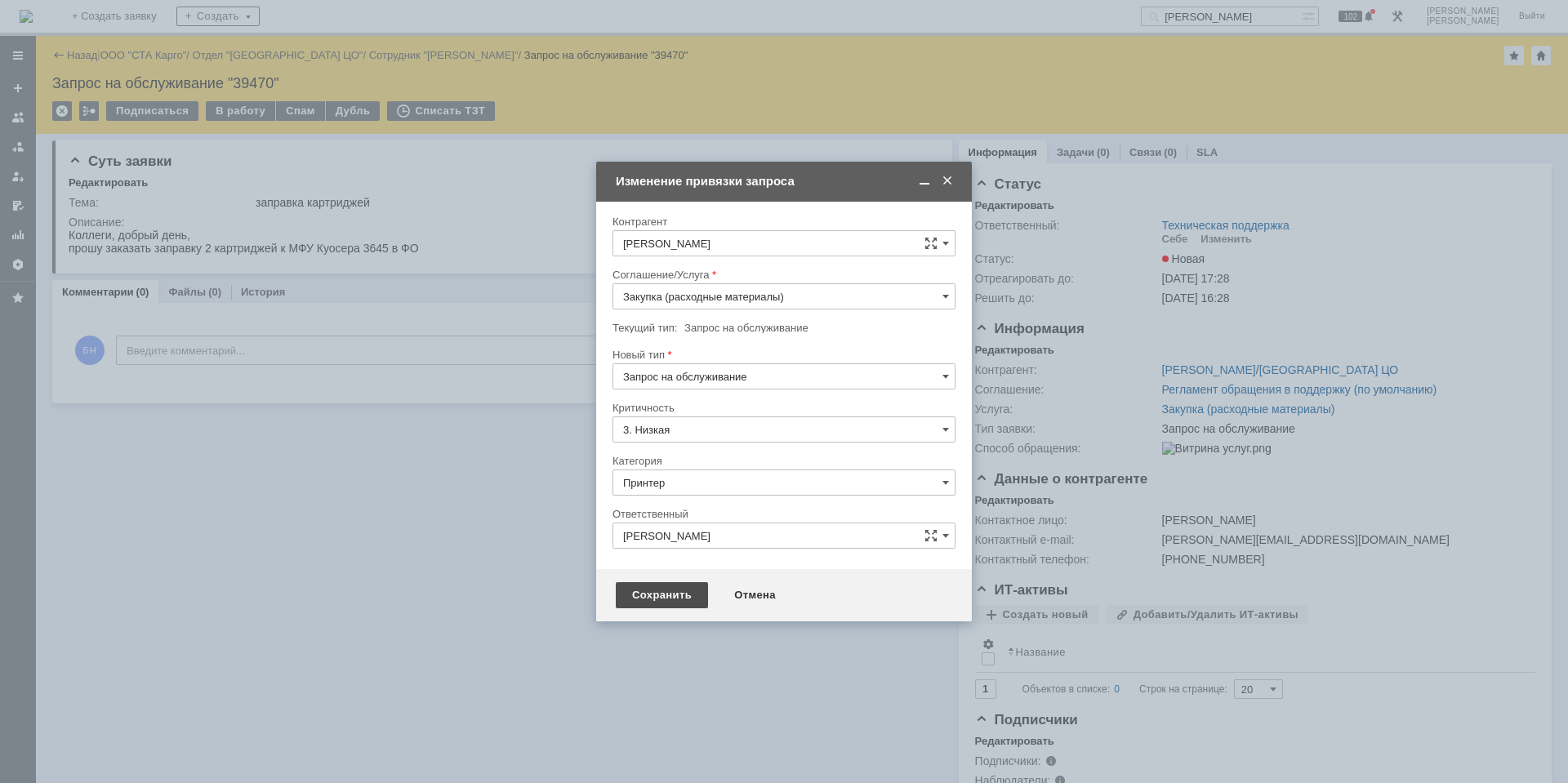
click at [652, 598] on div "Сохранить" at bounding box center [661, 595] width 92 height 26
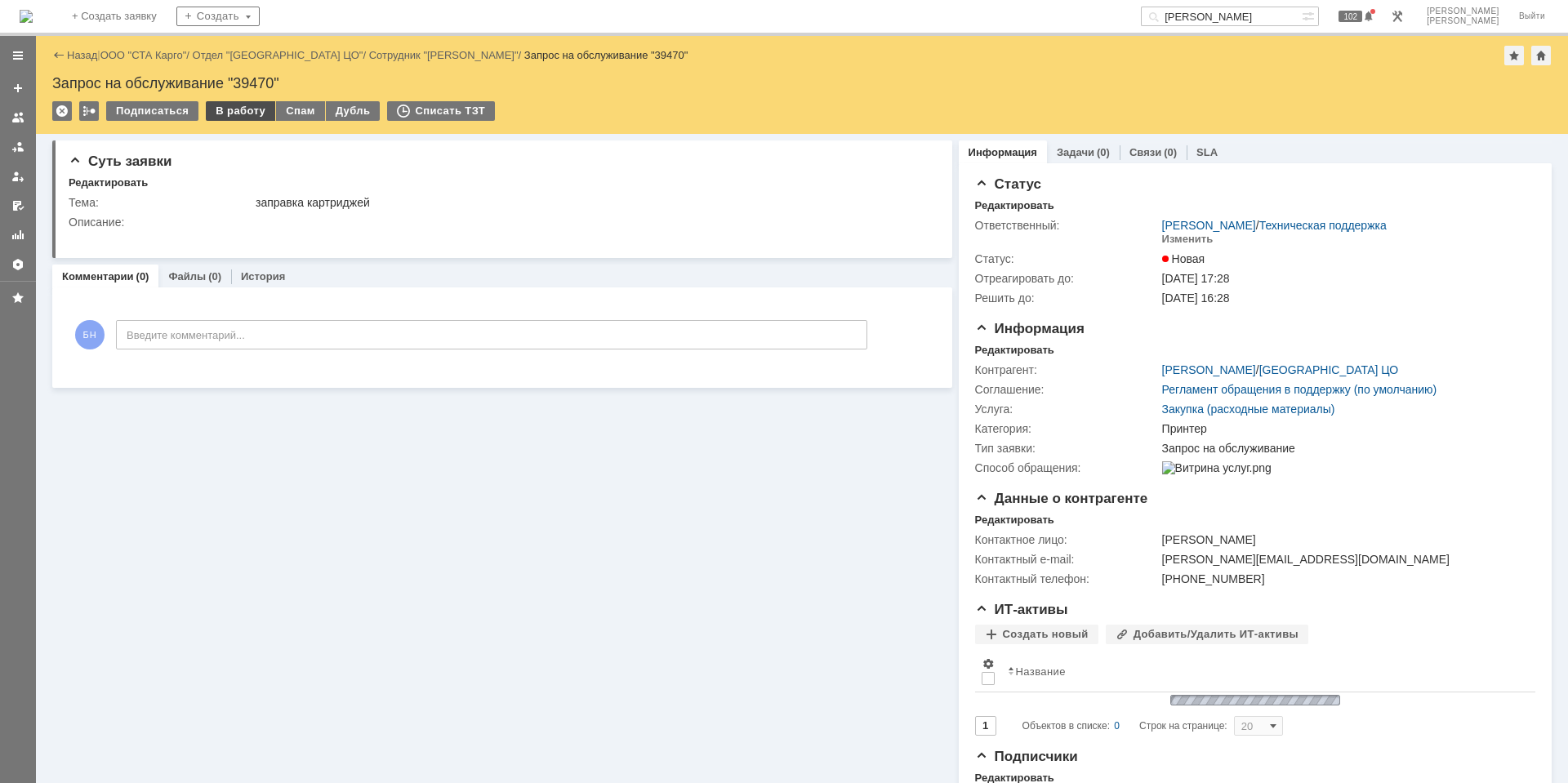
scroll to position [0, 0]
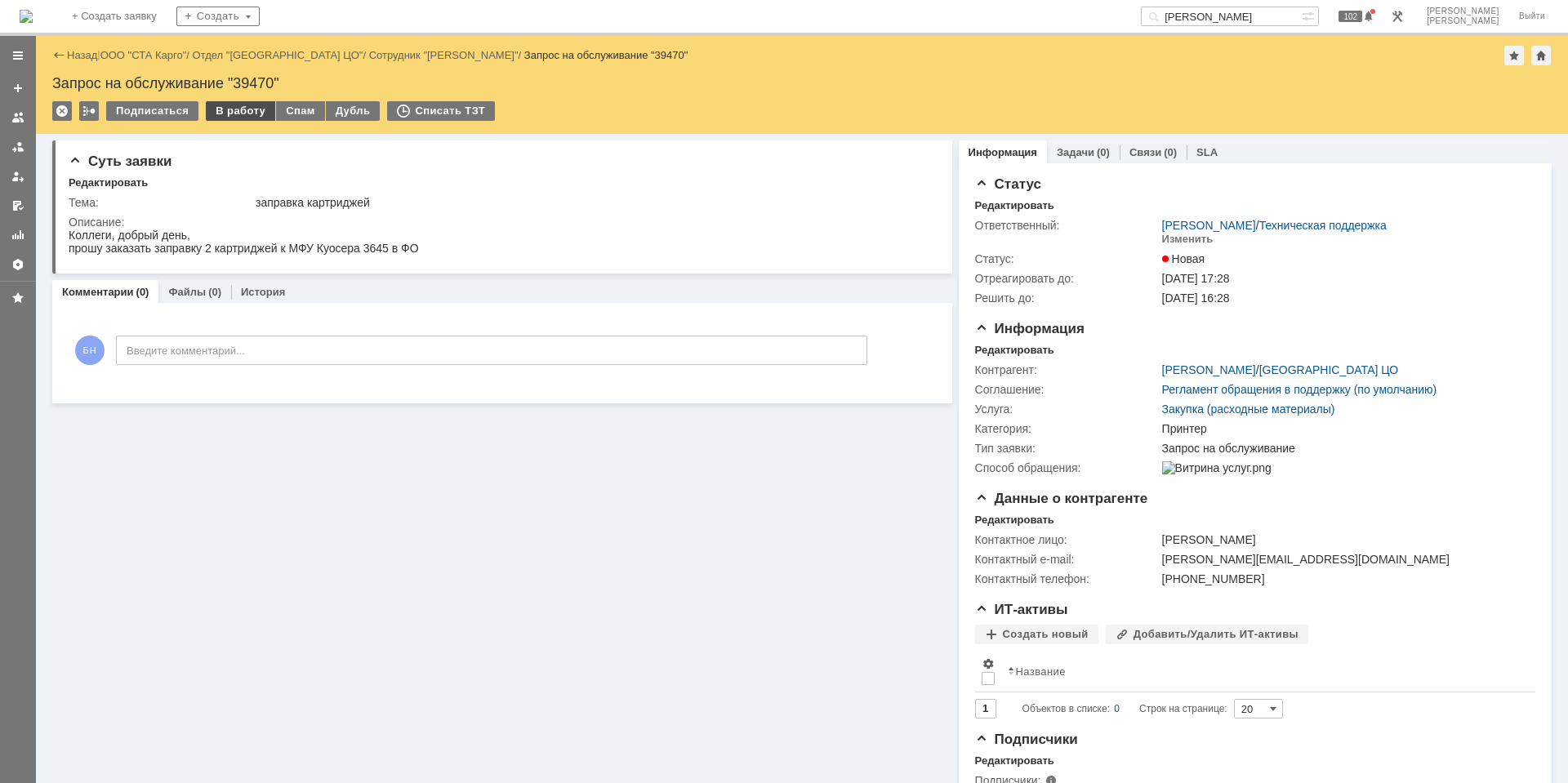
click at [245, 111] on div "В работу" at bounding box center [240, 111] width 70 height 20
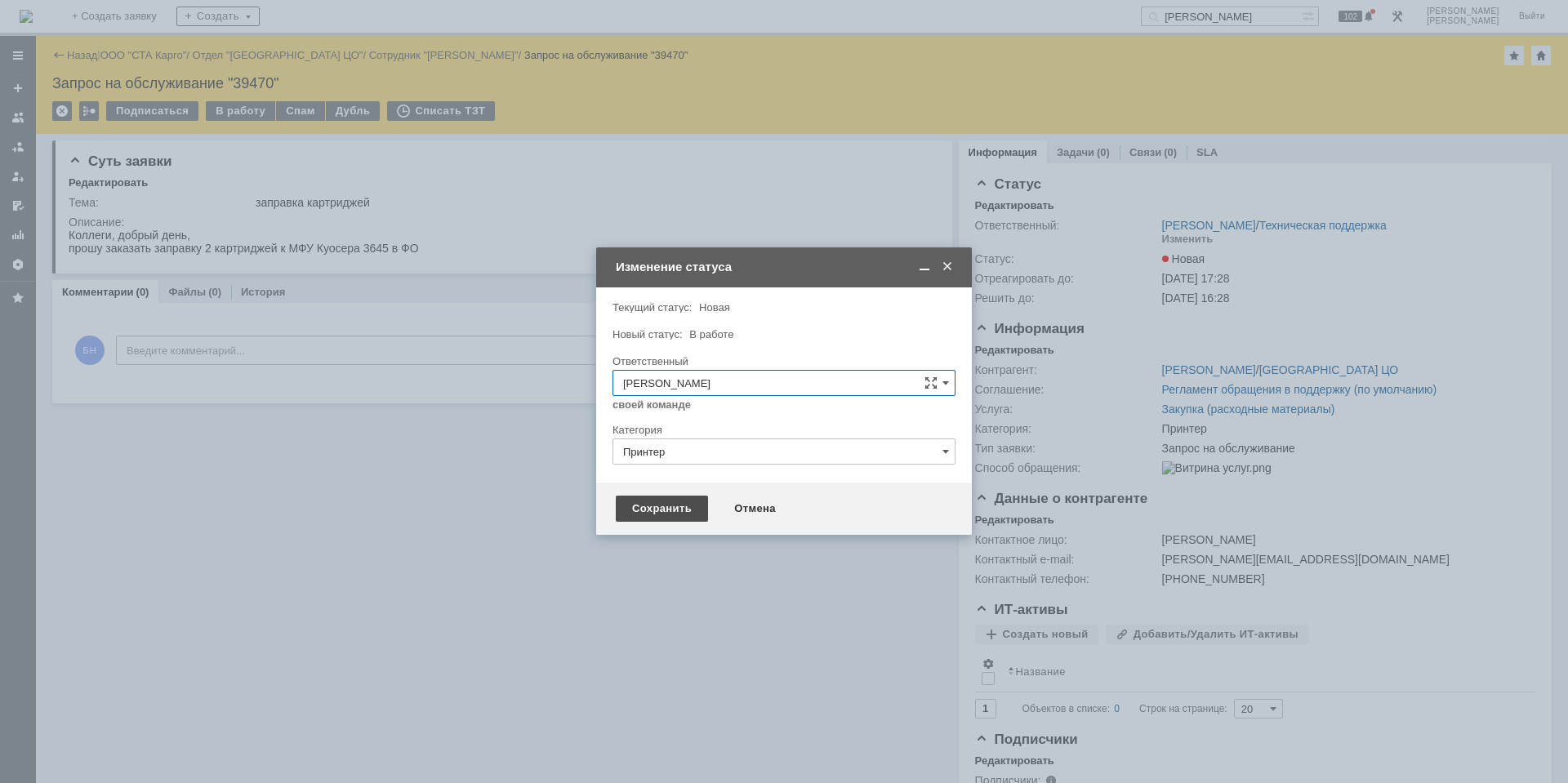
click at [641, 521] on div "Сохранить" at bounding box center [661, 509] width 92 height 26
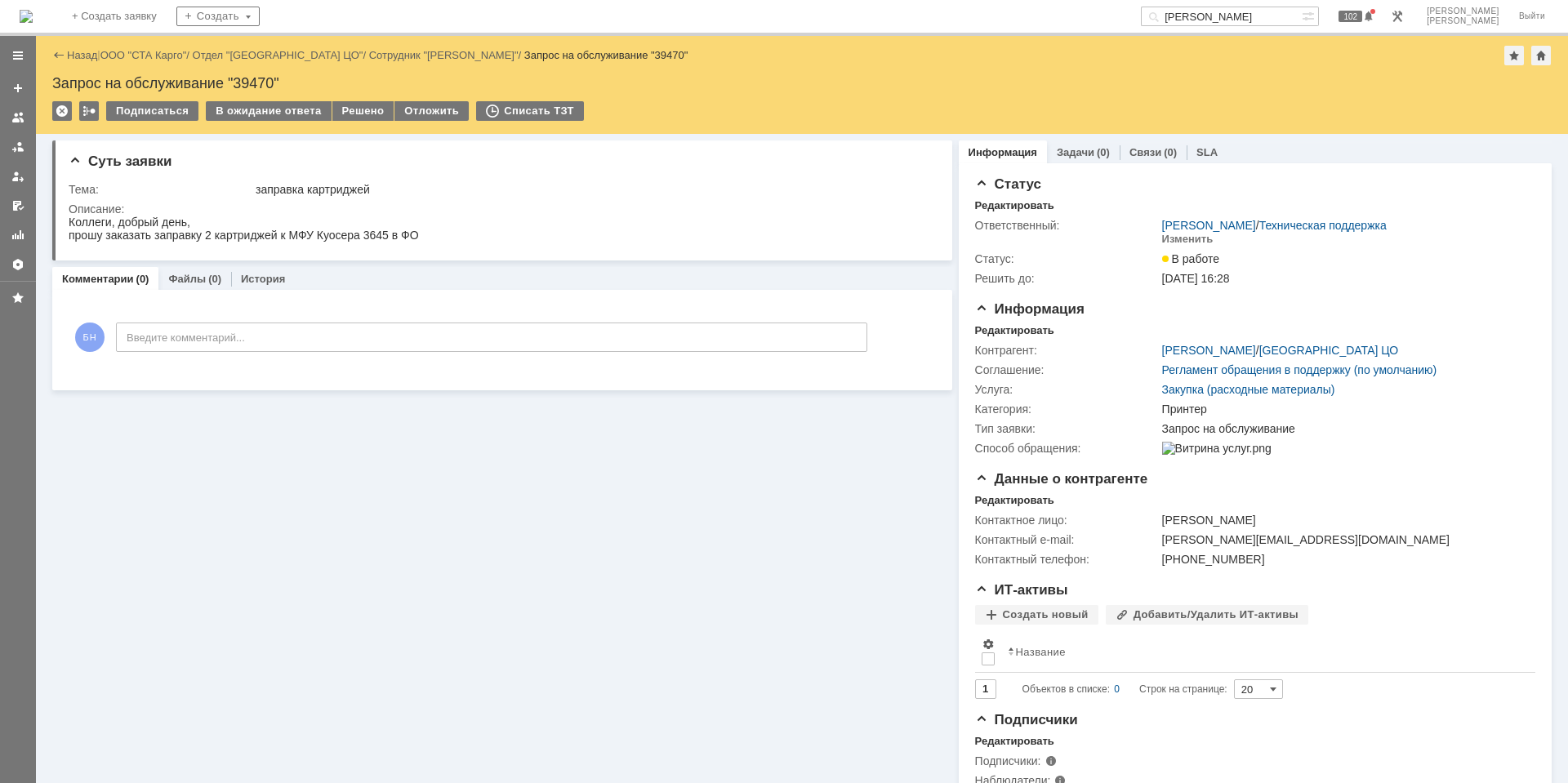
click at [33, 18] on img at bounding box center [26, 17] width 13 height 13
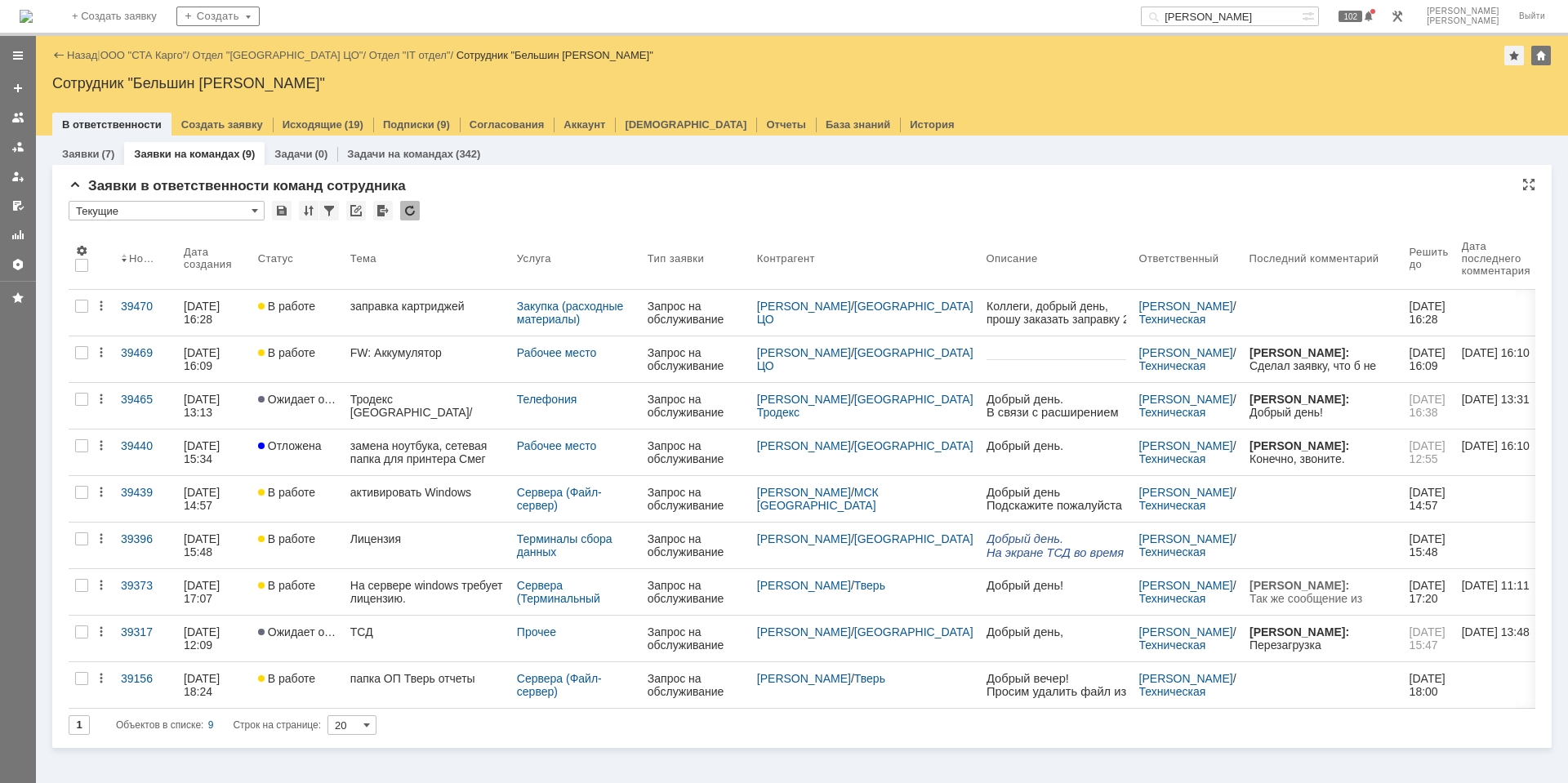
click at [408, 210] on div at bounding box center [409, 210] width 20 height 20
click at [410, 207] on div at bounding box center [409, 210] width 20 height 20
click at [405, 215] on div at bounding box center [409, 210] width 20 height 20
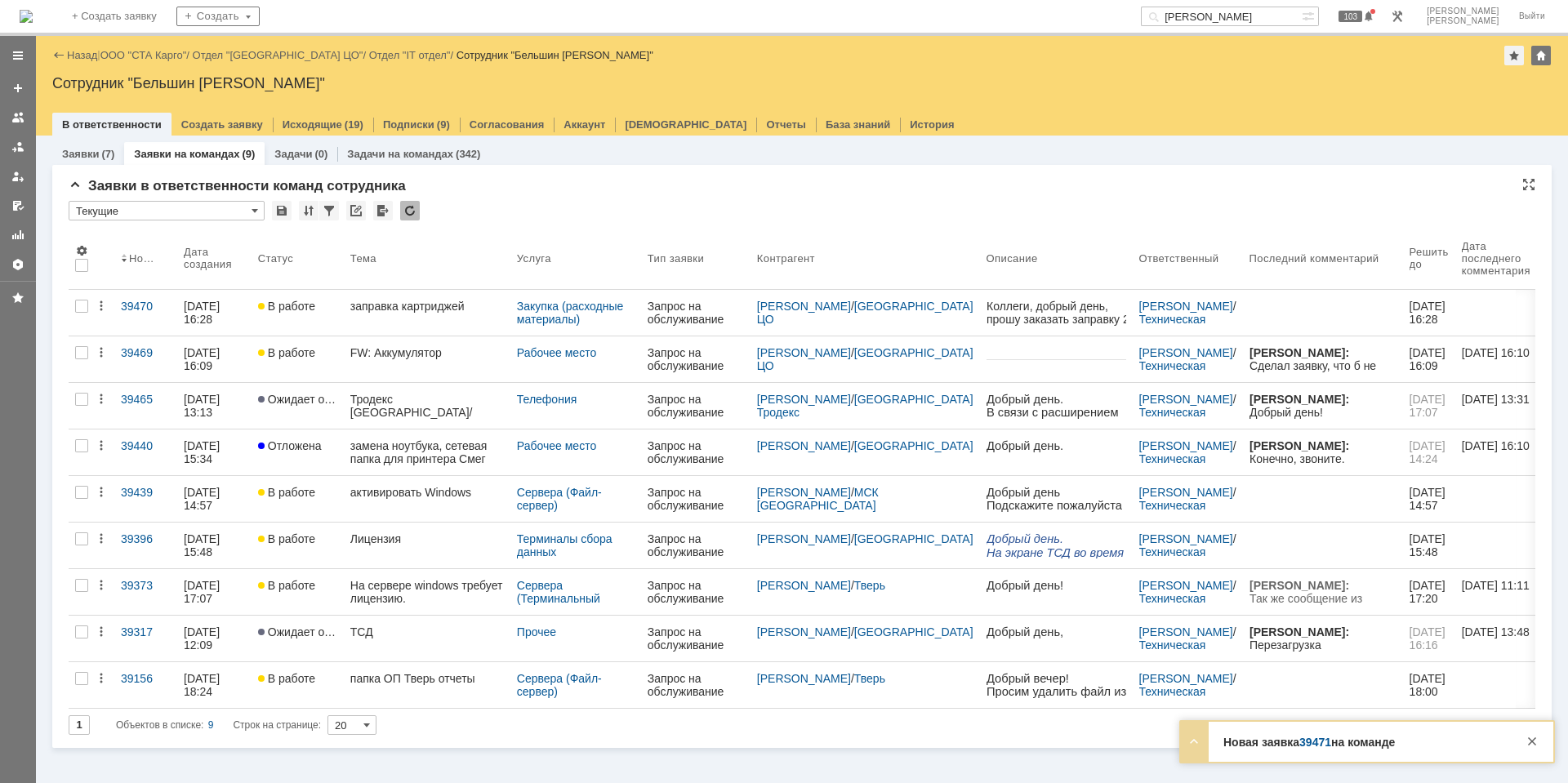
click at [405, 215] on div at bounding box center [409, 210] width 20 height 20
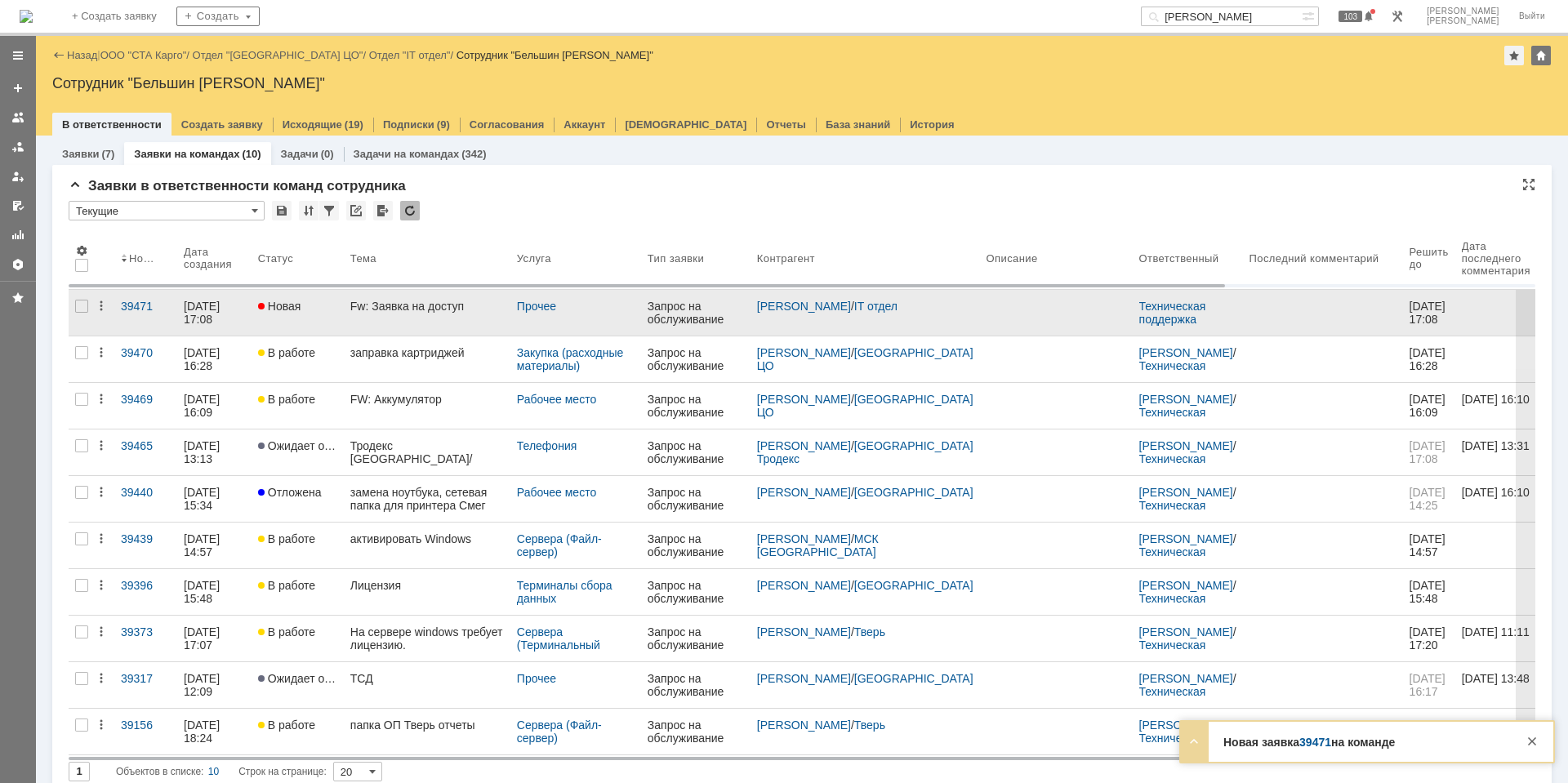
click at [407, 299] on link "Fw: Заявка на доступ" at bounding box center [427, 312] width 166 height 46
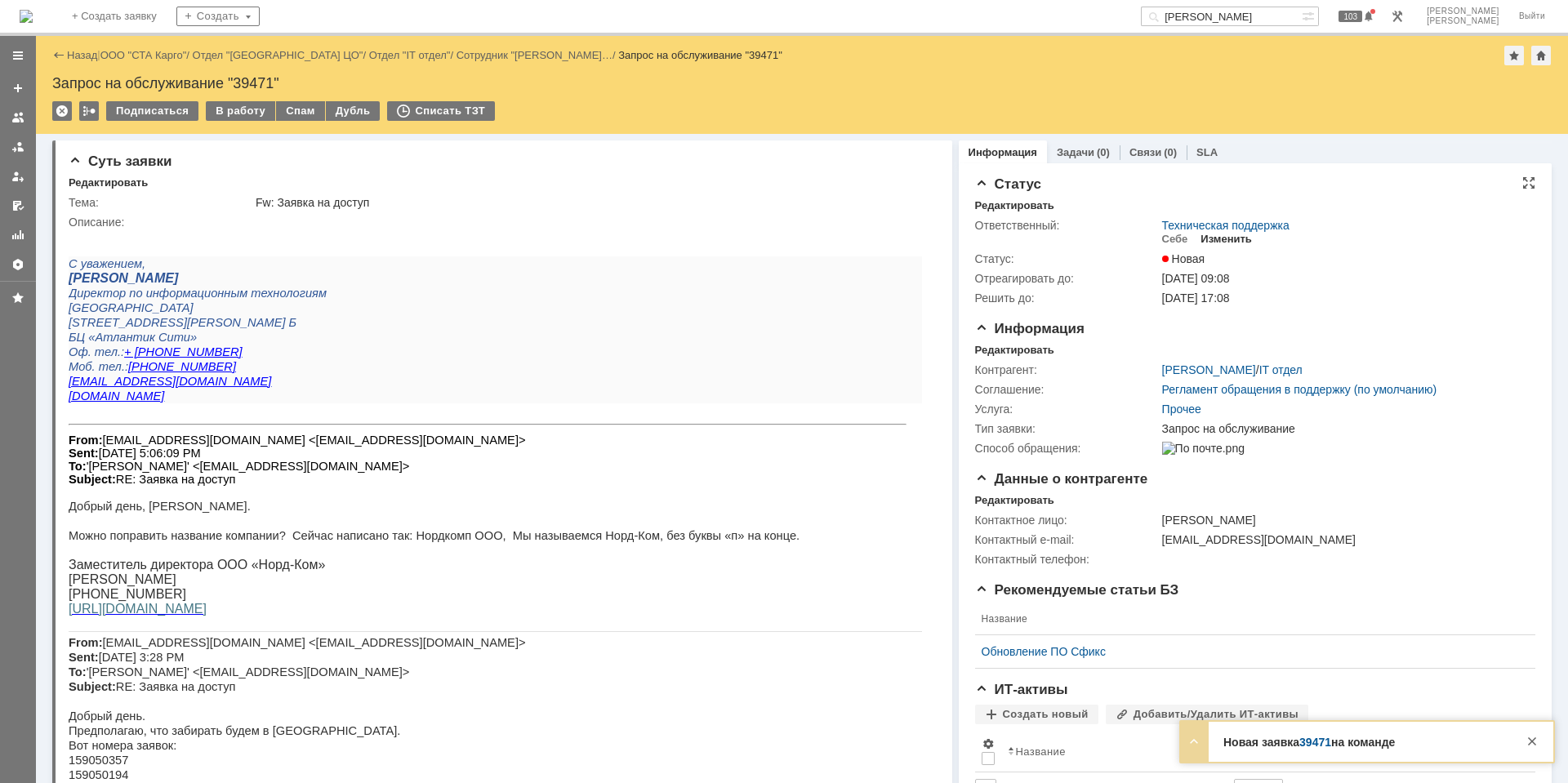
click at [1216, 237] on div "Изменить" at bounding box center [1226, 239] width 51 height 13
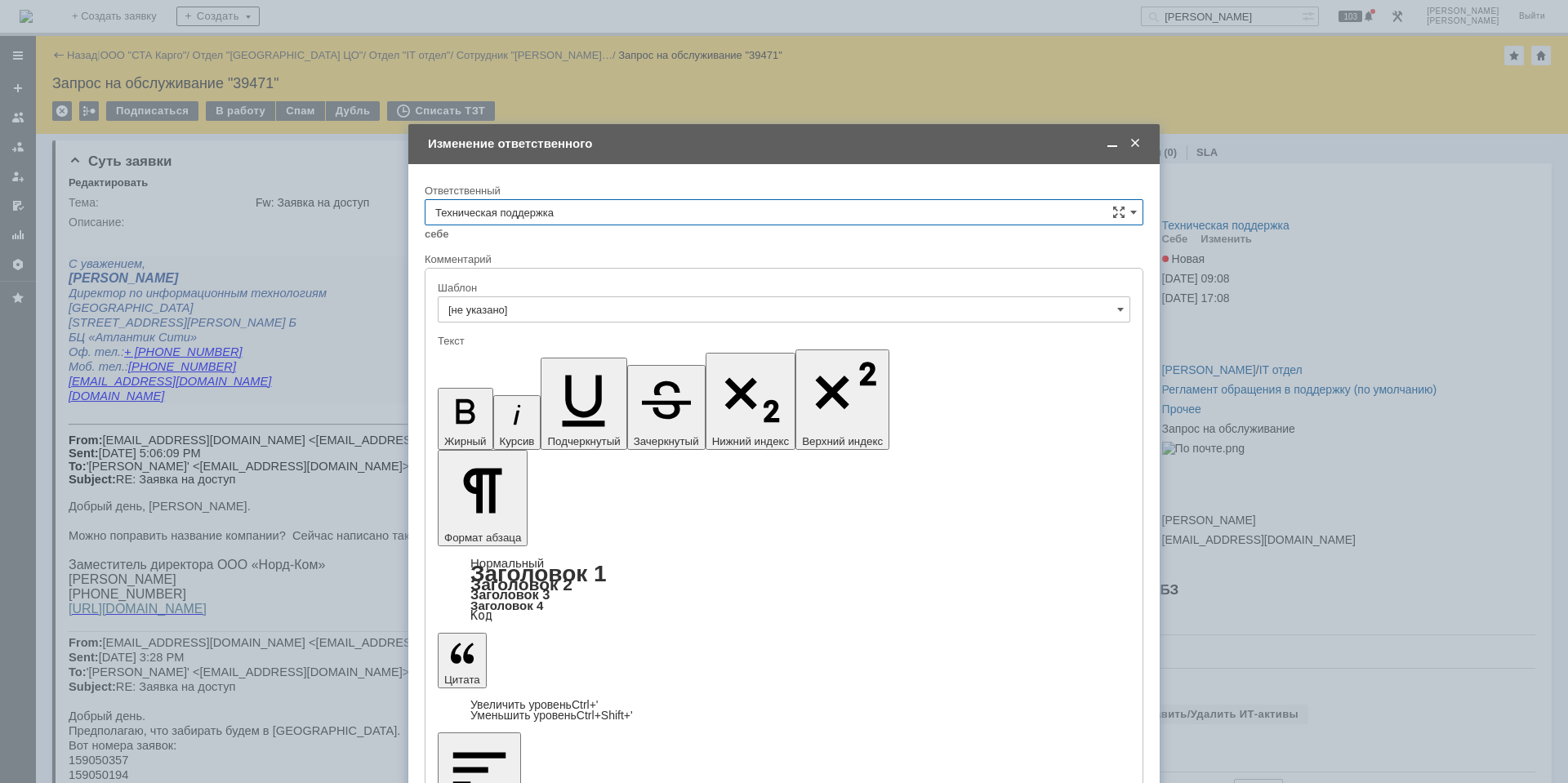
click at [605, 213] on input "Техническая поддержка" at bounding box center [784, 212] width 719 height 26
click at [591, 358] on div "Поддержка 1С" at bounding box center [783, 349] width 717 height 26
type input "Поддержка 1С"
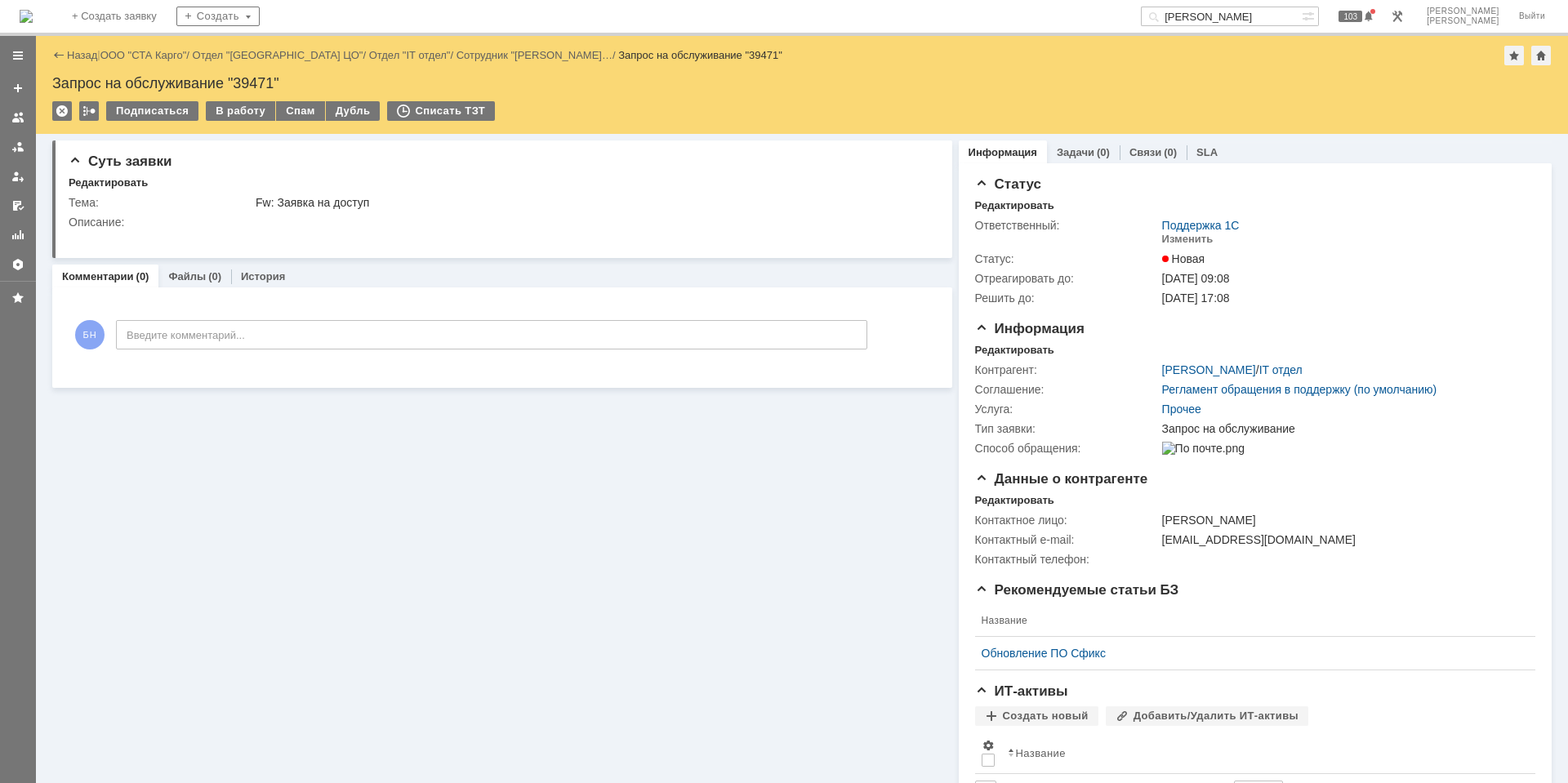
scroll to position [0, 0]
click at [33, 18] on img at bounding box center [26, 17] width 13 height 13
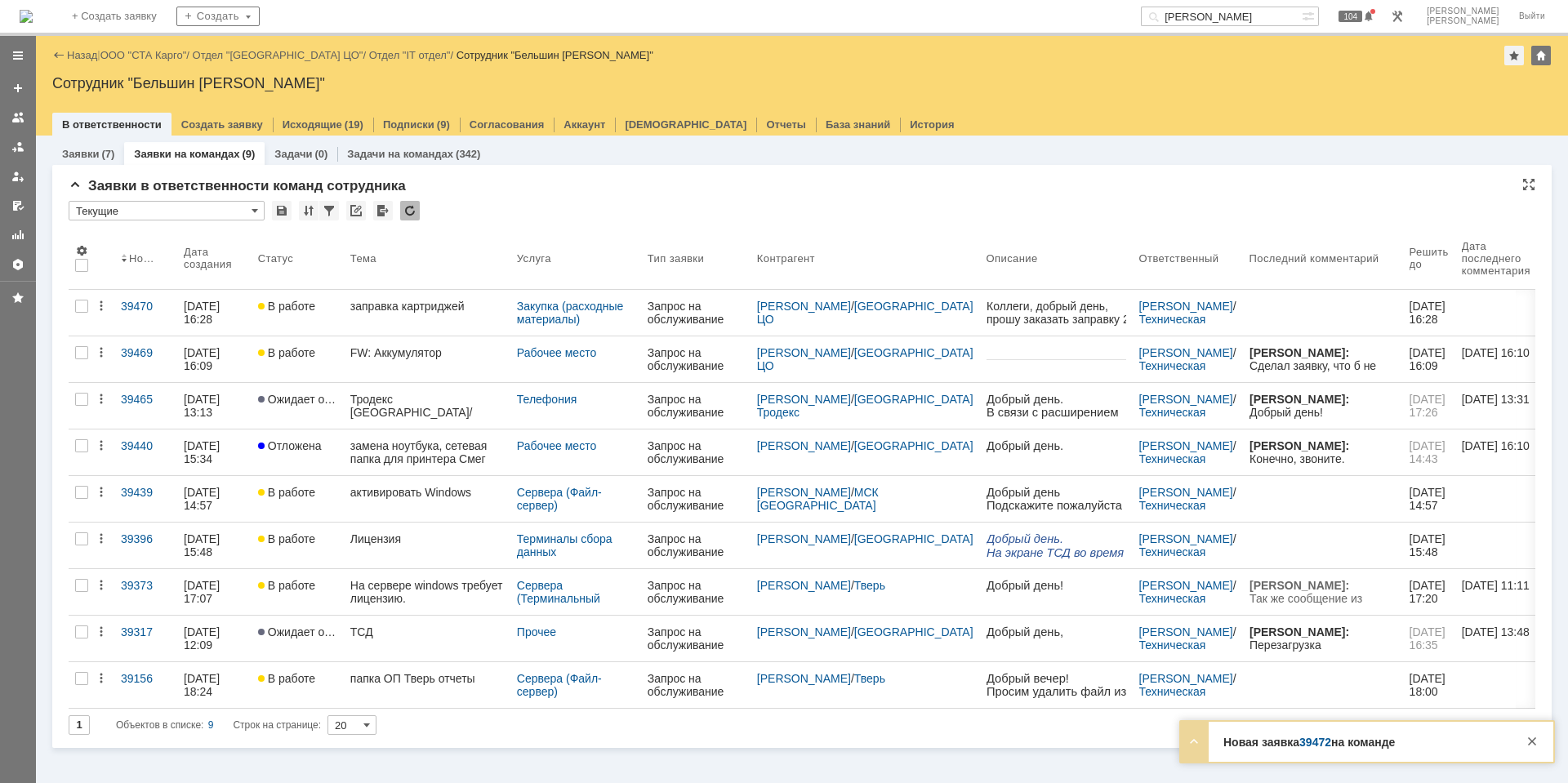
click at [417, 214] on div at bounding box center [409, 210] width 20 height 20
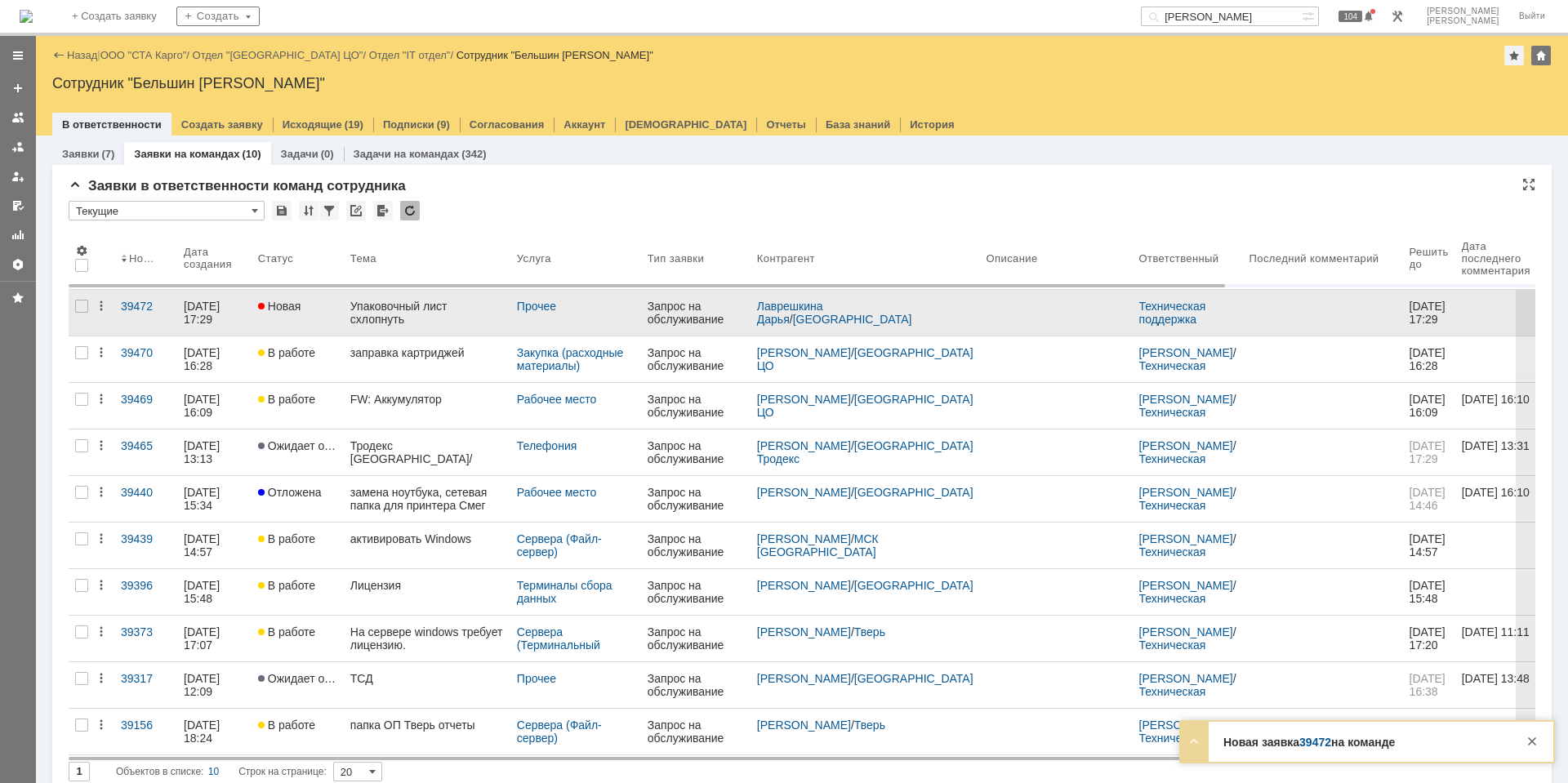
click at [405, 315] on div "Упаковочный лист схлопнуть" at bounding box center [427, 312] width 153 height 26
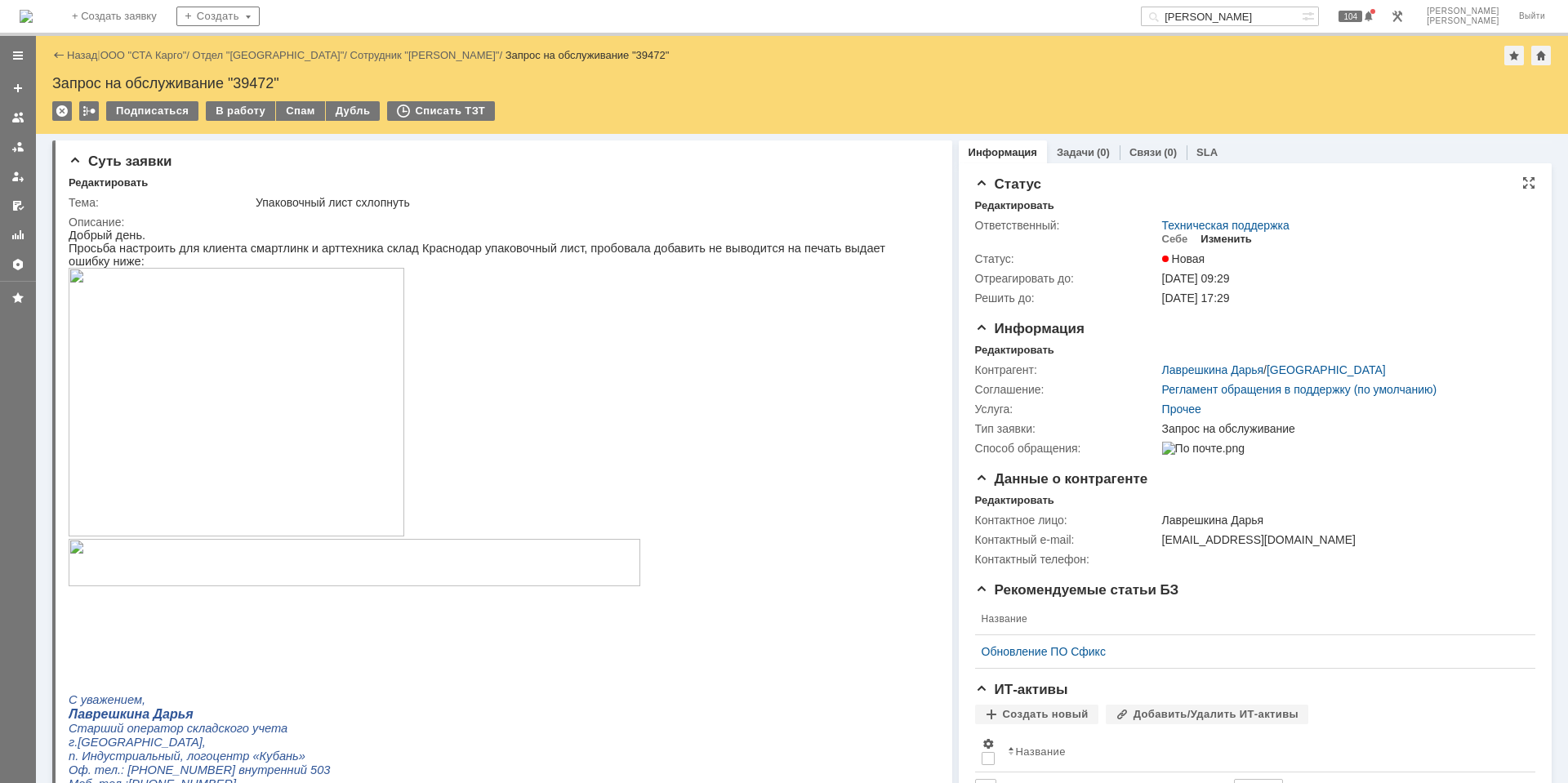
click at [1201, 237] on div "Изменить" at bounding box center [1226, 239] width 51 height 13
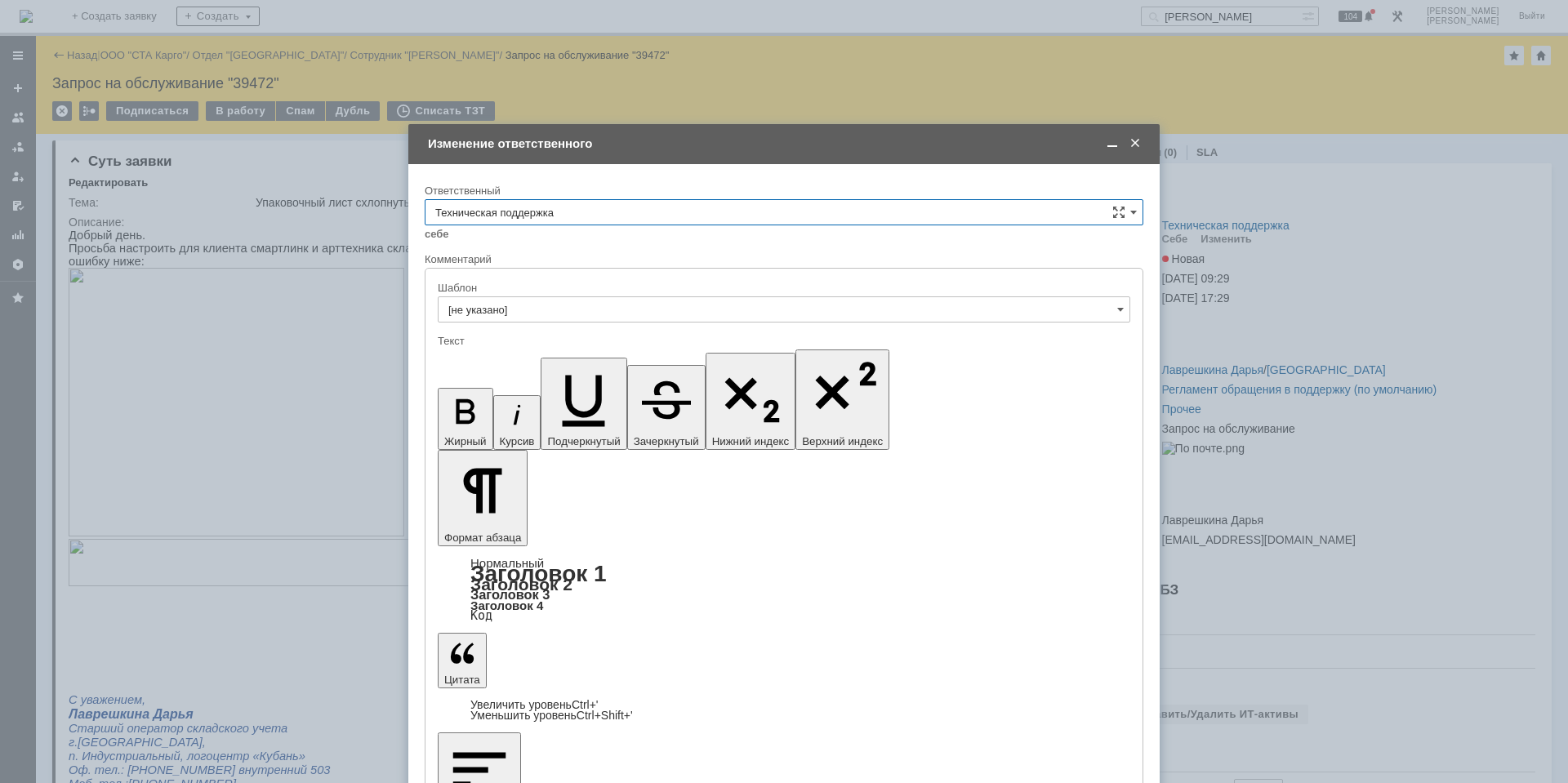
click at [536, 210] on input "Техническая поддержка" at bounding box center [784, 212] width 719 height 26
click at [572, 344] on span "Поддержка 1С" at bounding box center [784, 349] width 698 height 13
type input "Поддержка 1С"
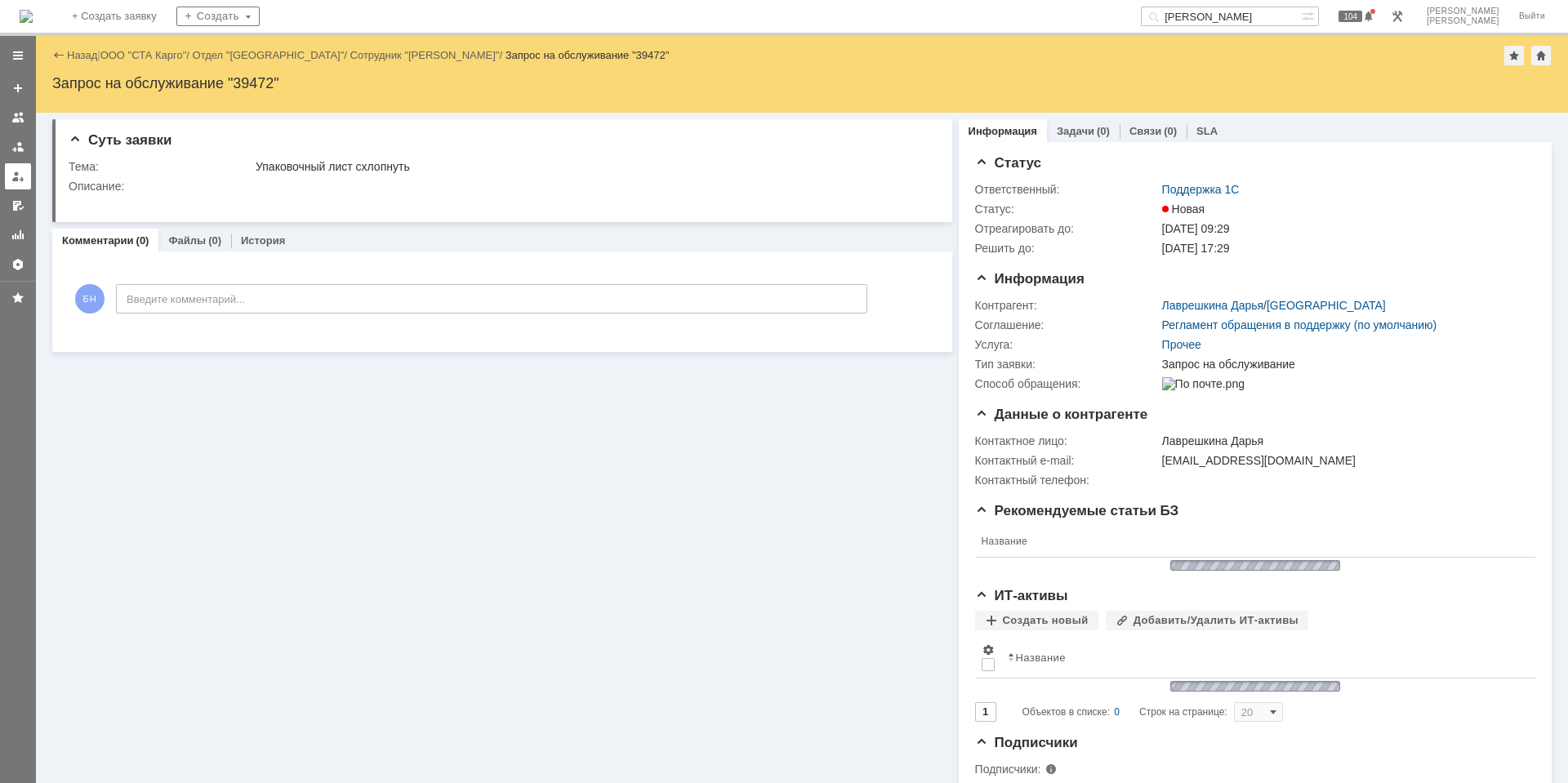
scroll to position [0, 0]
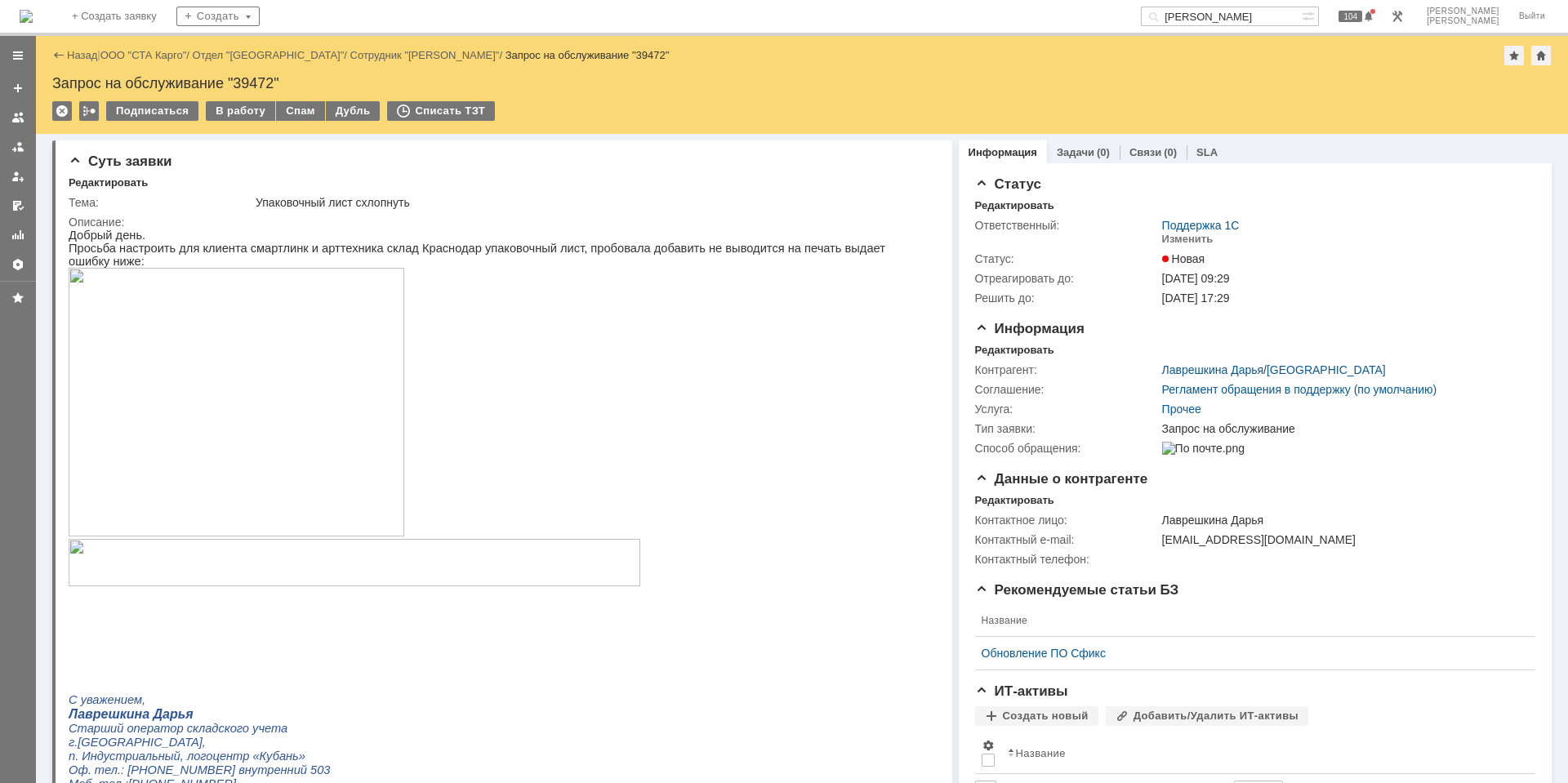
click at [33, 31] on div "На домашнюю" at bounding box center [26, 16] width 13 height 33
click at [33, 22] on img at bounding box center [26, 17] width 13 height 13
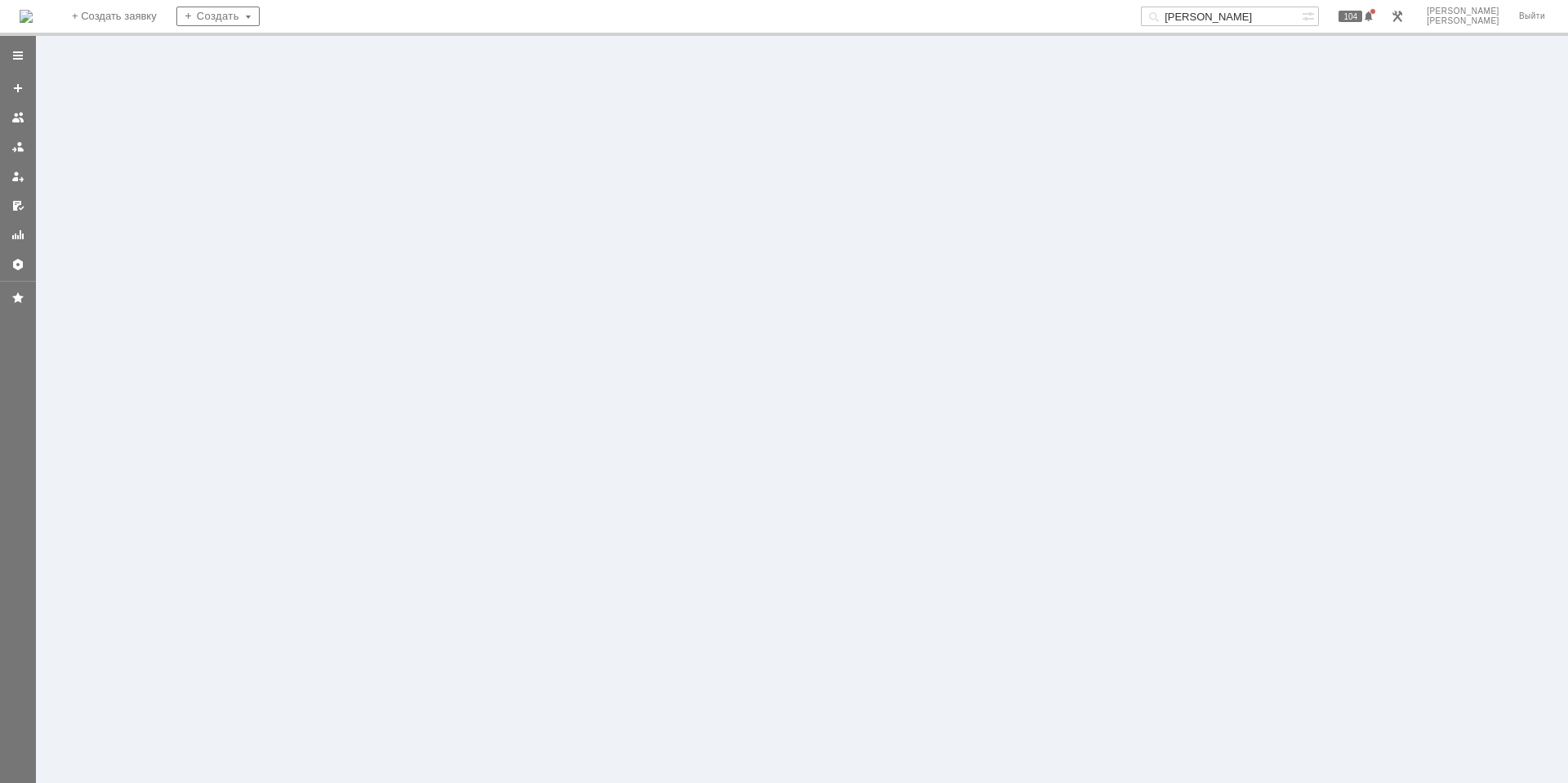
click at [33, 22] on img at bounding box center [26, 17] width 13 height 13
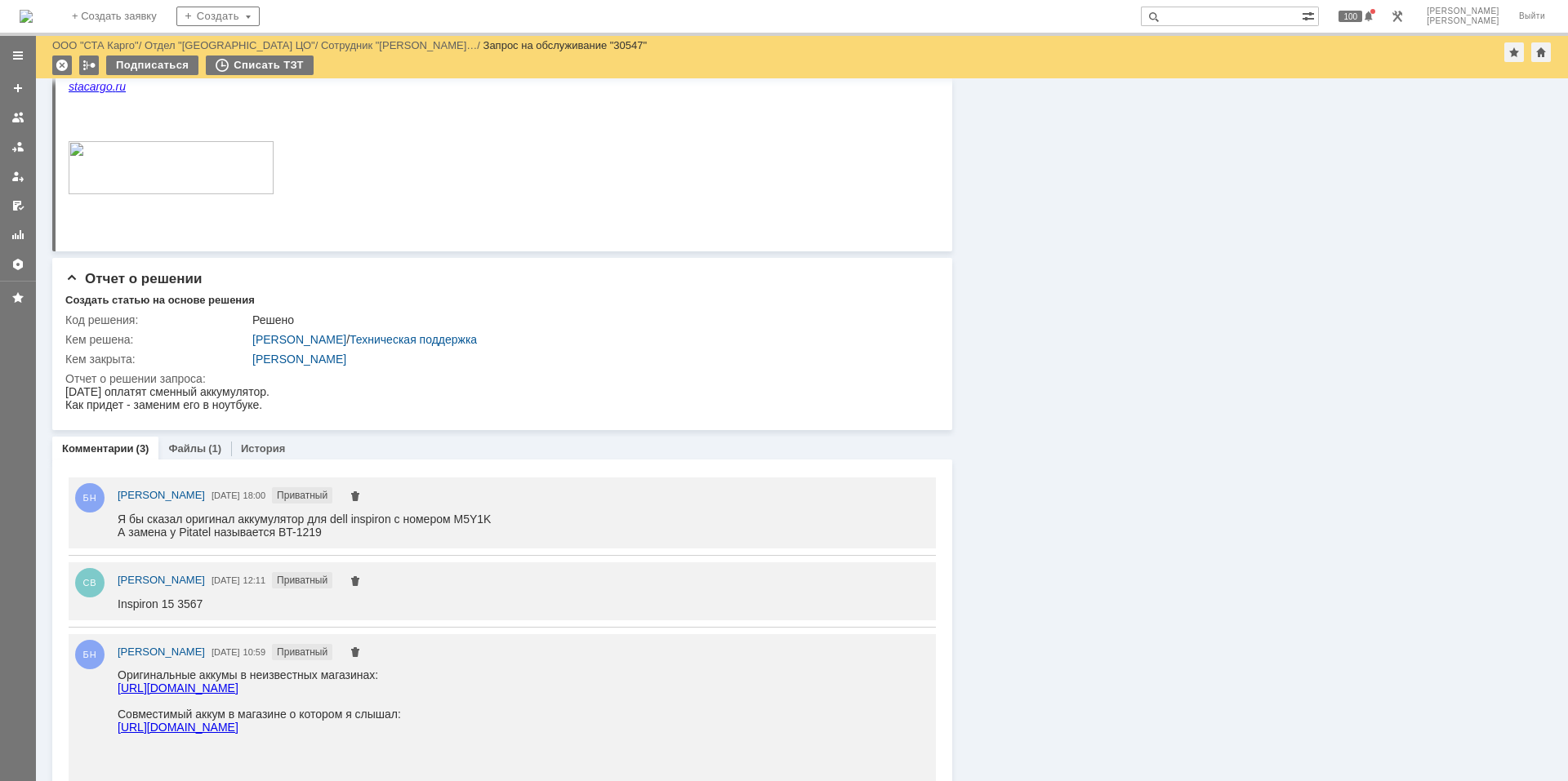
scroll to position [1117, 0]
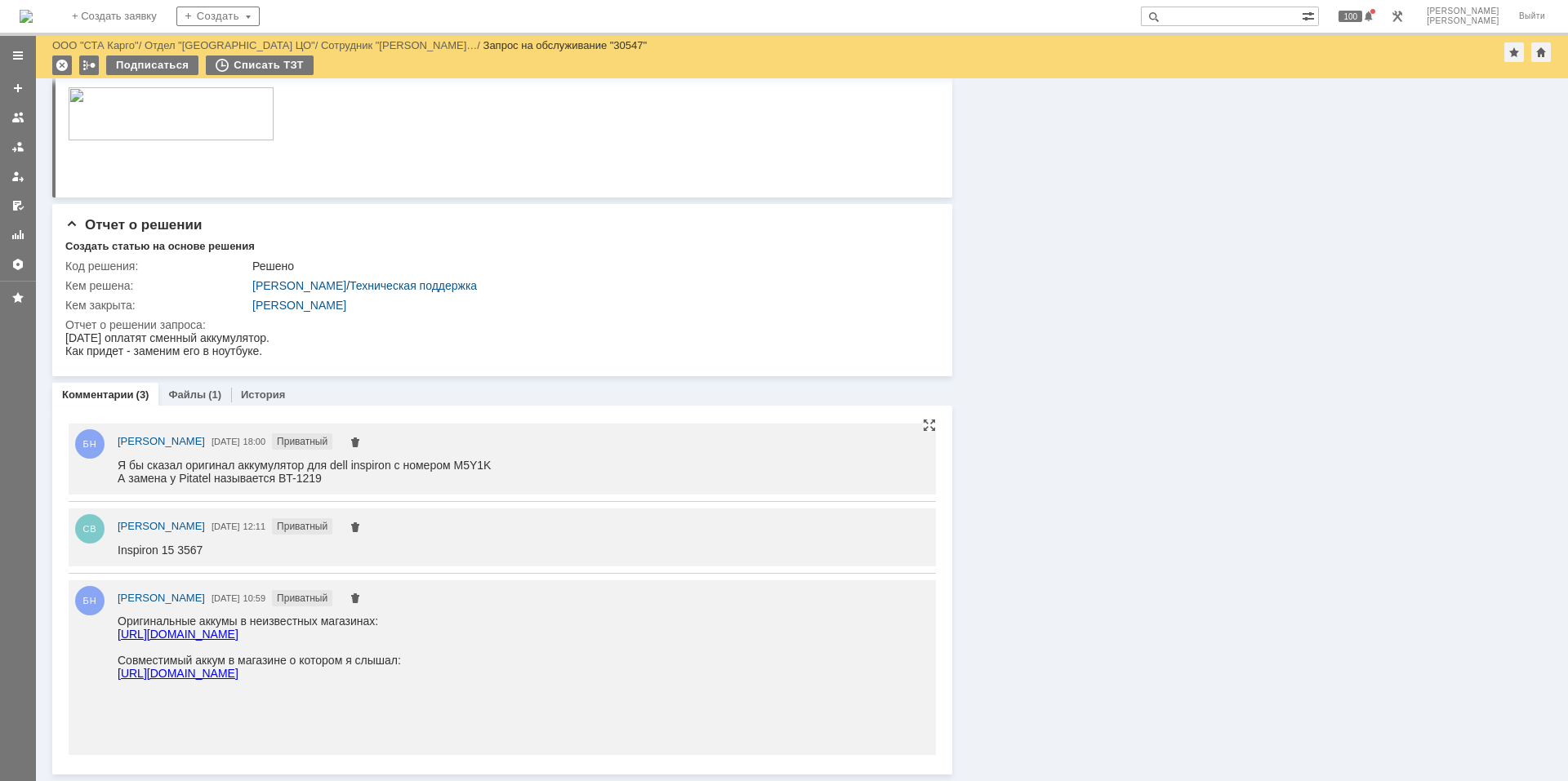
click at [232, 641] on link "https://www.ozon.ru/search/?brand=26303087&from_global=true&is_high_rating=t&op…" at bounding box center [178, 634] width 121 height 13
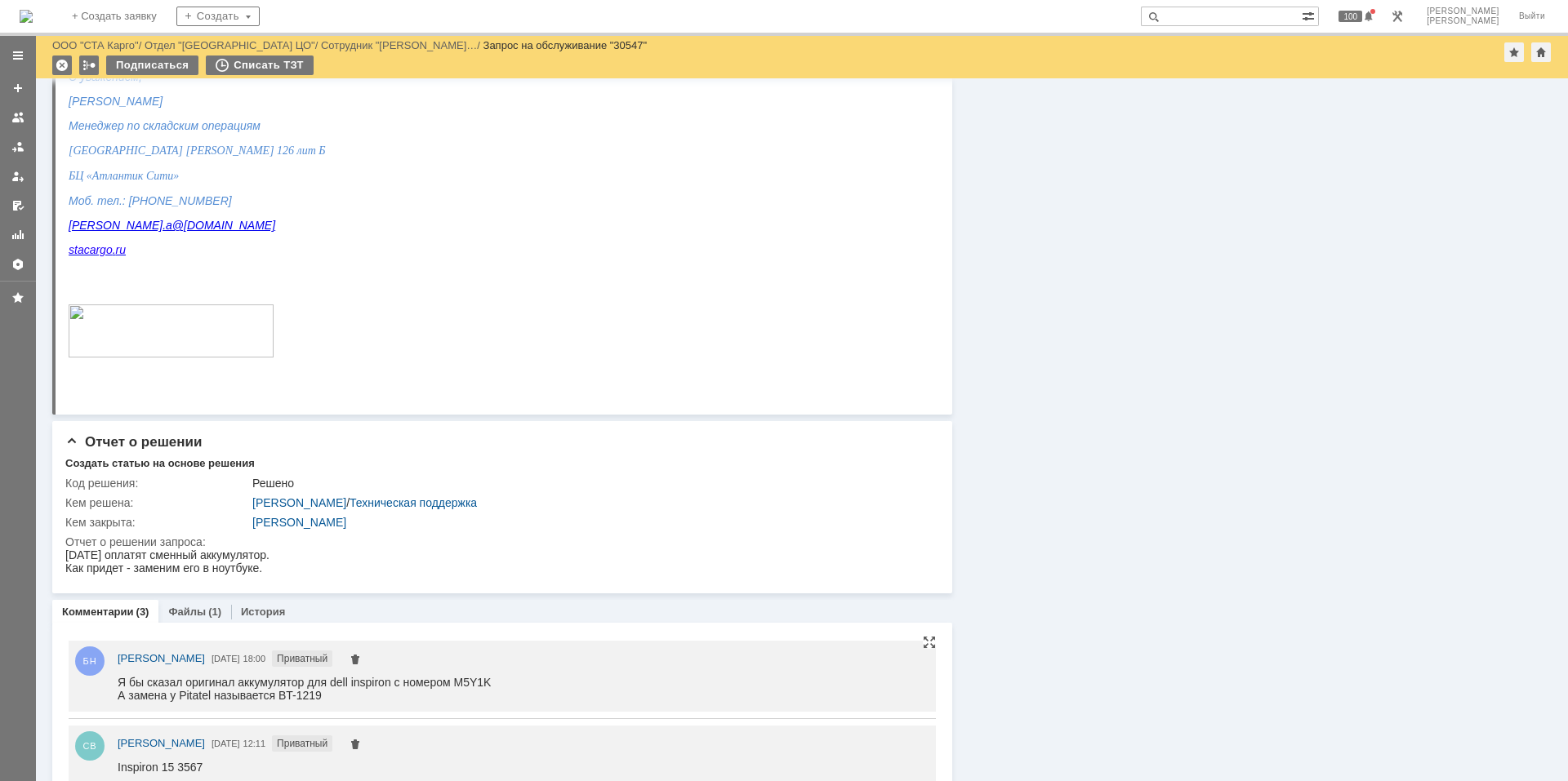
scroll to position [1117, 0]
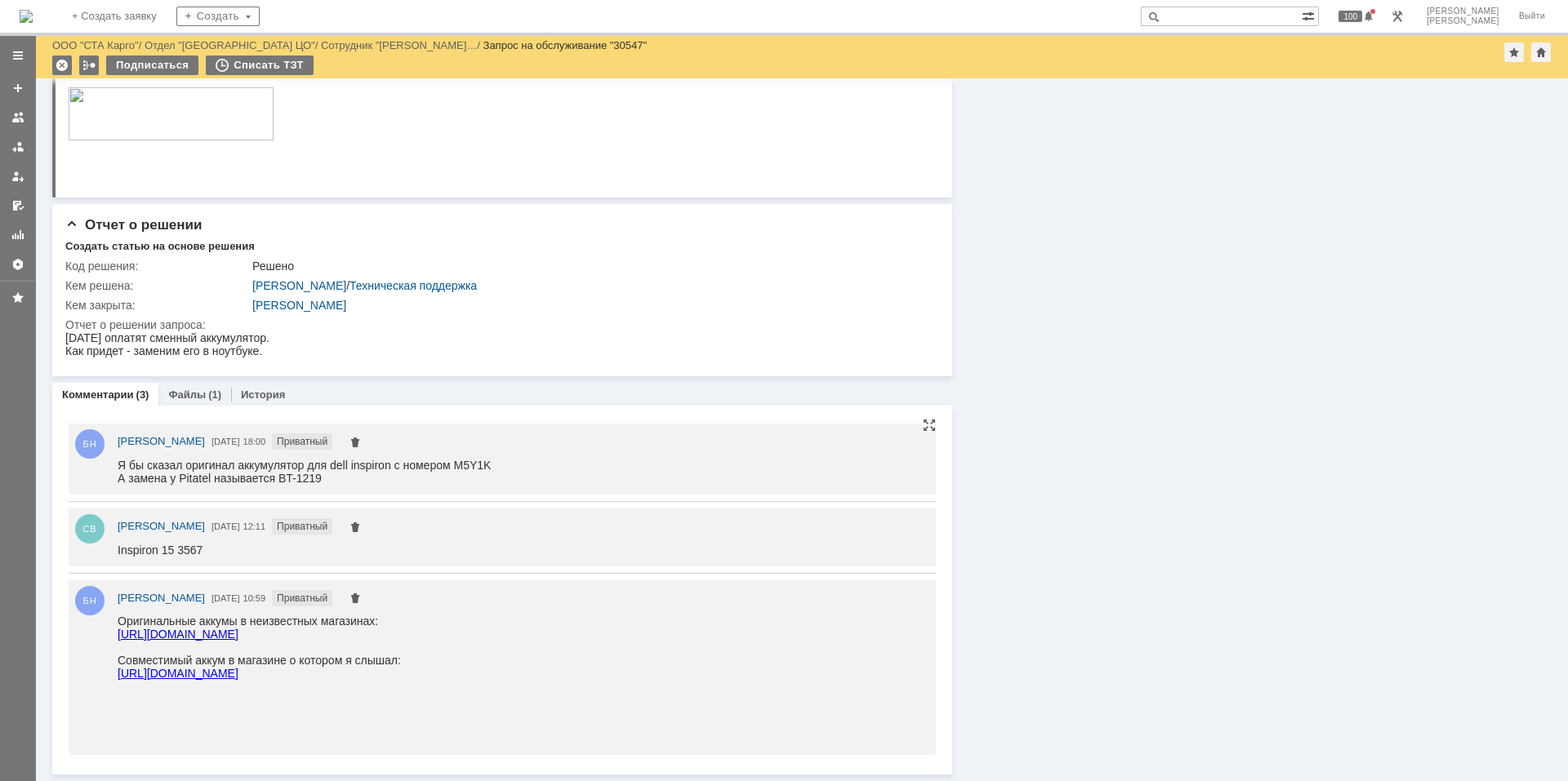
click at [225, 641] on link "https://www.ozon.ru/search/?brand=26303087&from_global=true&is_high_rating=t&op…" at bounding box center [178, 634] width 121 height 13
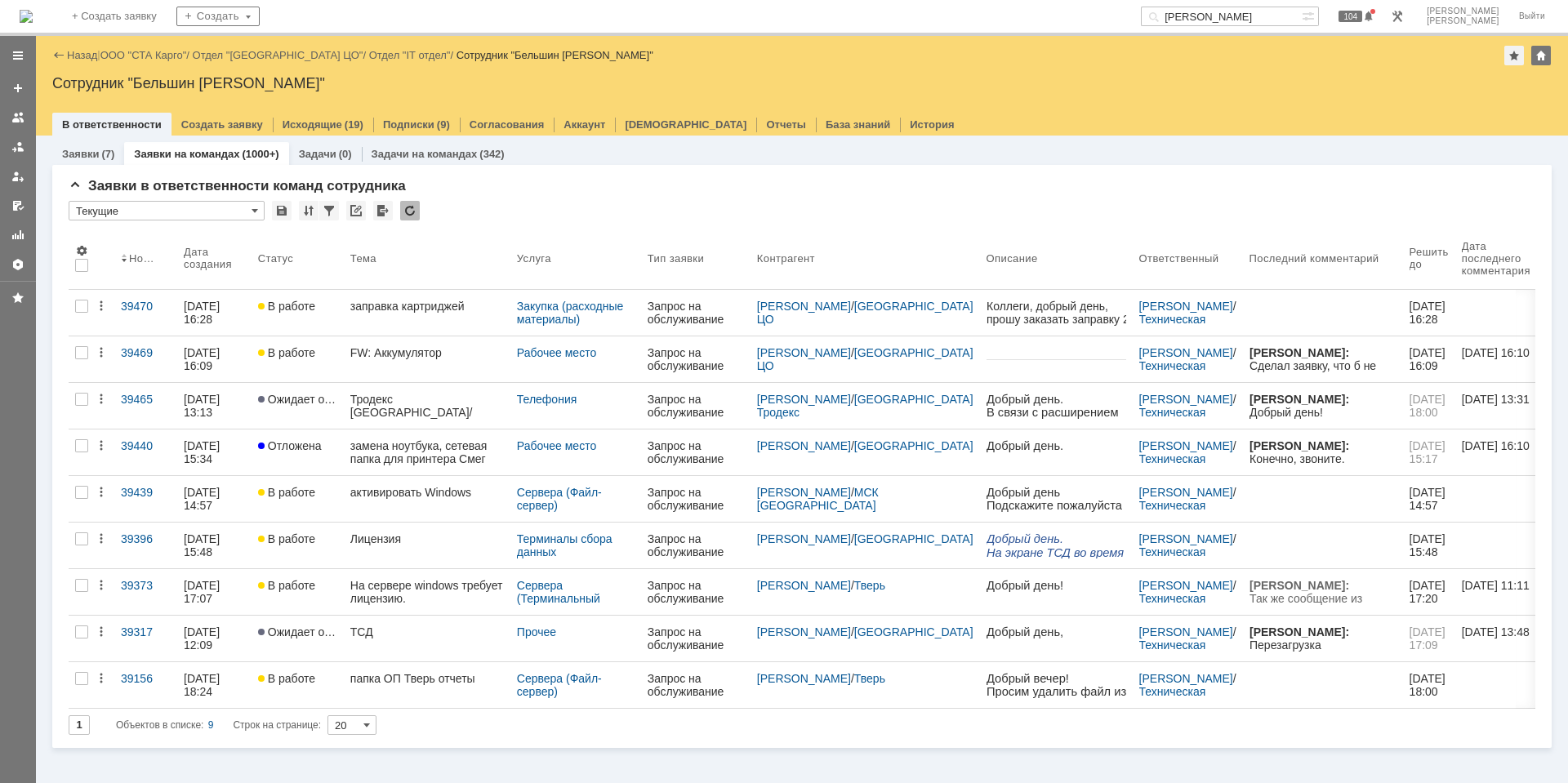
click at [109, 19] on div "На домашнюю + Создать заявку Создать маликов 104 Бельшин Никита Выйти" at bounding box center [784, 18] width 1568 height 36
click at [33, 12] on img at bounding box center [26, 17] width 13 height 13
click at [33, 10] on img at bounding box center [26, 17] width 13 height 13
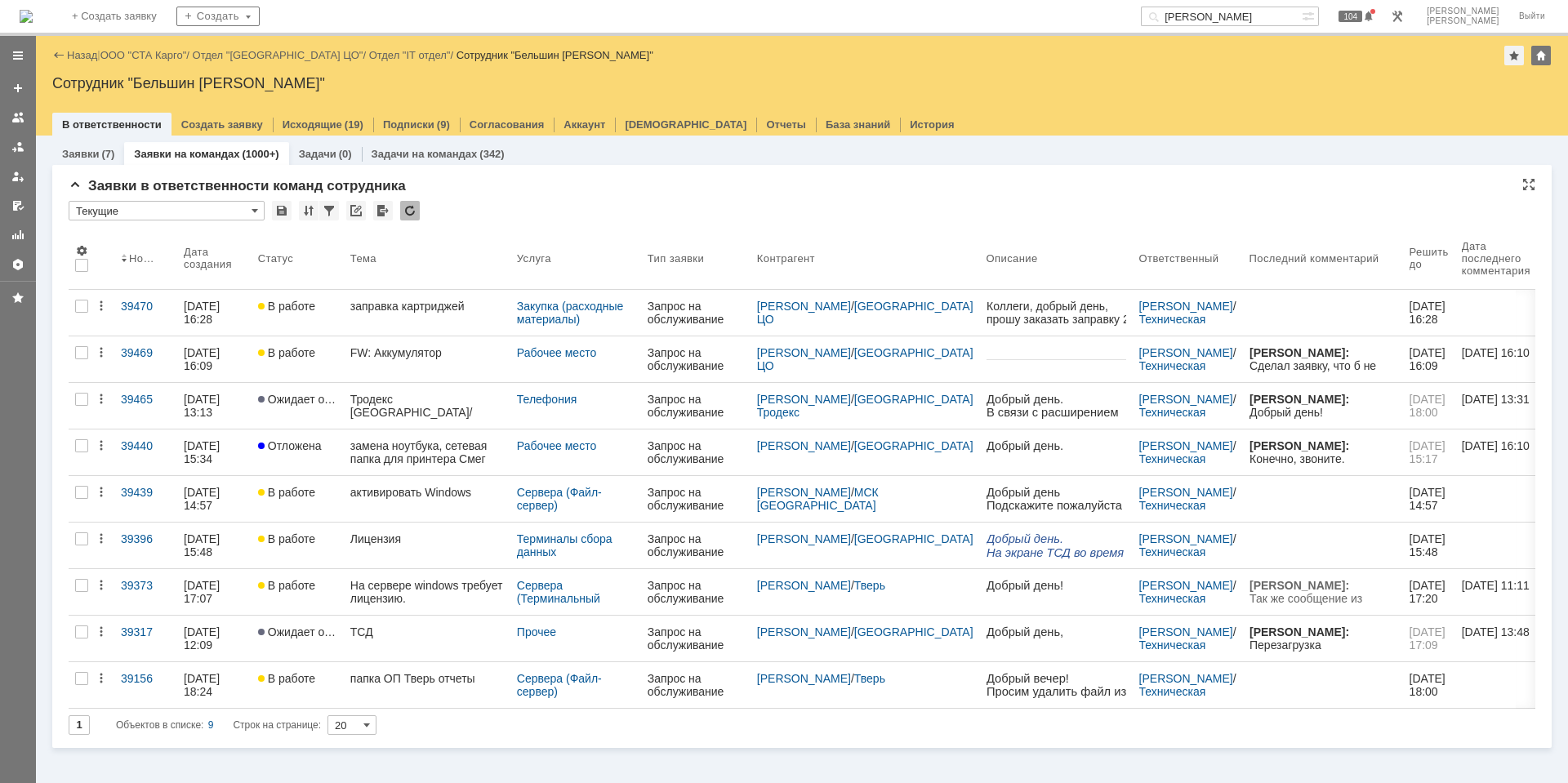
click at [420, 213] on div "* Текущие" at bounding box center [802, 211] width 1467 height 21
click at [417, 211] on div at bounding box center [409, 210] width 20 height 20
